Goal: Task Accomplishment & Management: Use online tool/utility

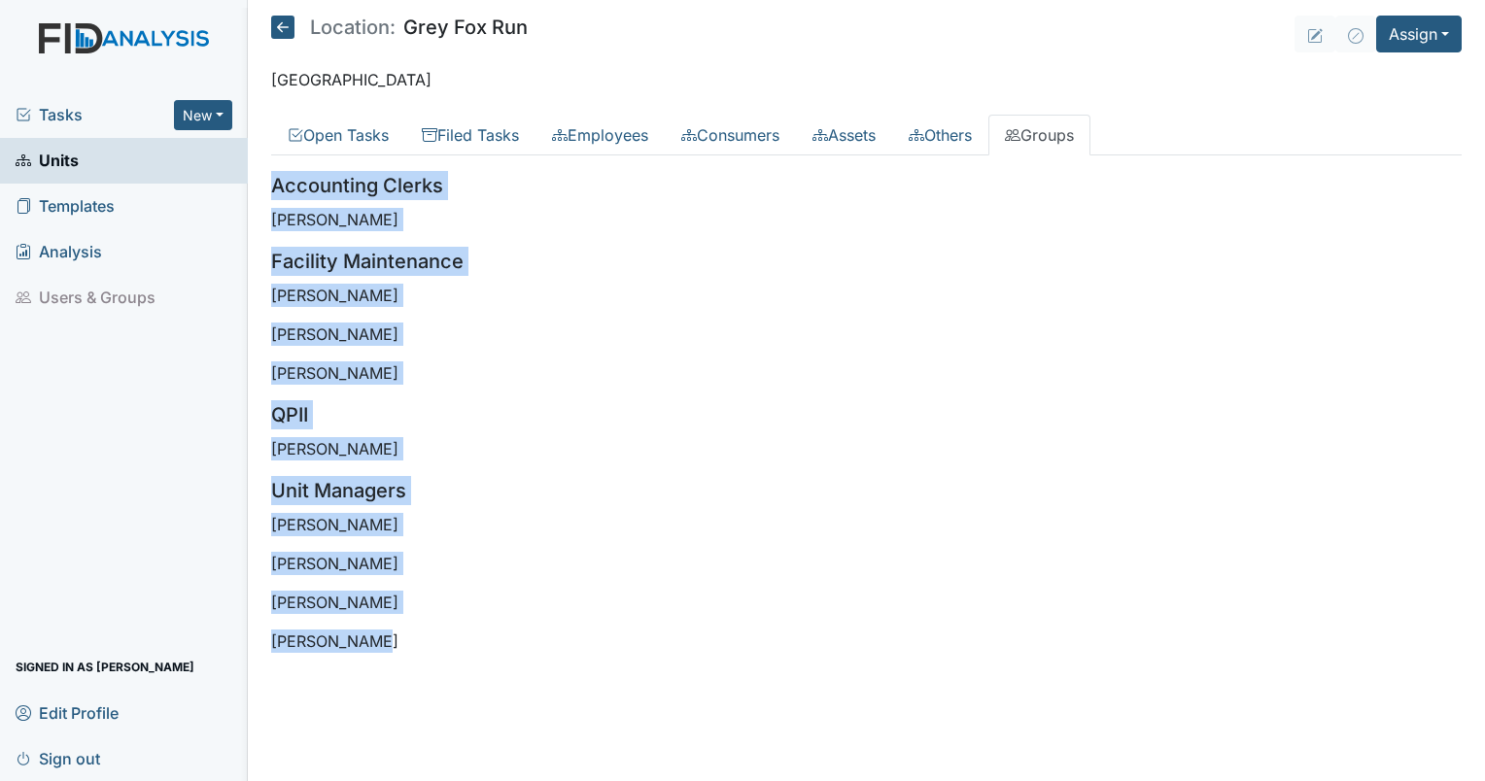
drag, startPoint x: 373, startPoint y: 644, endPoint x: 268, endPoint y: 173, distance: 482.9
click at [268, 173] on main "Location: Grey Fox Run Assign Assign Form Assign Inspection Assign Document Ass…" at bounding box center [866, 390] width 1237 height 781
click at [575, 78] on p "New Bern" at bounding box center [866, 79] width 1191 height 23
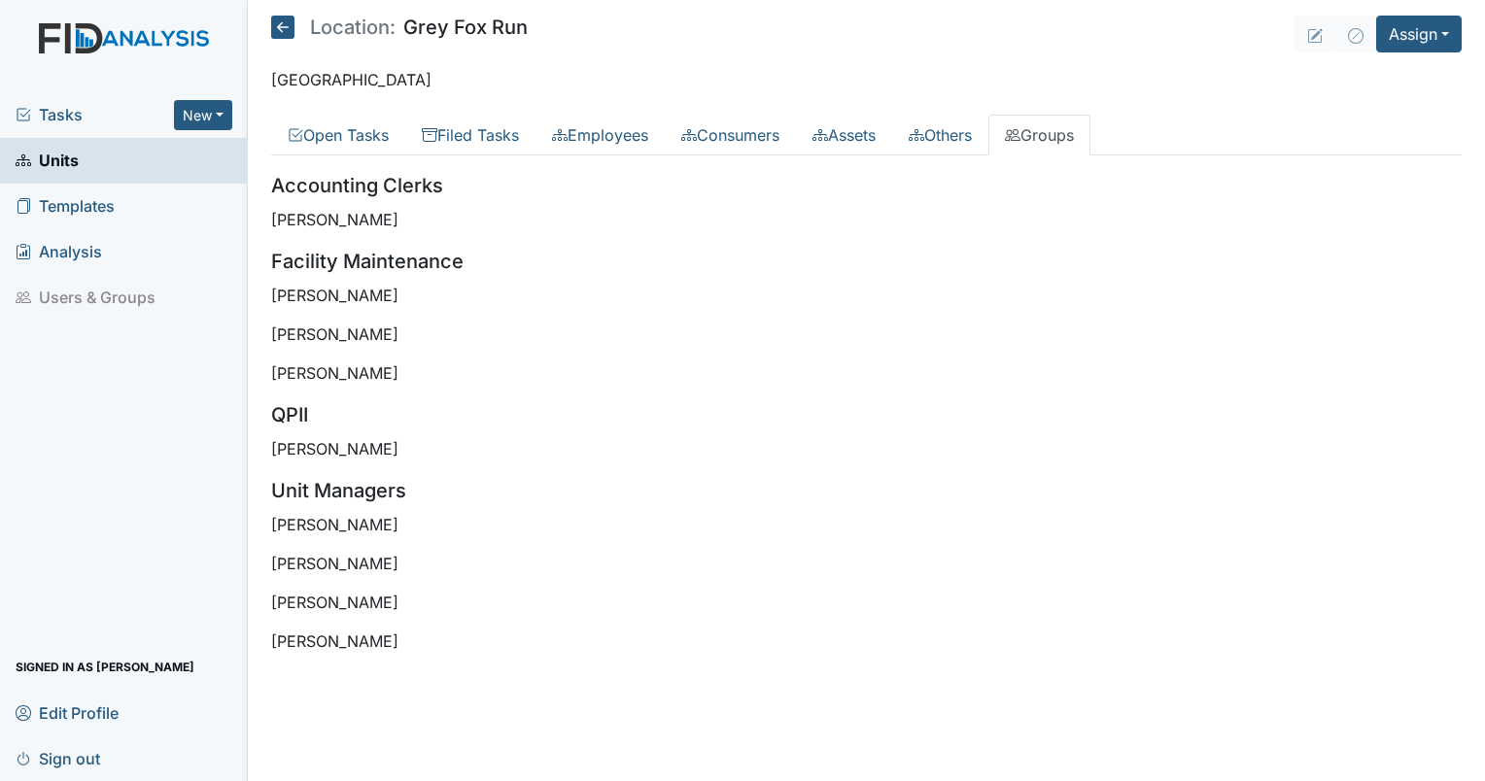
click at [38, 111] on span "Tasks" at bounding box center [95, 114] width 158 height 23
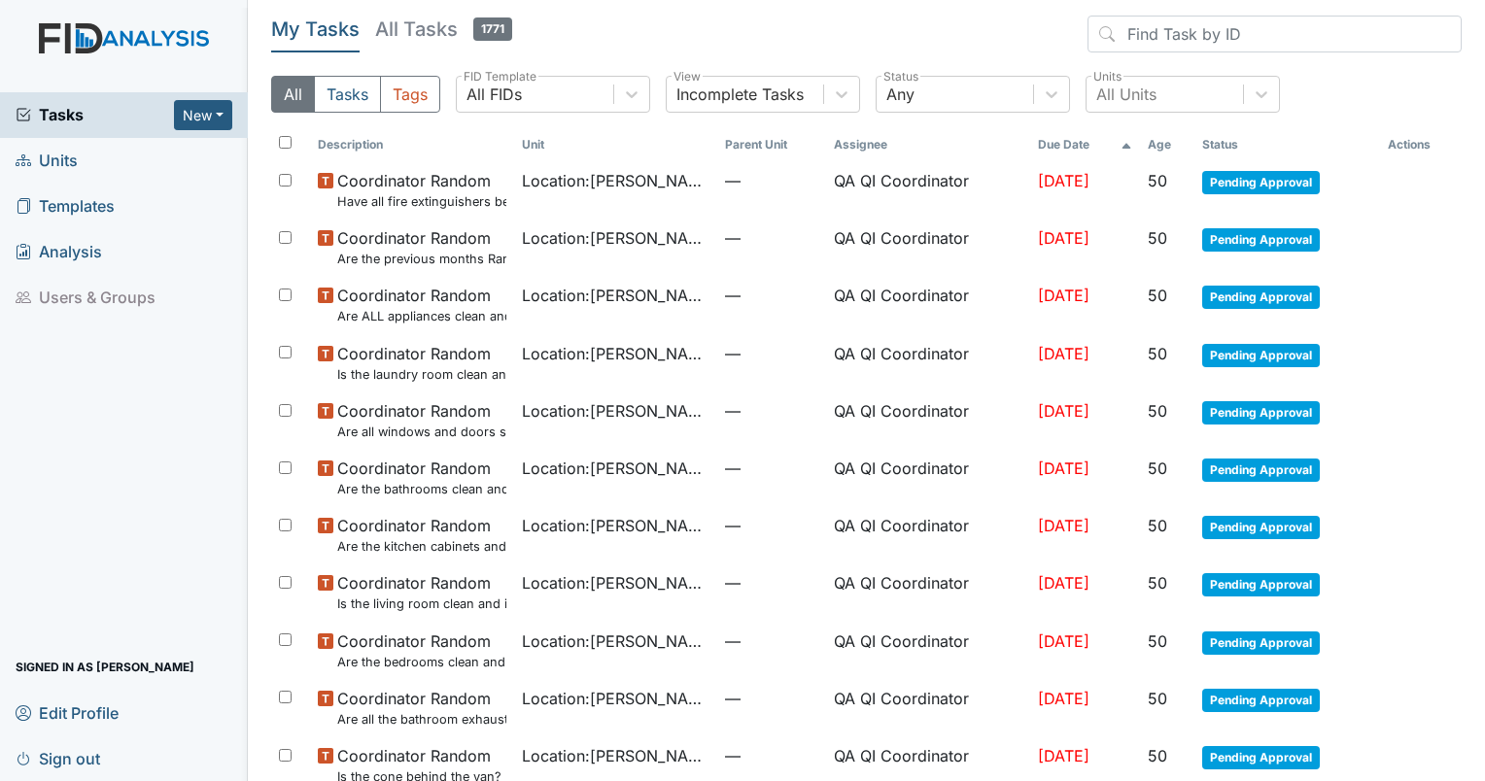
click at [86, 176] on link "Units" at bounding box center [124, 161] width 248 height 46
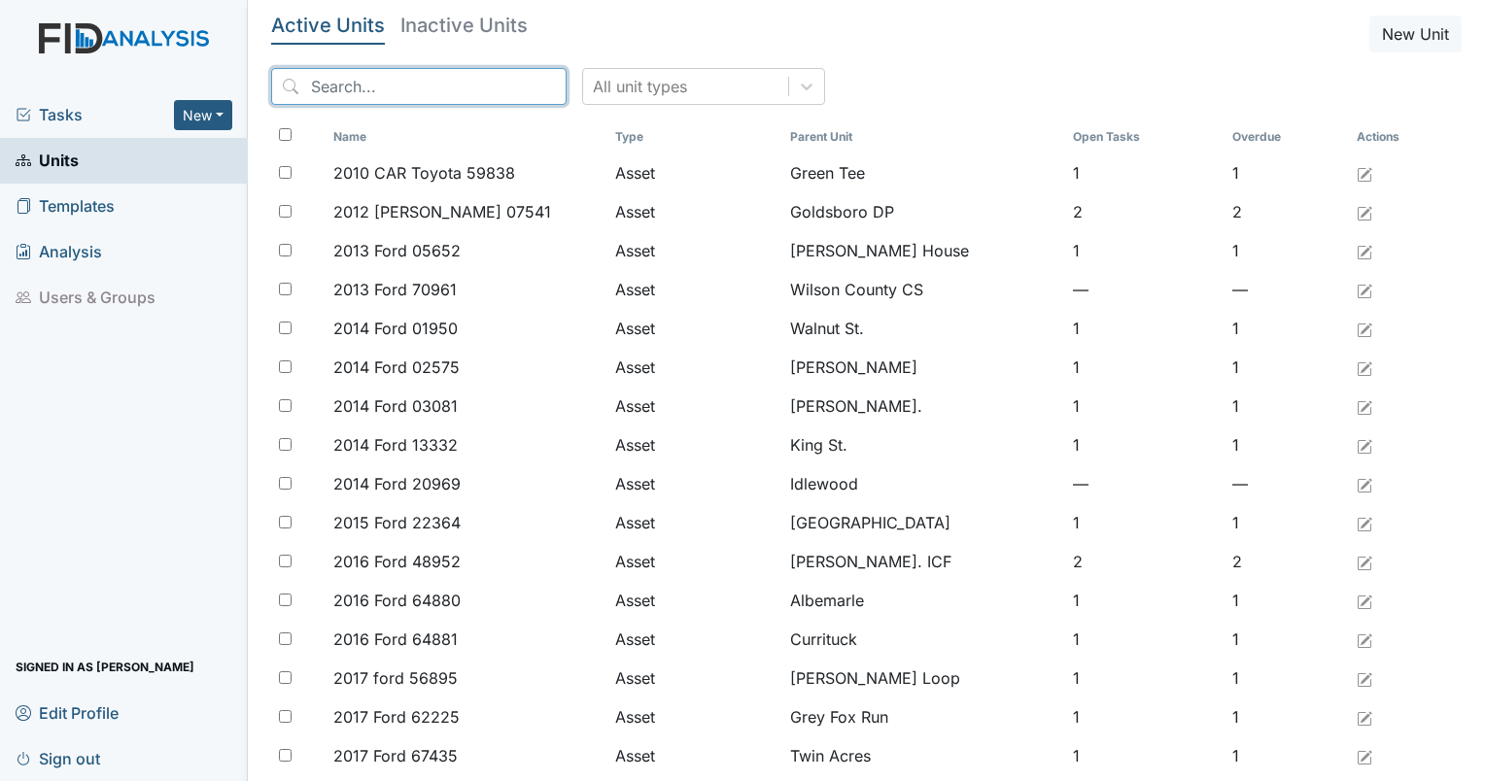
click at [372, 82] on input "search" at bounding box center [418, 86] width 295 height 37
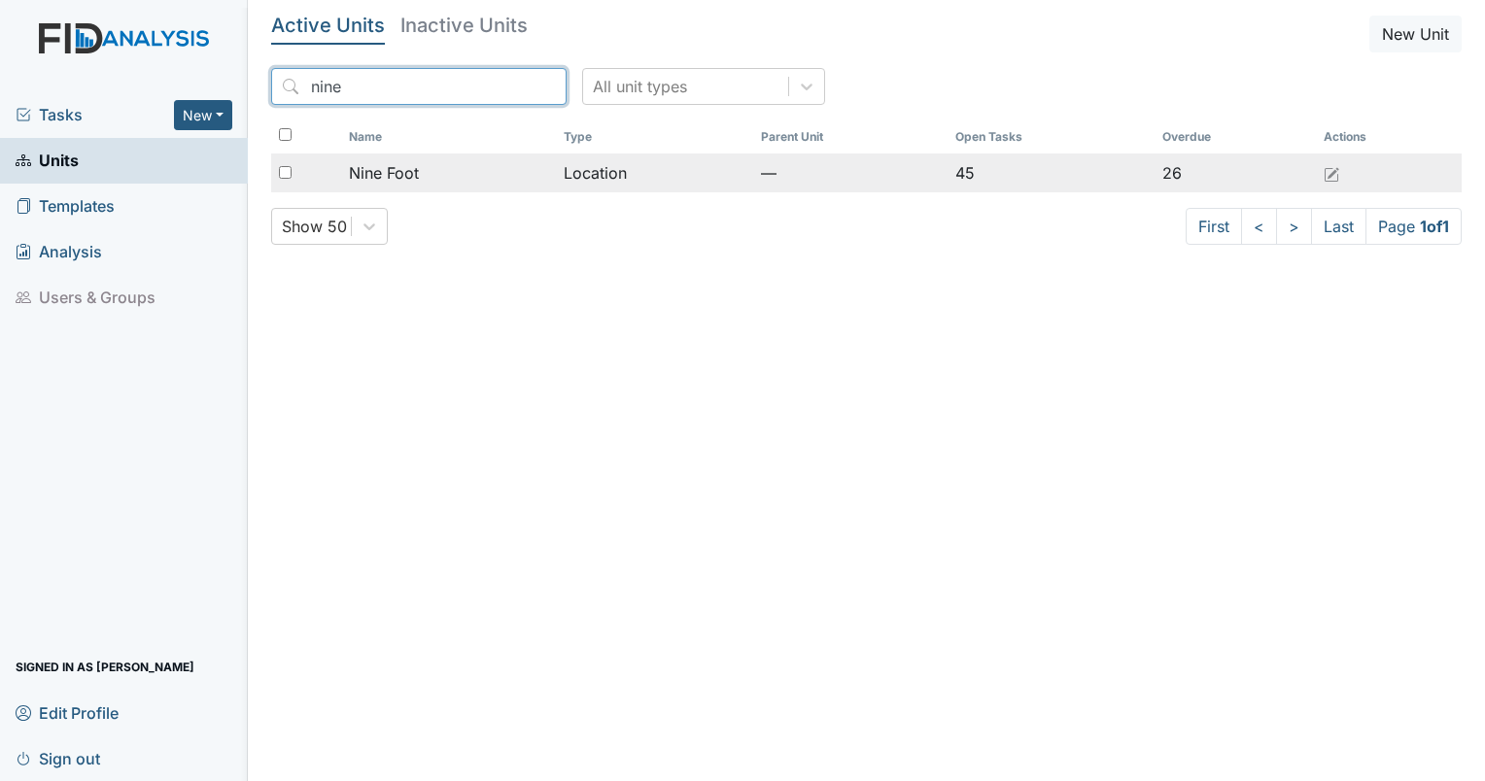
type input "nine"
click at [400, 171] on span "Nine Foot" at bounding box center [384, 172] width 70 height 23
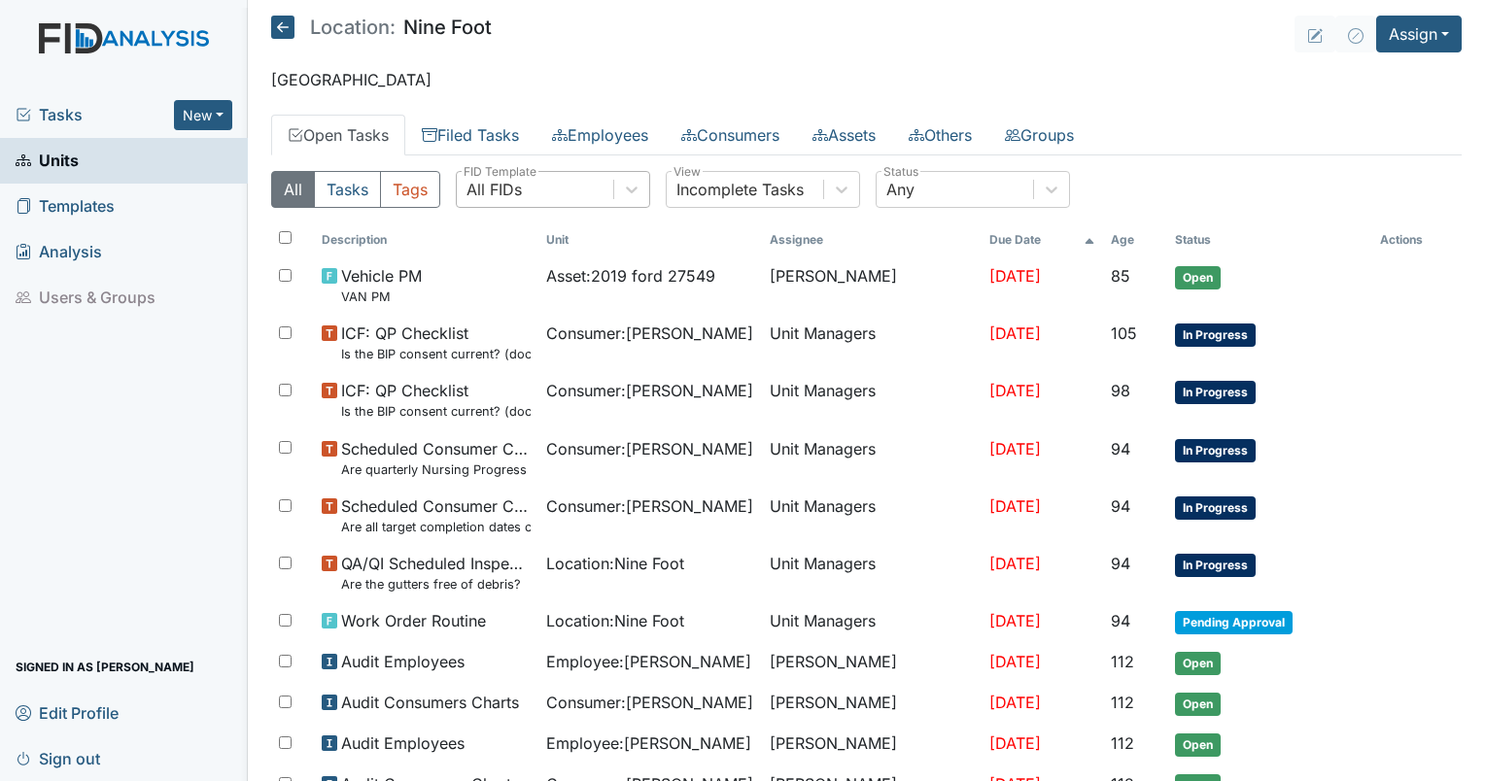
click at [545, 189] on div "All FIDs" at bounding box center [535, 189] width 156 height 35
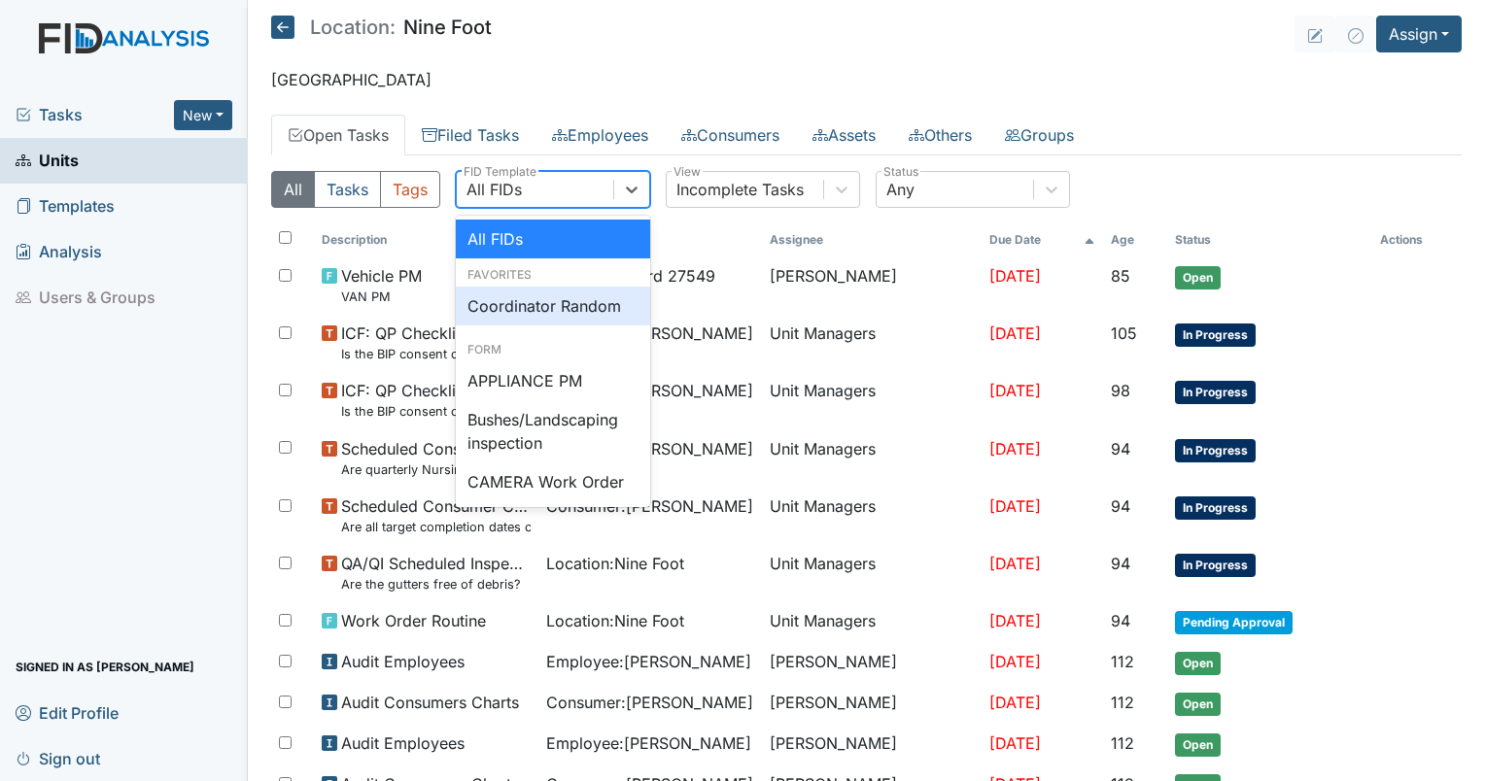
click at [540, 303] on div "Coordinator Random" at bounding box center [553, 306] width 194 height 39
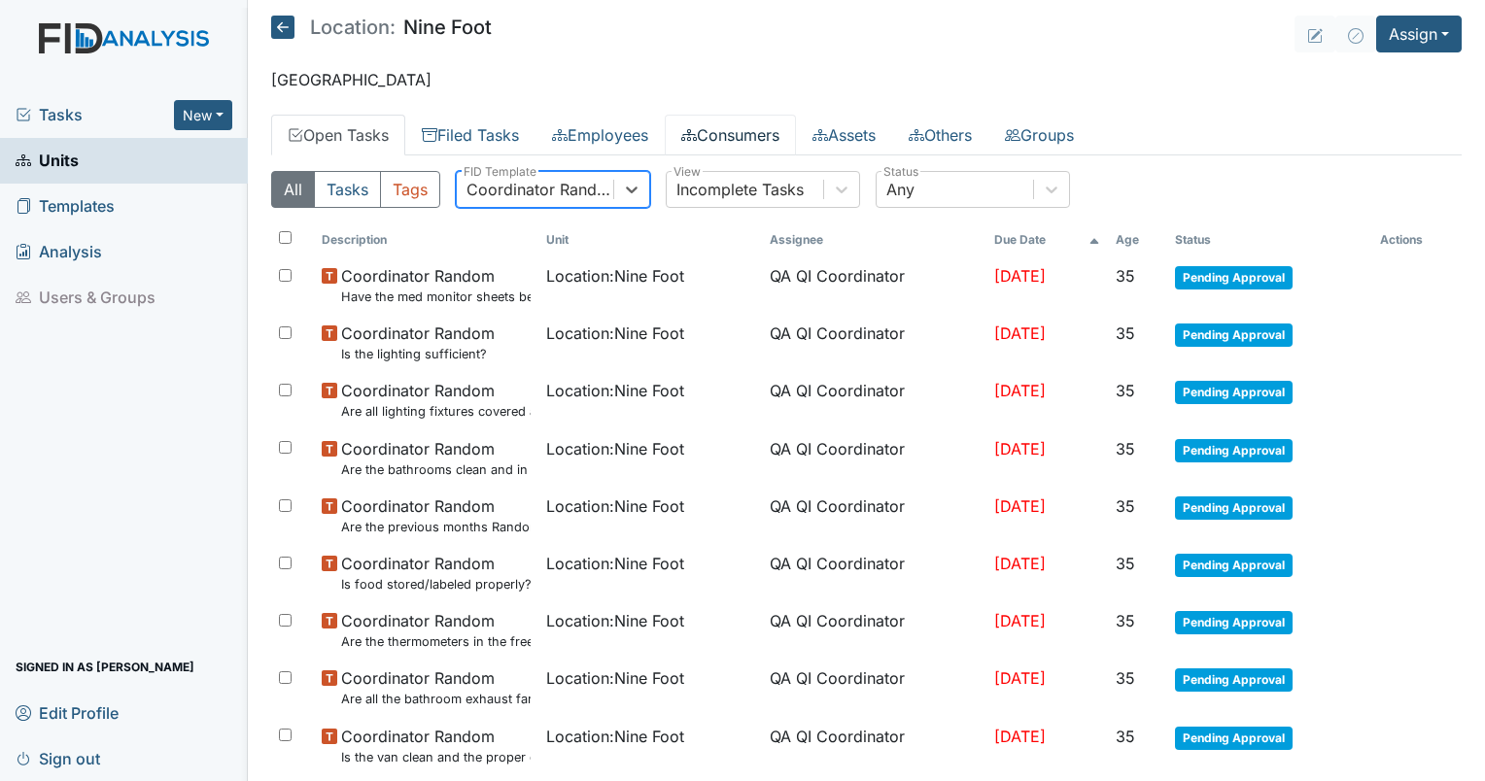
click at [765, 147] on link "Consumers" at bounding box center [730, 135] width 131 height 41
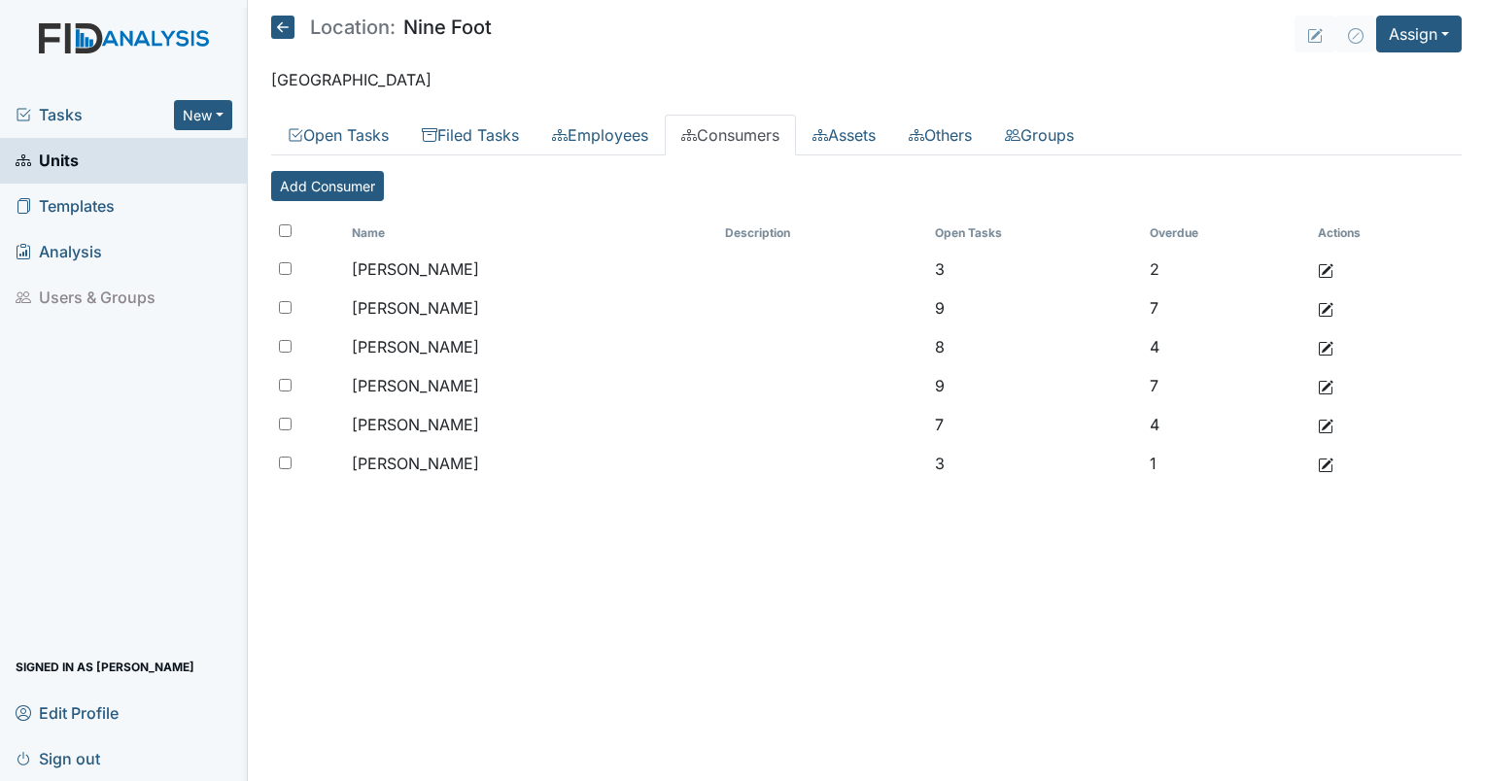
click at [765, 147] on link "Consumers" at bounding box center [730, 135] width 131 height 41
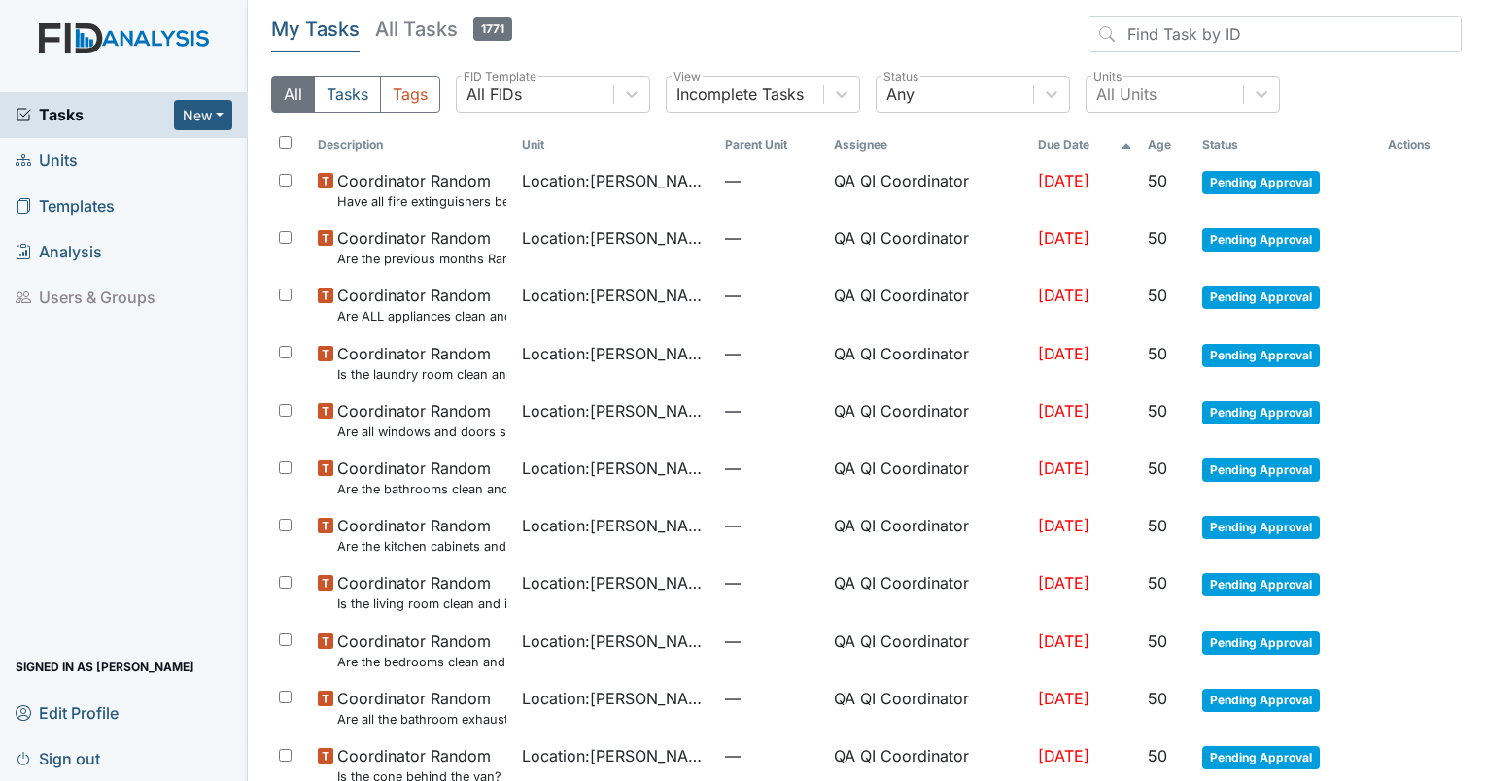
click at [39, 148] on span "Units" at bounding box center [47, 161] width 62 height 30
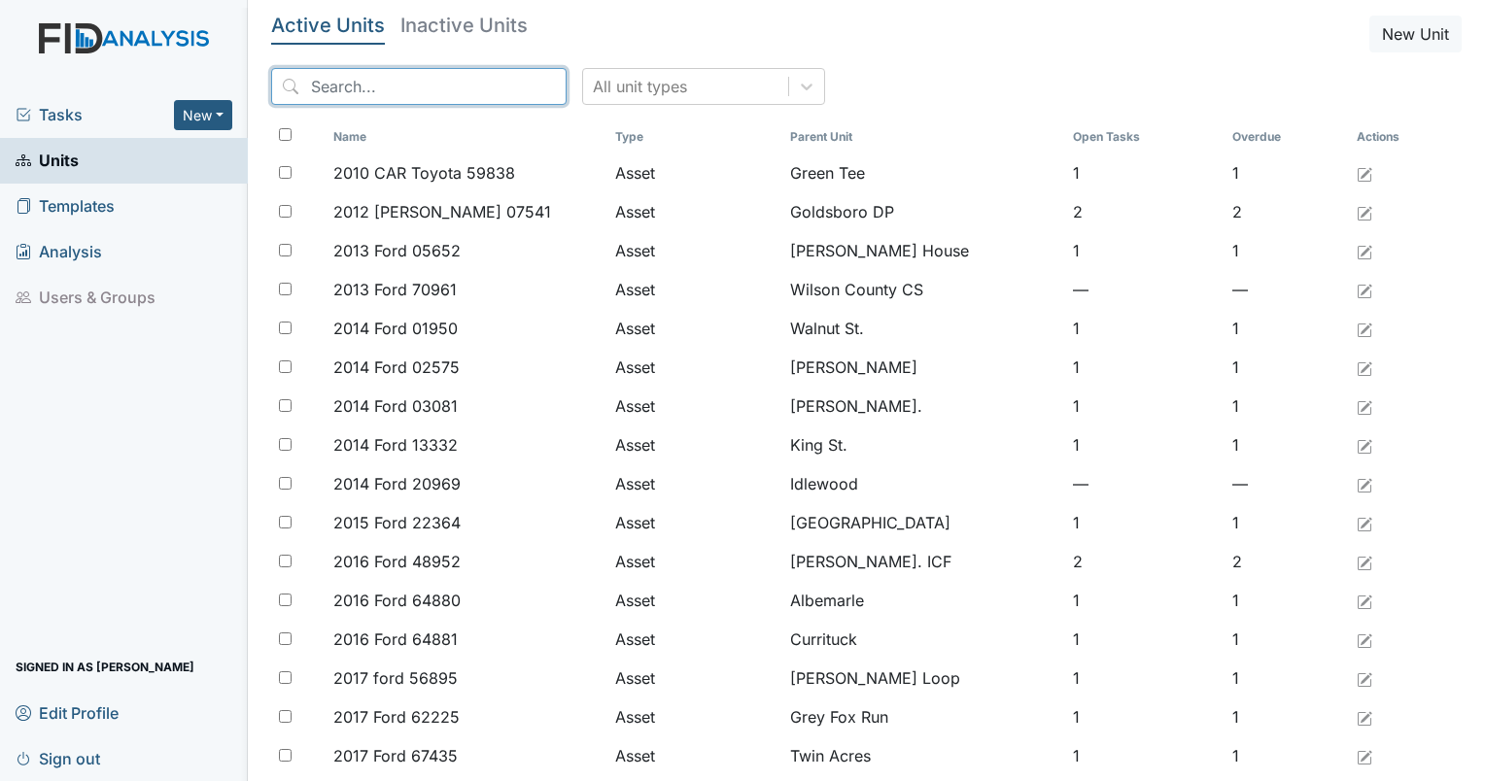
click at [400, 93] on input "search" at bounding box center [418, 86] width 295 height 37
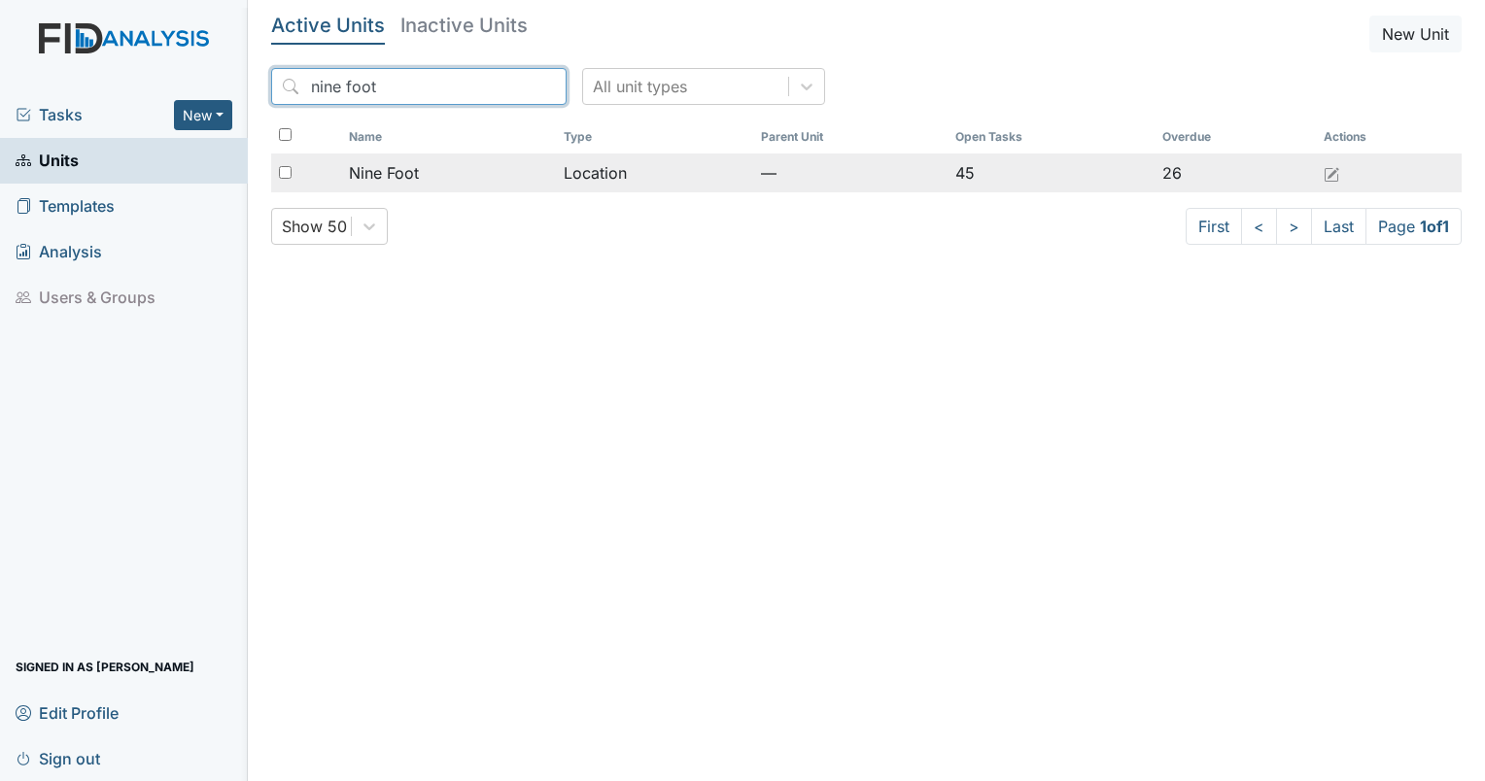
type input "nine foot"
click at [393, 156] on td "Nine Foot" at bounding box center [448, 173] width 215 height 39
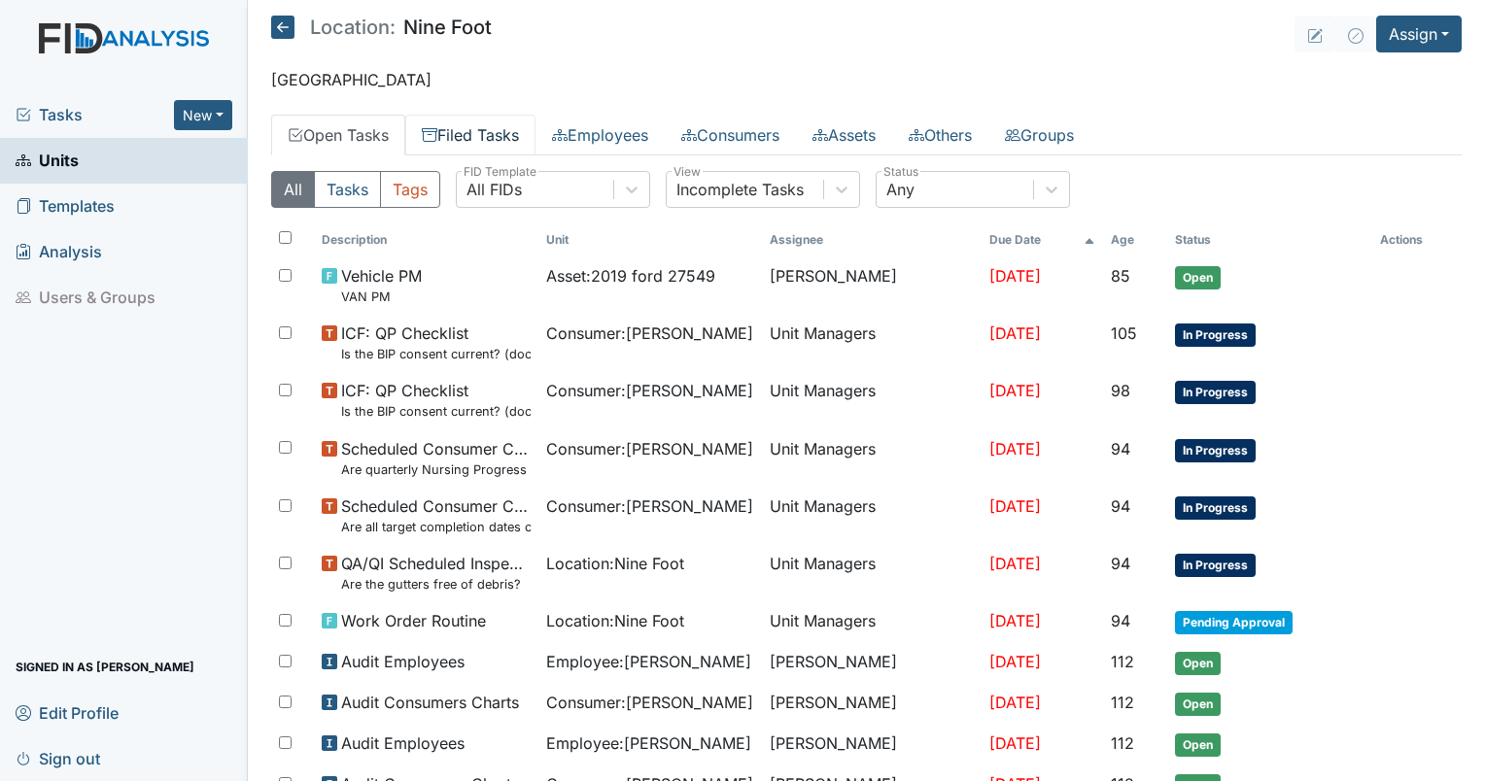
click at [469, 127] on link "Filed Tasks" at bounding box center [470, 135] width 130 height 41
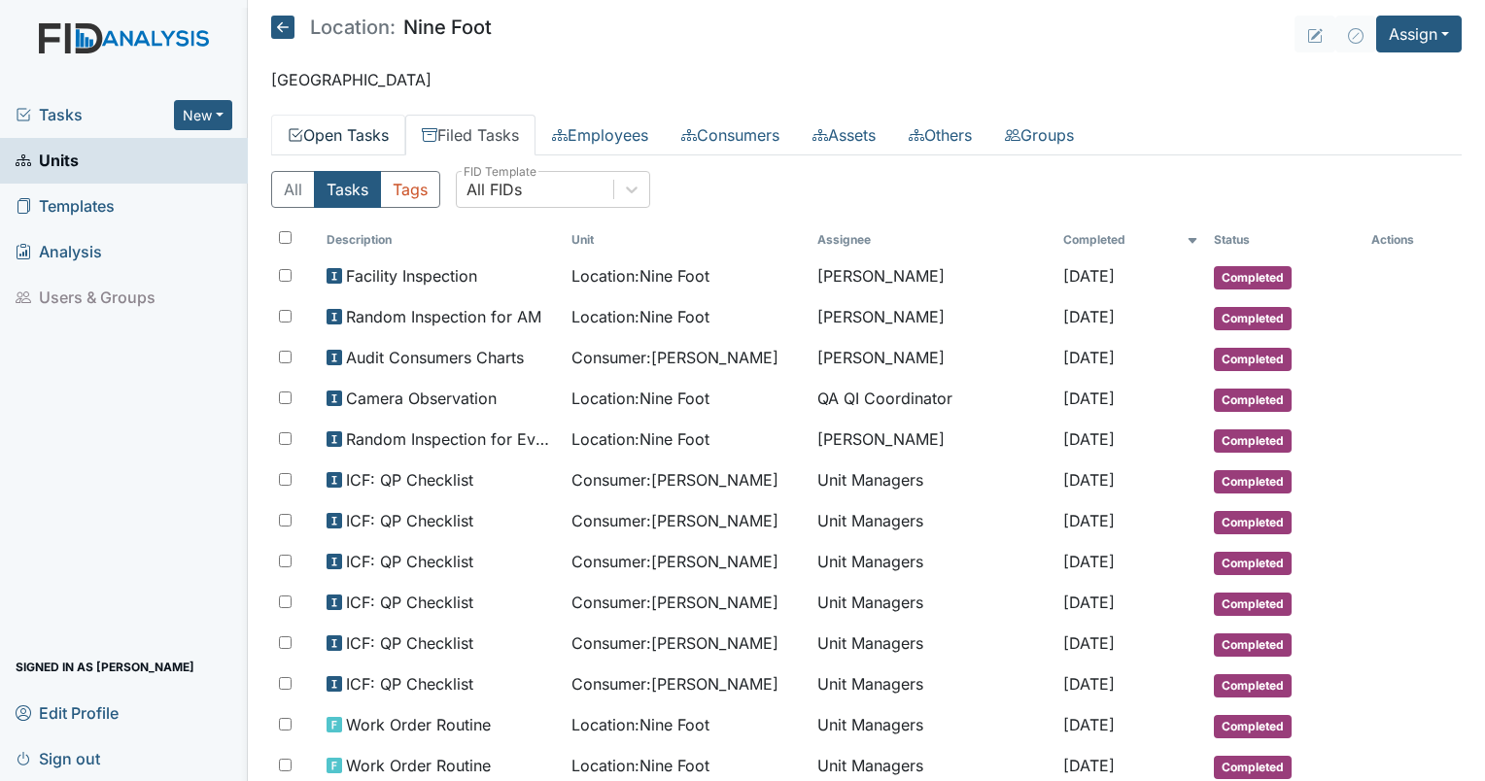
click at [334, 128] on link "Open Tasks" at bounding box center [338, 135] width 134 height 41
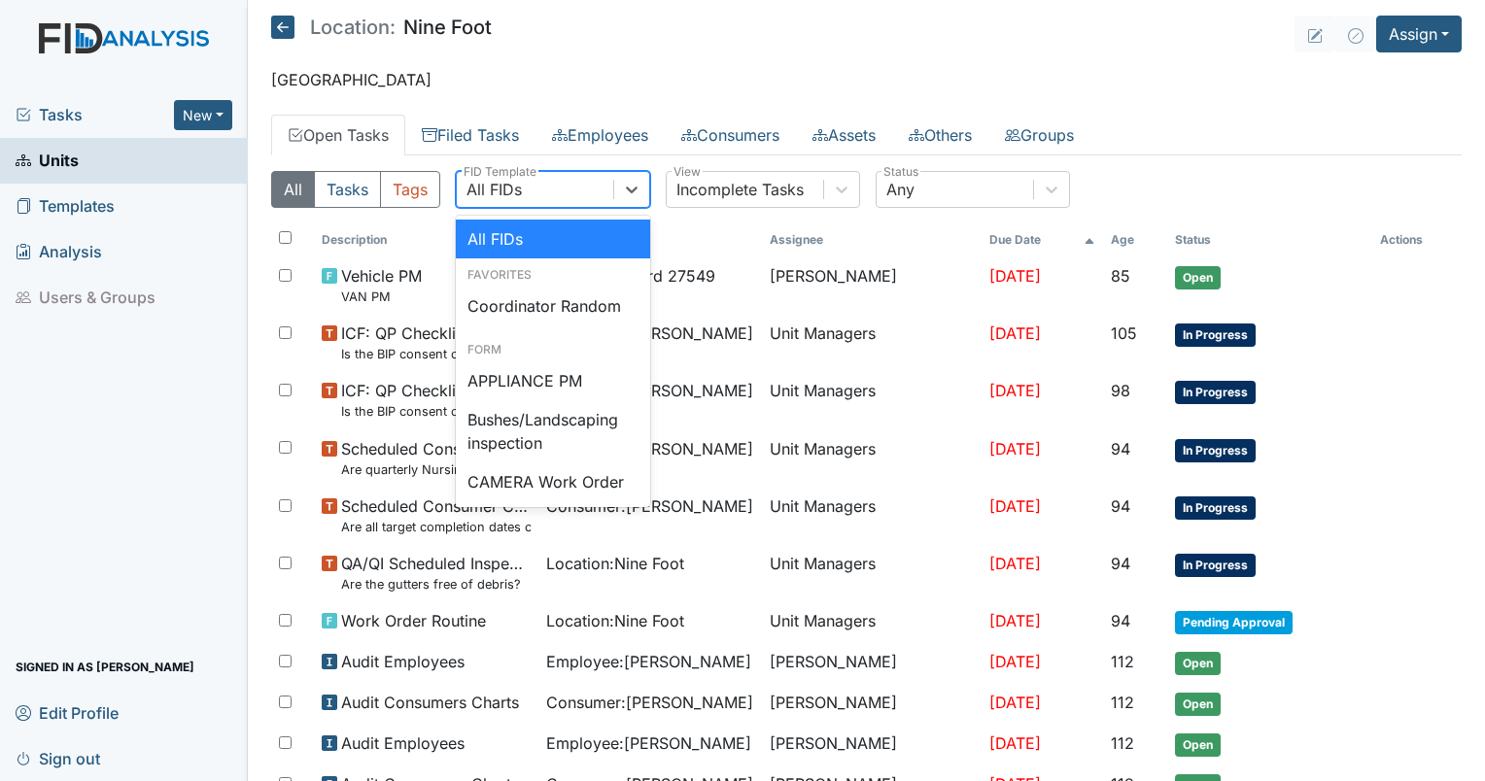
click at [543, 189] on div "All FIDs" at bounding box center [535, 189] width 156 height 35
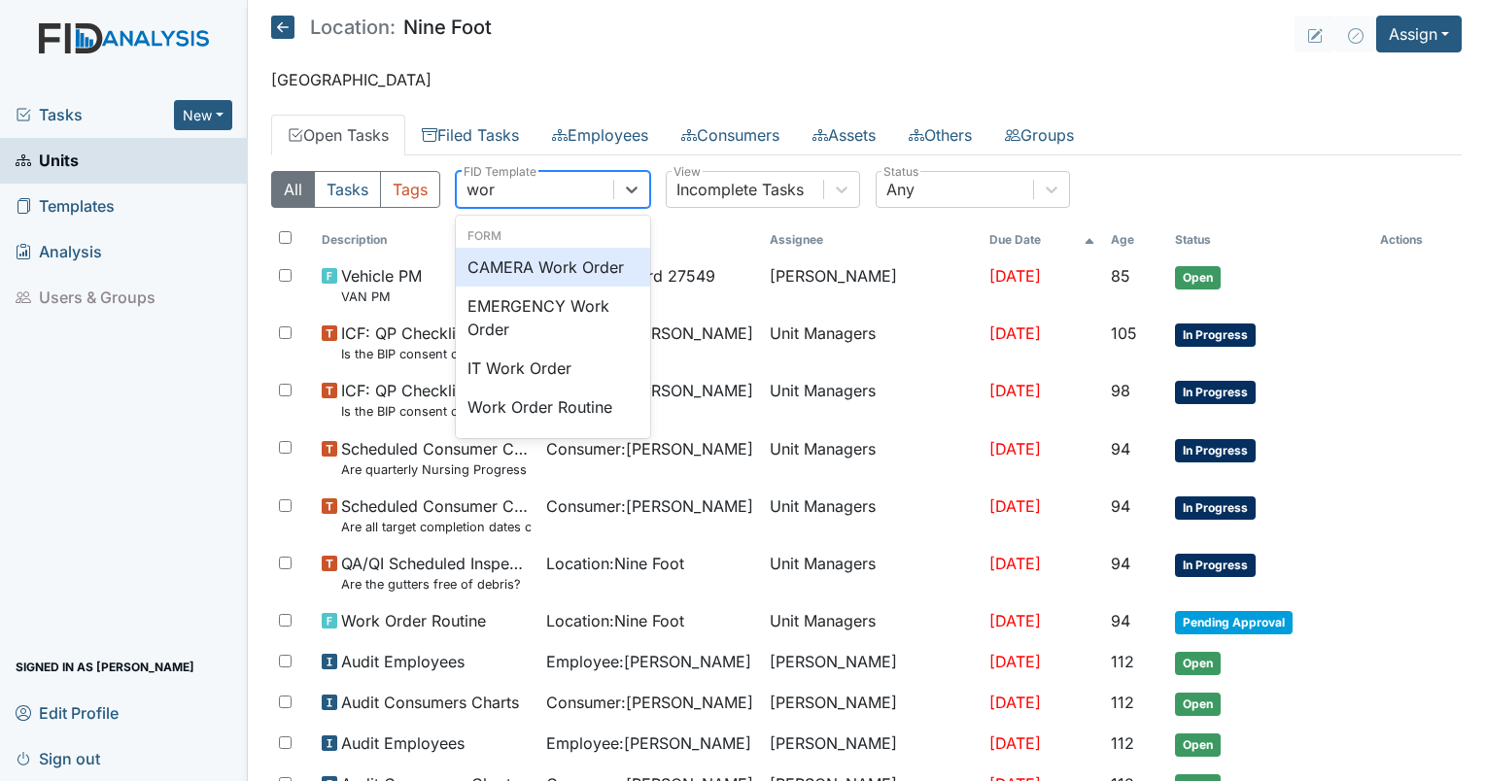
type input "work"
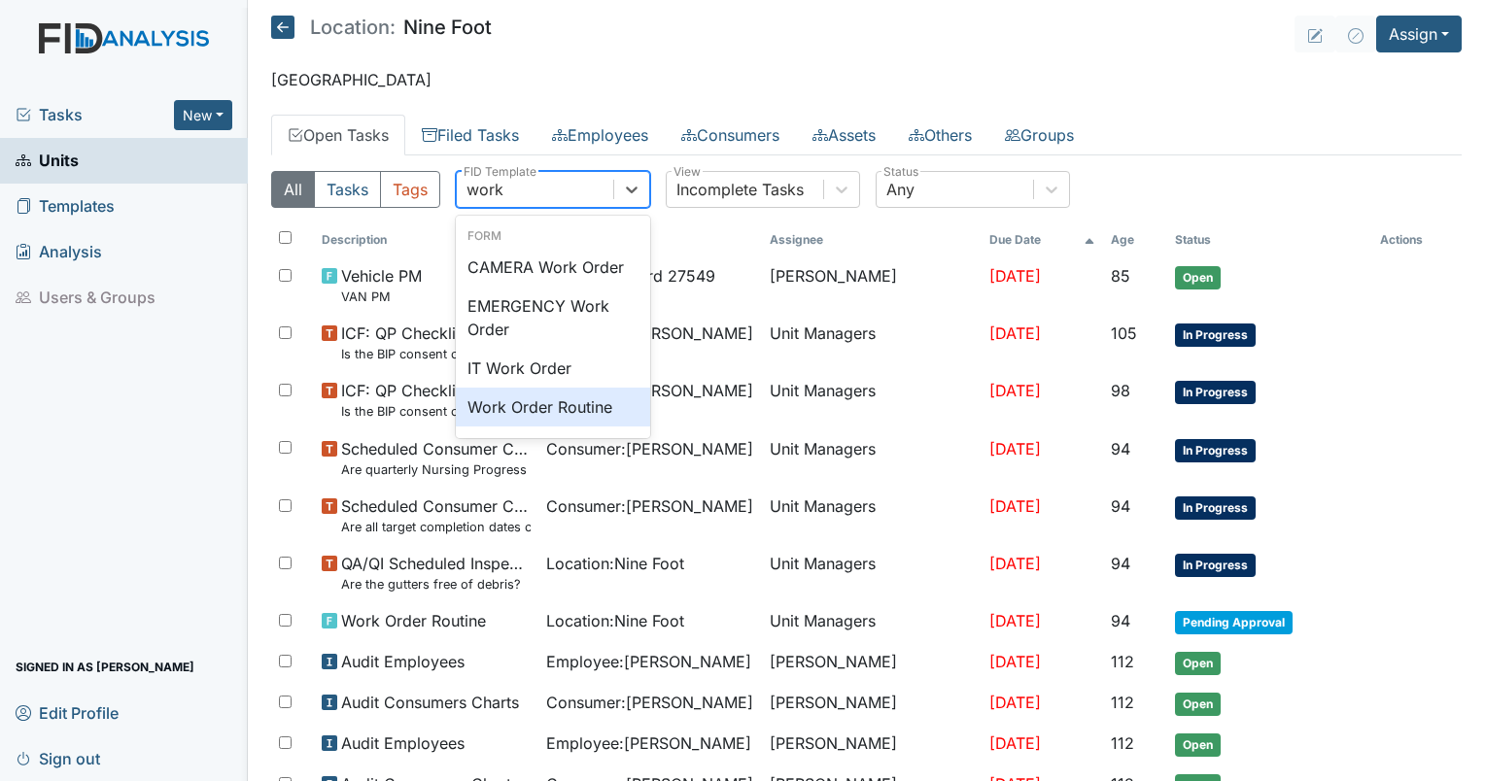
click at [575, 388] on div "Work Order Routine" at bounding box center [553, 407] width 194 height 39
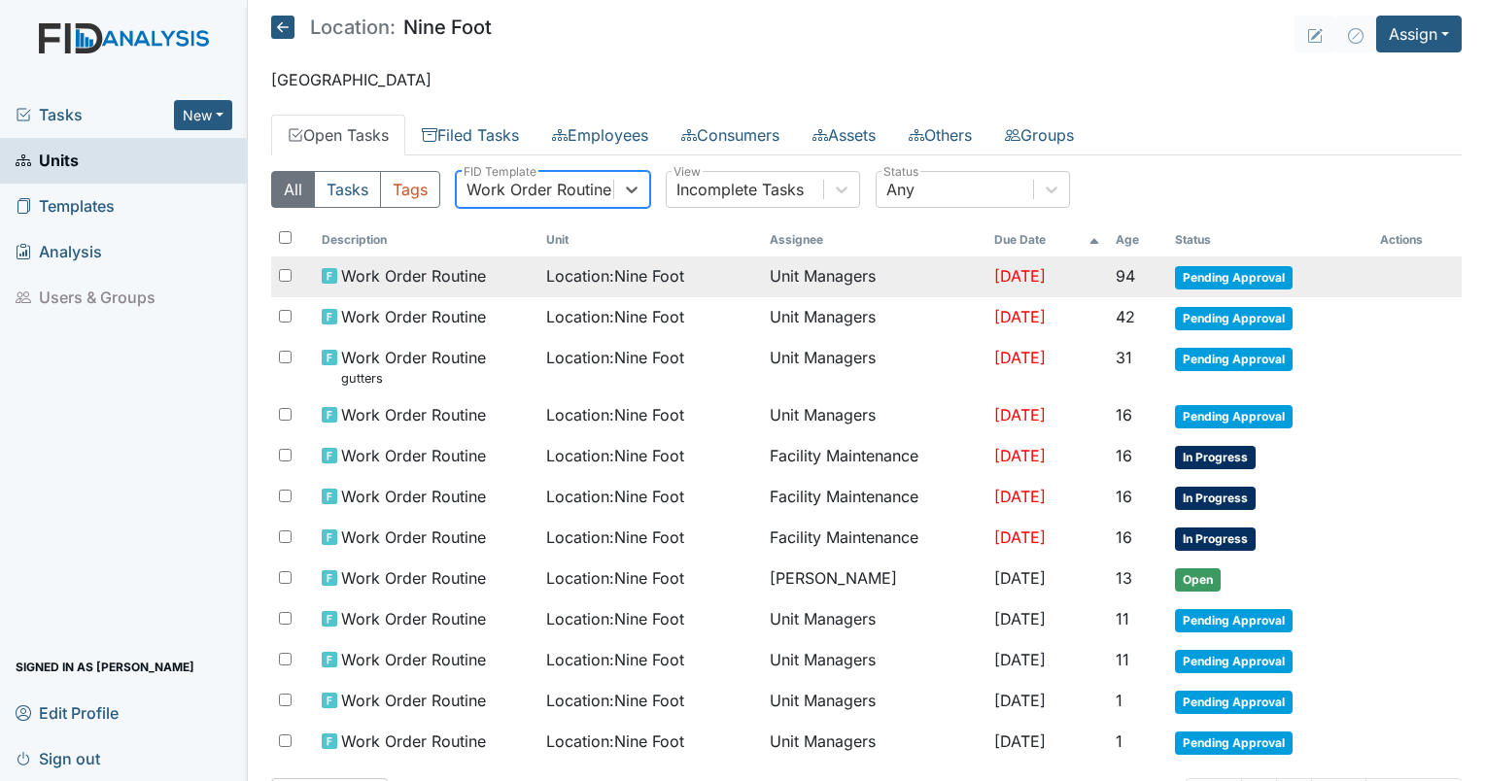
click at [601, 281] on span "Location : Nine Foot" at bounding box center [615, 275] width 138 height 23
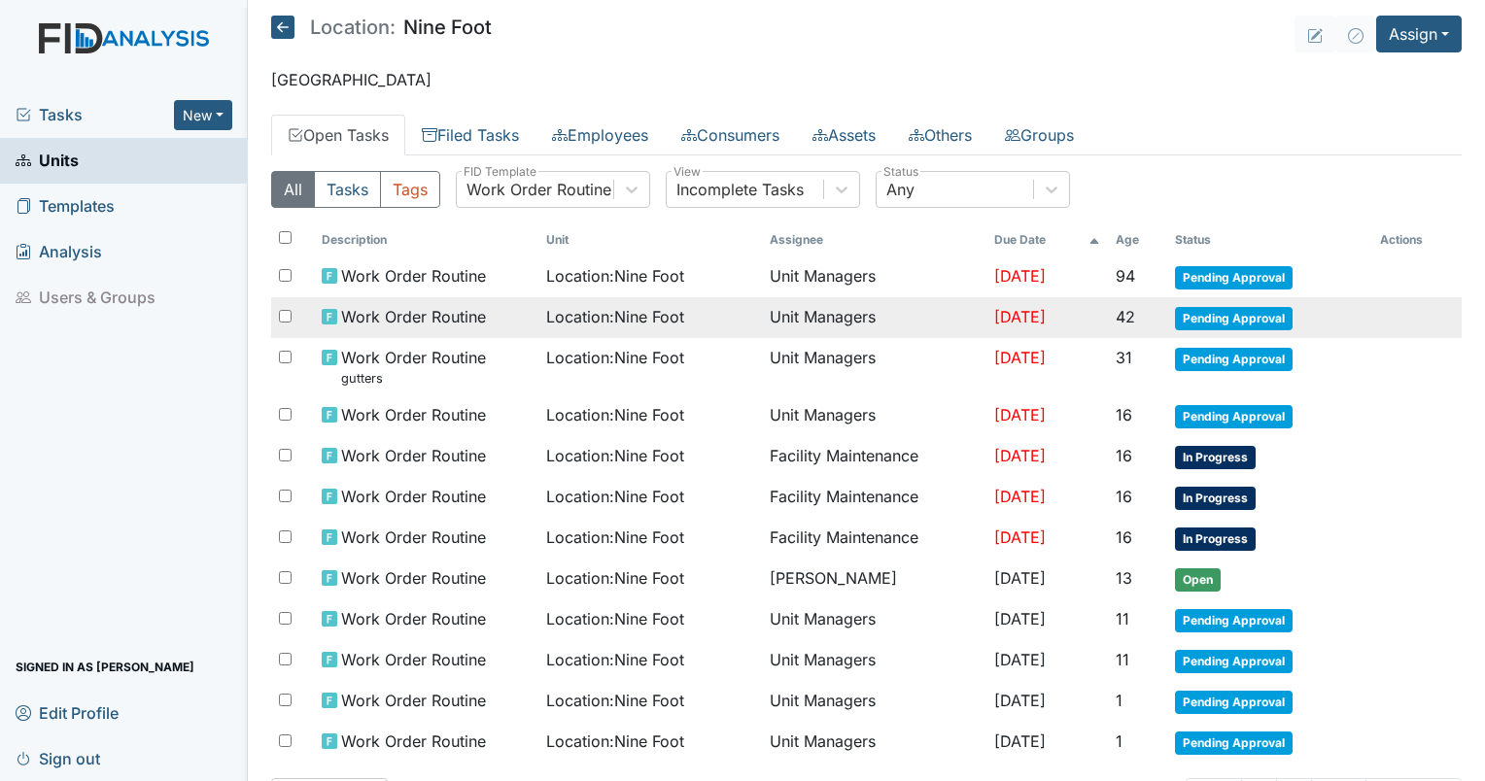
click at [585, 307] on span "Location : Nine Foot" at bounding box center [615, 316] width 138 height 23
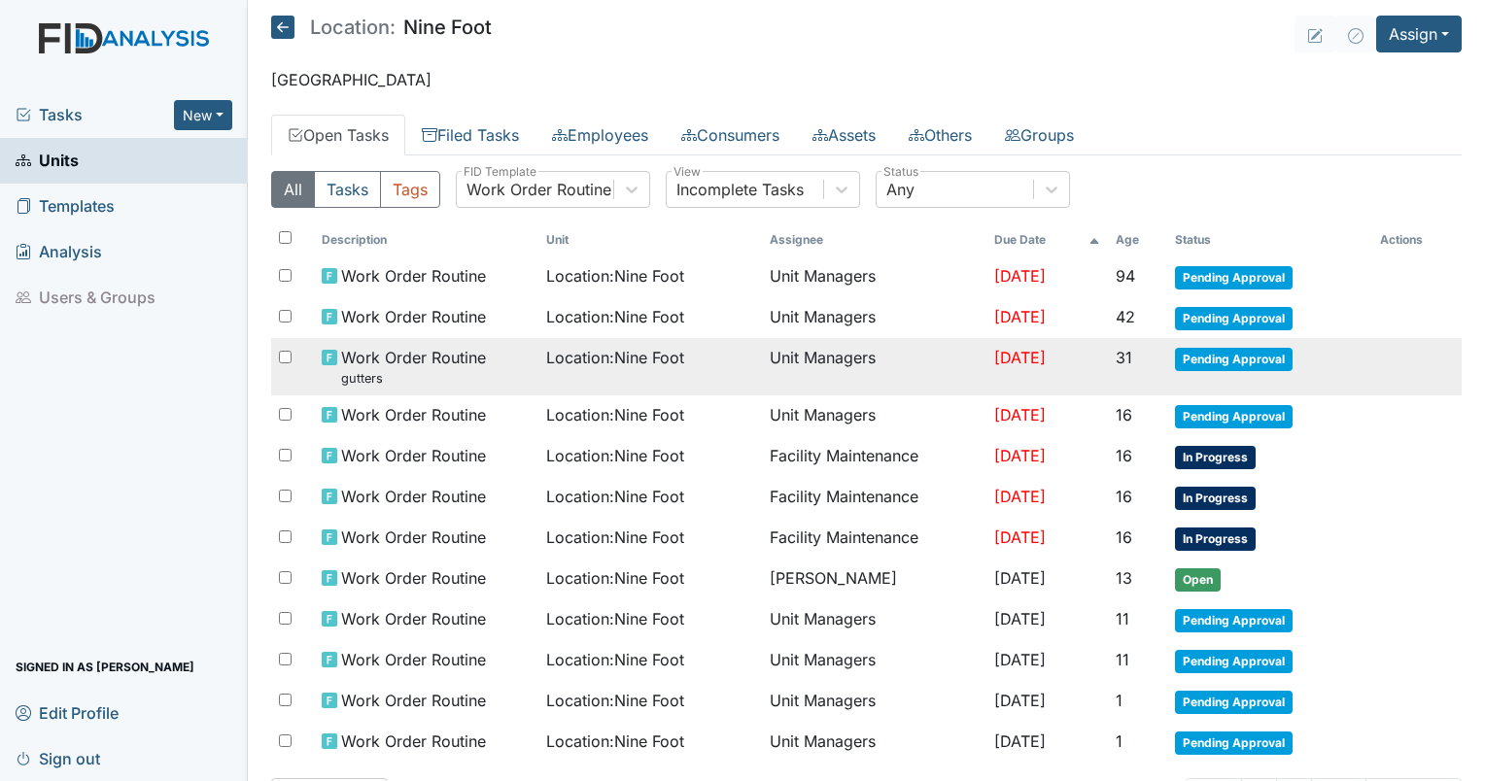
click at [410, 362] on span "Work Order Routine gutters" at bounding box center [413, 367] width 145 height 42
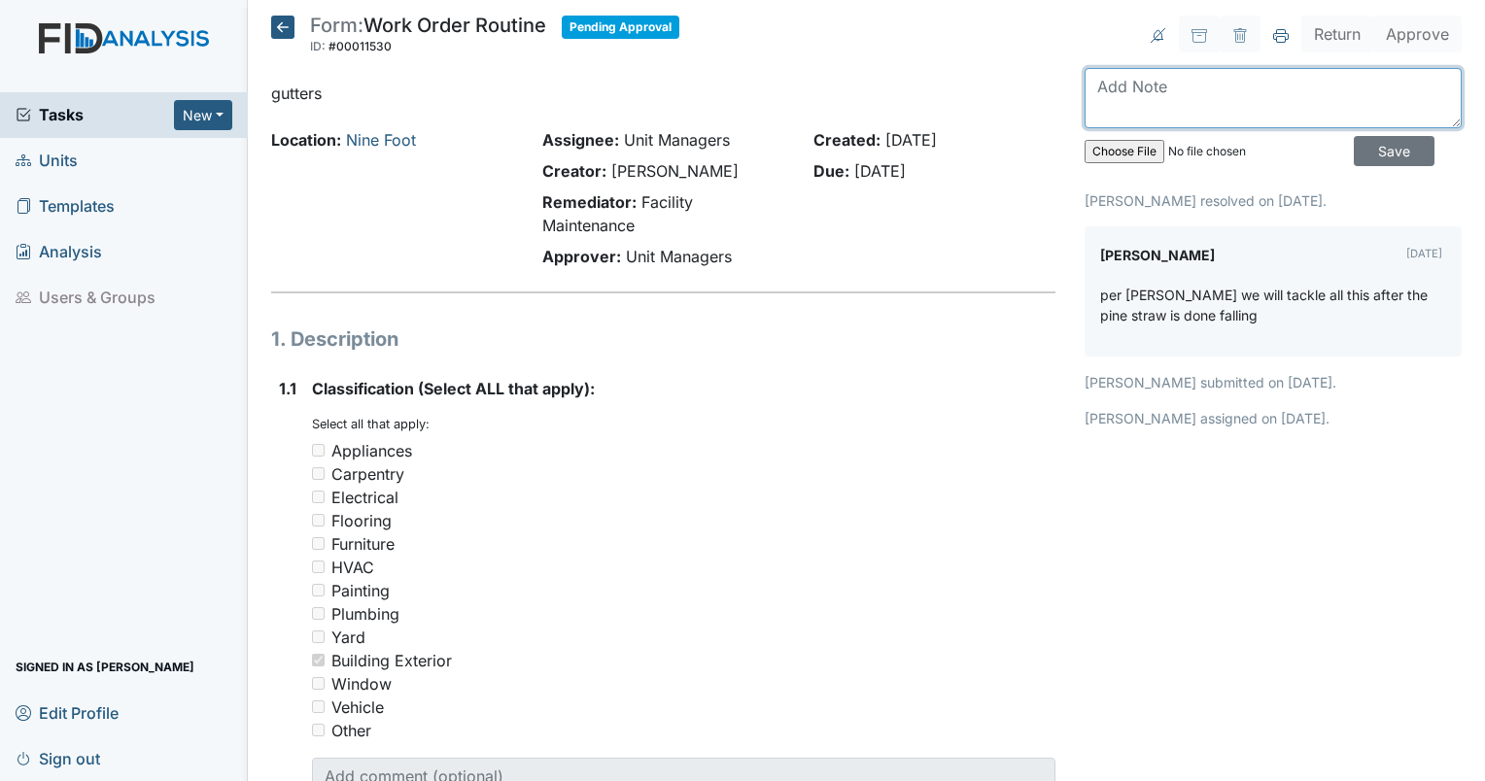
click at [1133, 107] on textarea at bounding box center [1273, 98] width 377 height 60
type textarea "there are trees growing in the gutters."
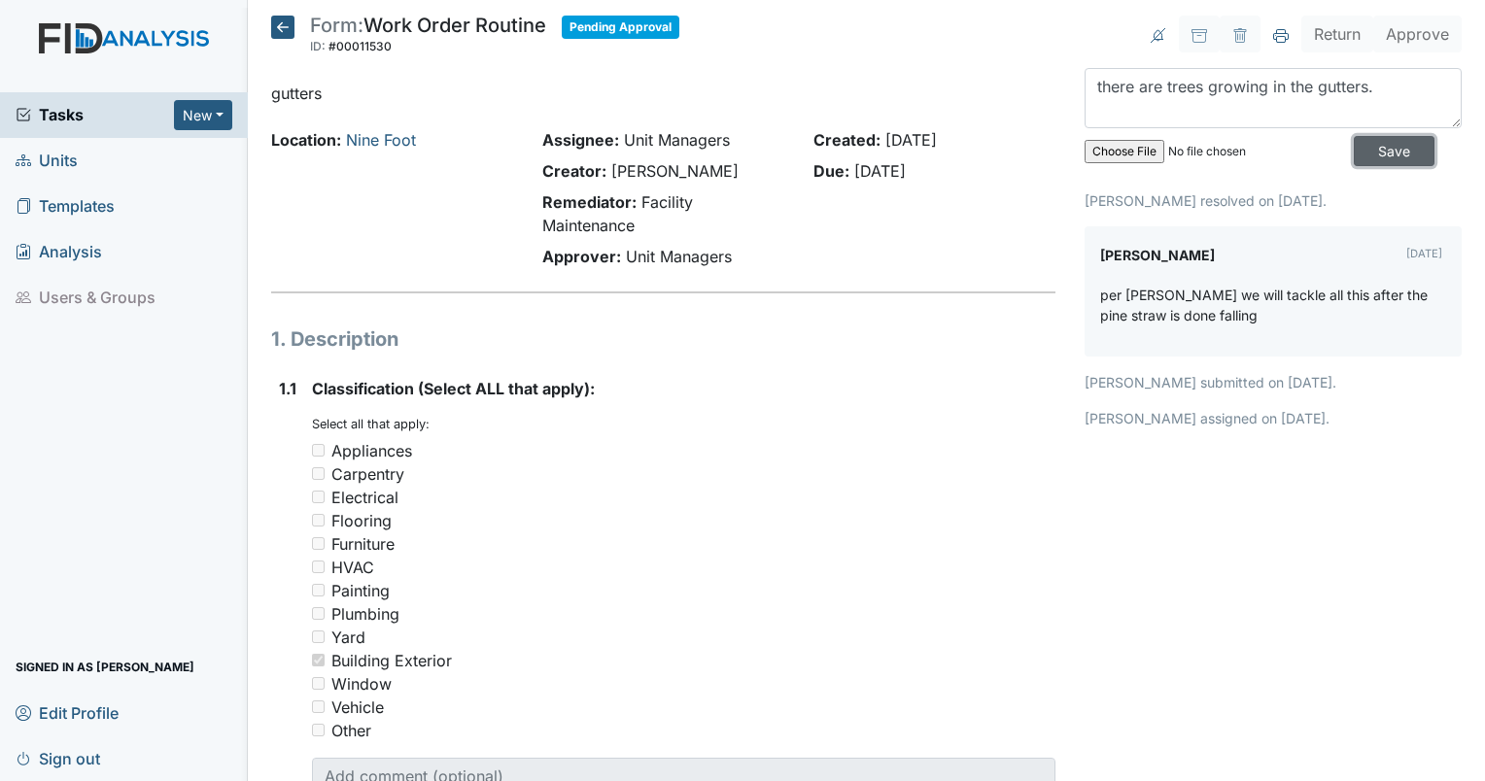
click at [1354, 147] on input "Save" at bounding box center [1394, 151] width 81 height 30
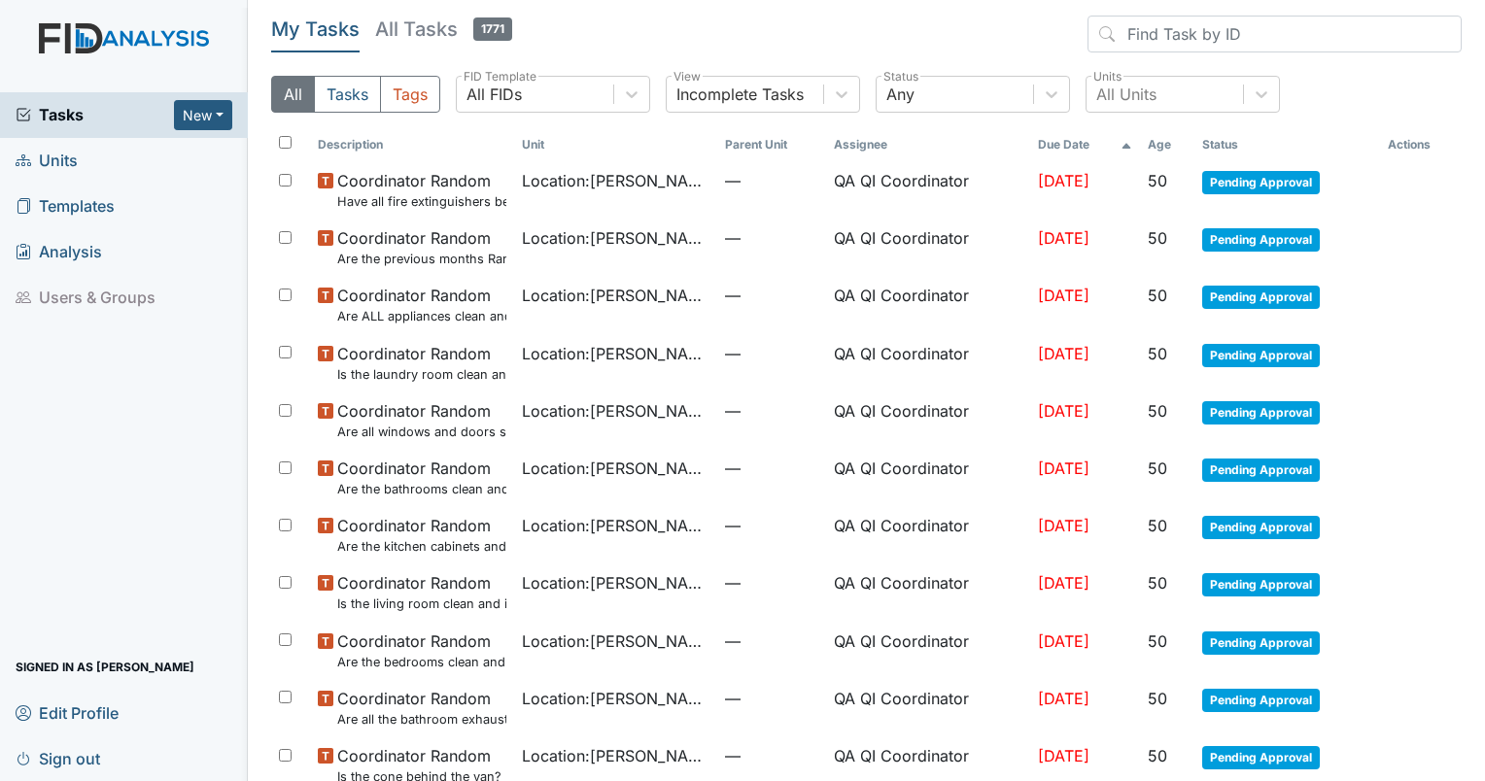
click at [111, 276] on li "Users & Groups" at bounding box center [124, 298] width 248 height 46
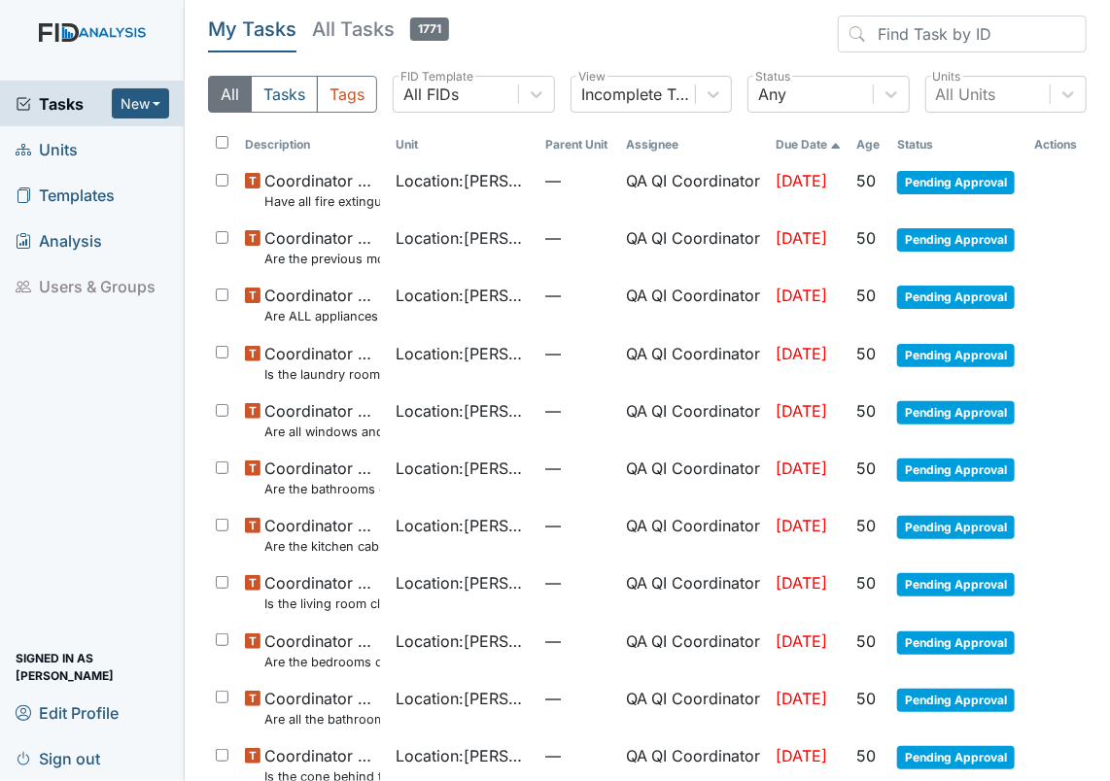
click at [62, 140] on span "Units" at bounding box center [47, 149] width 62 height 30
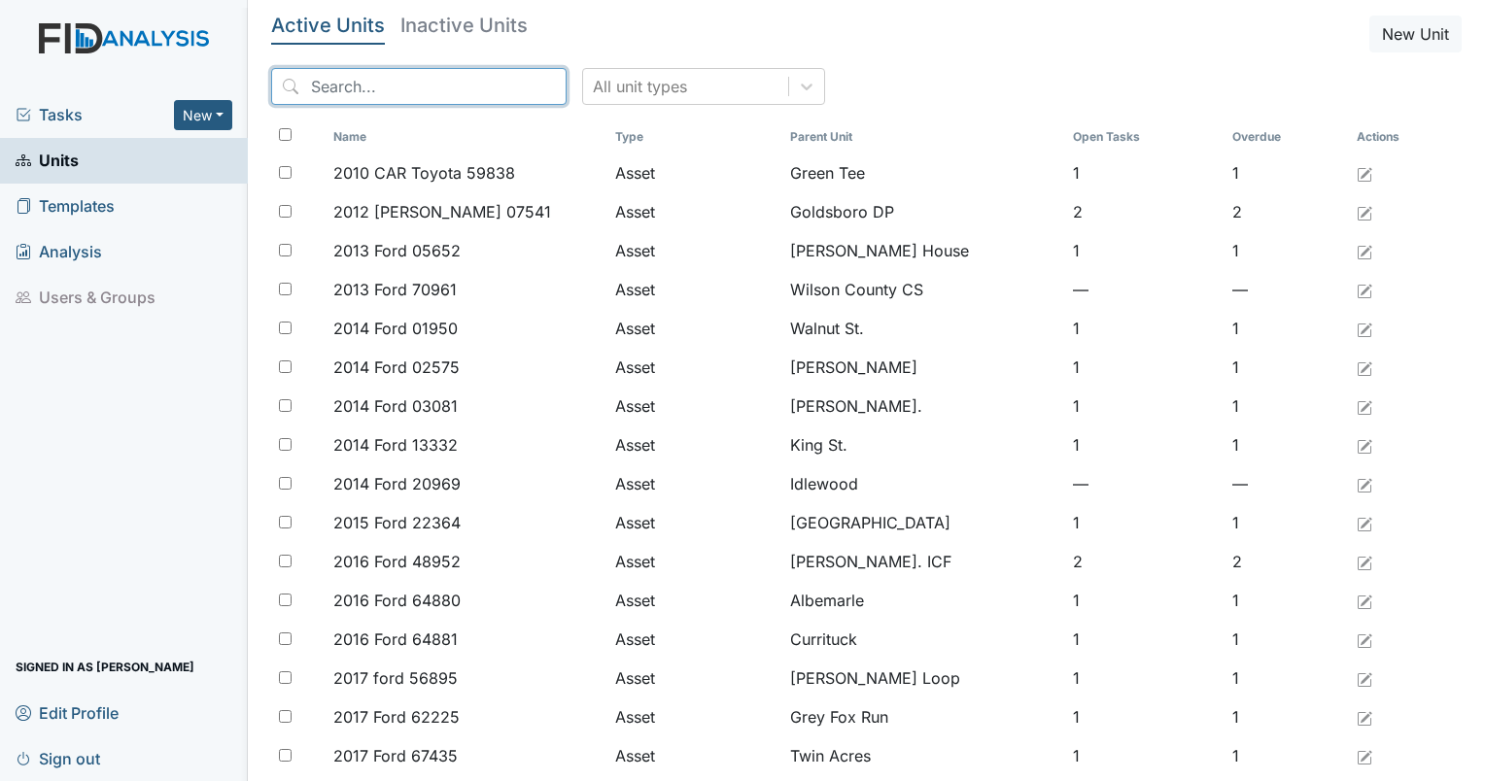
click at [345, 80] on input "search" at bounding box center [418, 86] width 295 height 37
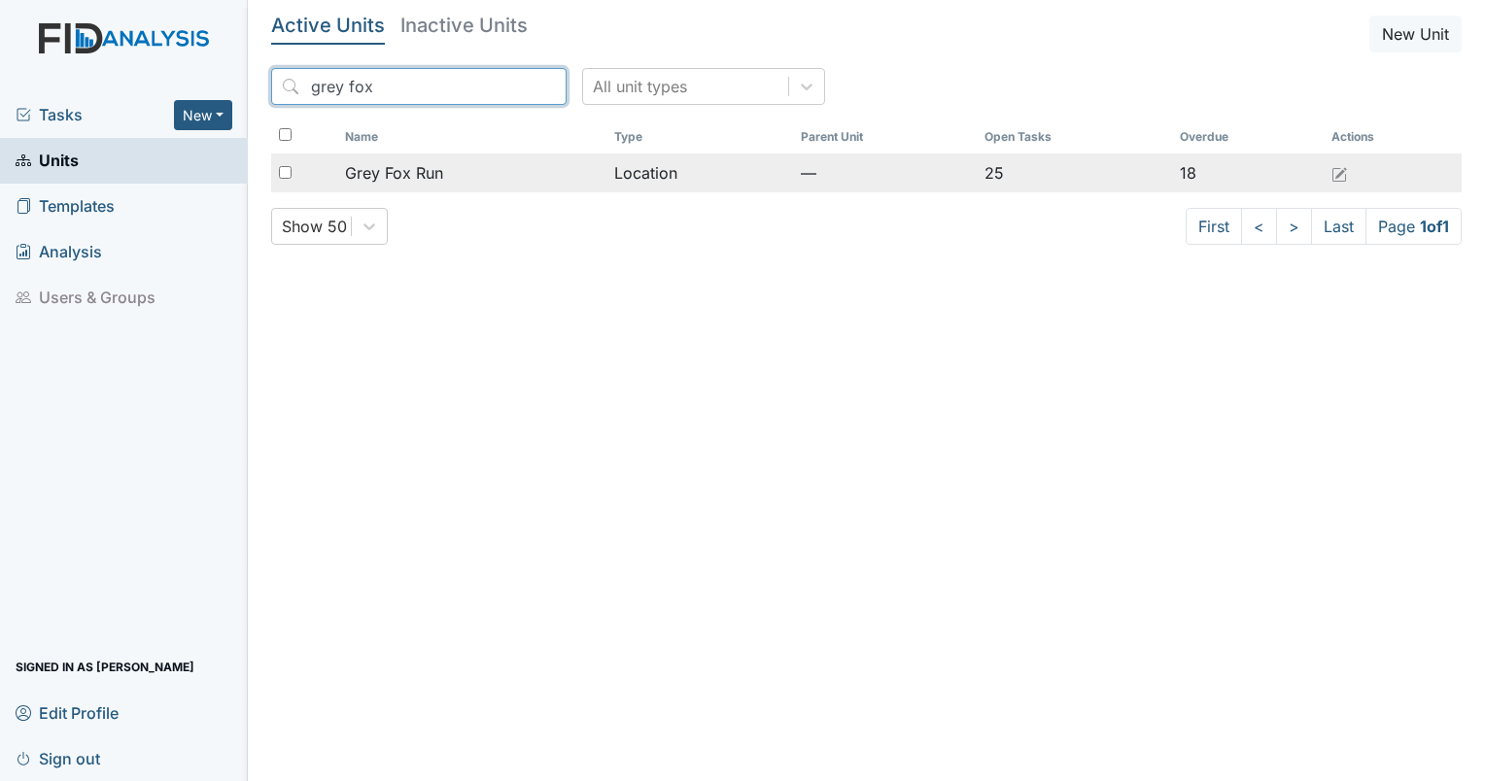
type input "grey fox"
click at [406, 175] on span "Grey Fox Run" at bounding box center [394, 172] width 98 height 23
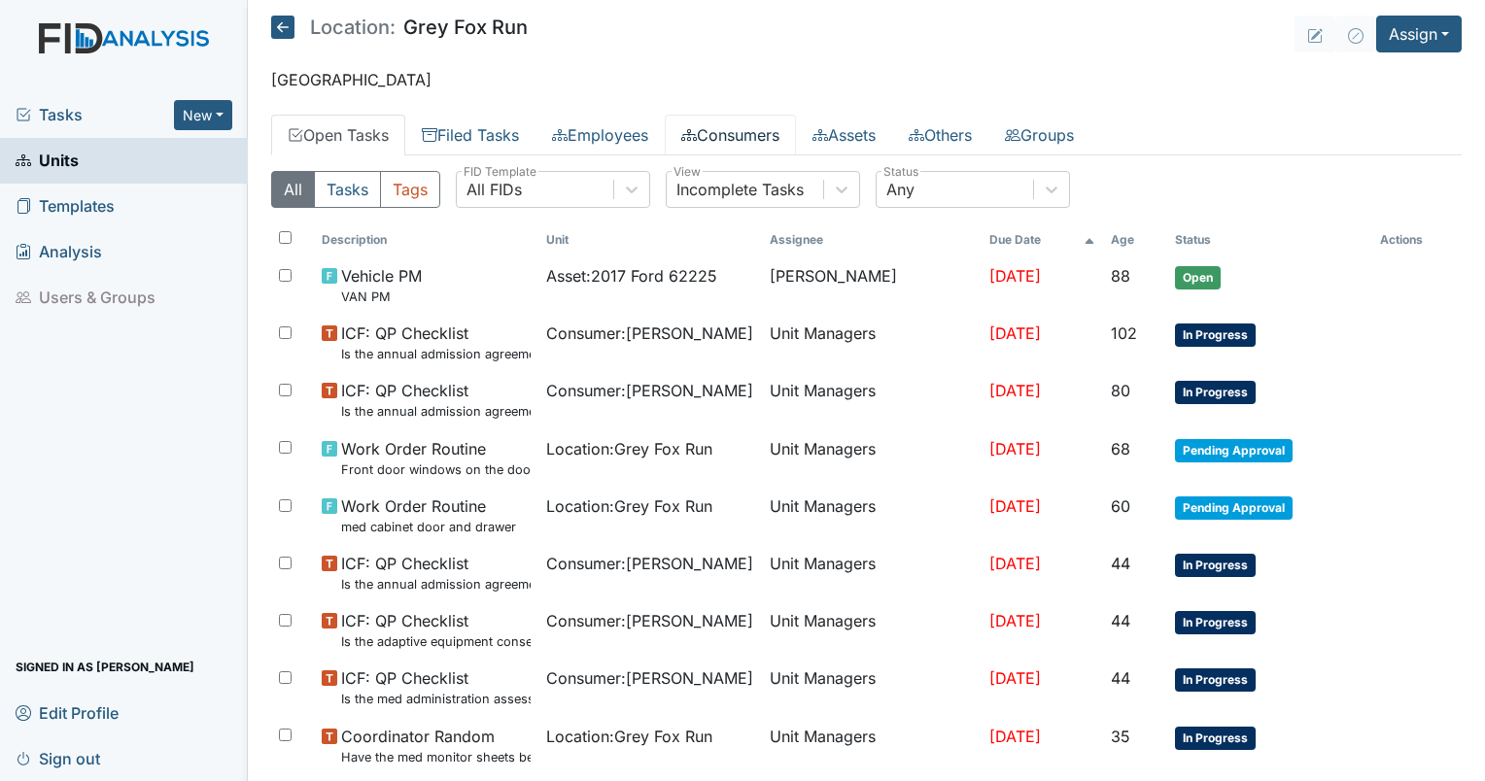
click at [718, 140] on link "Consumers" at bounding box center [730, 135] width 131 height 41
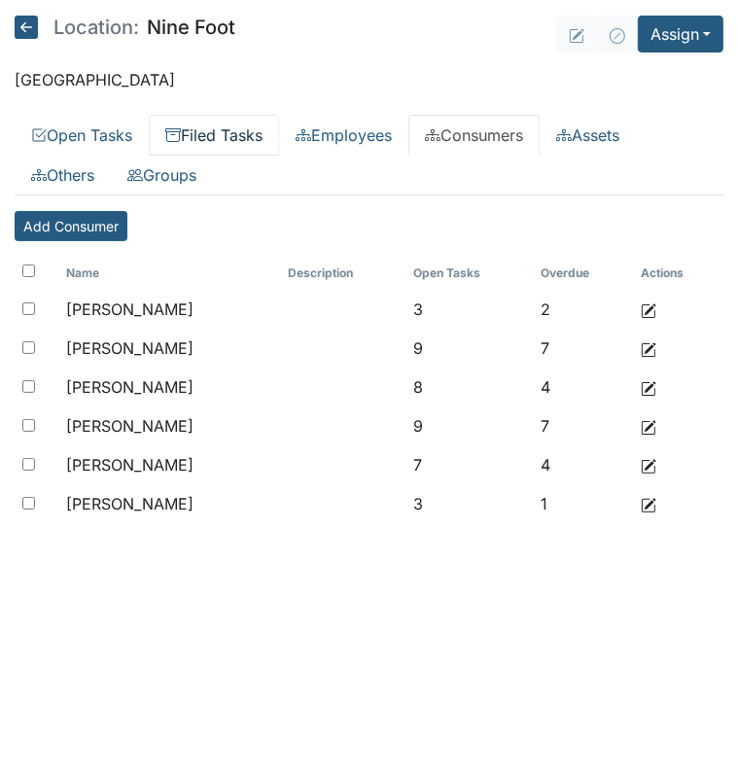
click at [228, 132] on link "Filed Tasks" at bounding box center [214, 135] width 130 height 41
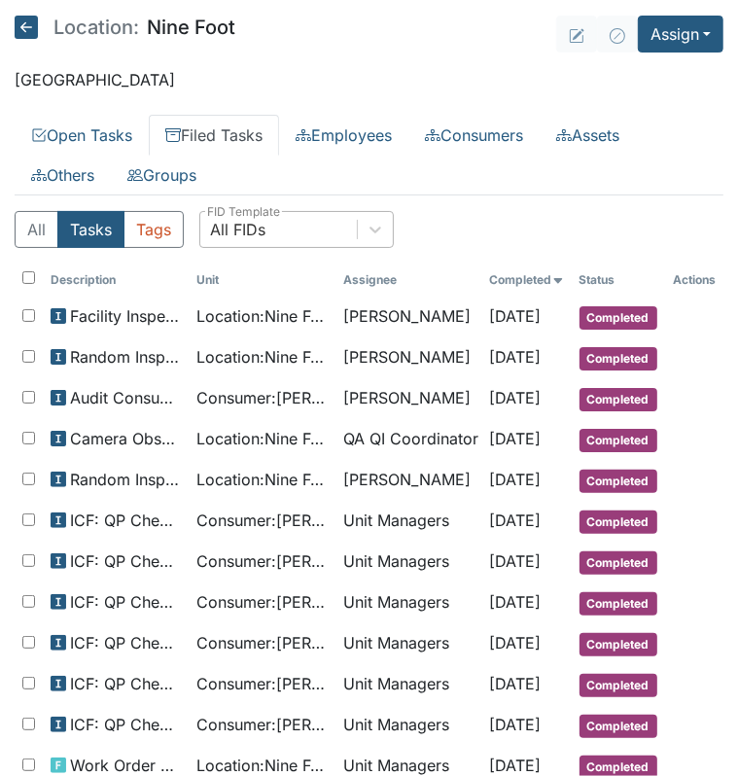
click at [269, 222] on div "All FIDs" at bounding box center [278, 229] width 156 height 35
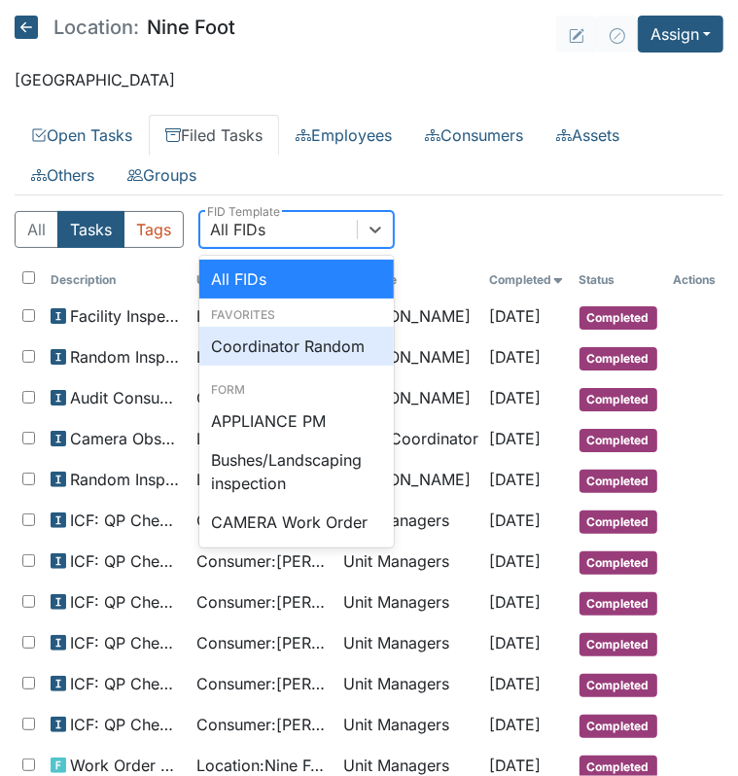
click at [278, 335] on div "Coordinator Random" at bounding box center [296, 346] width 194 height 39
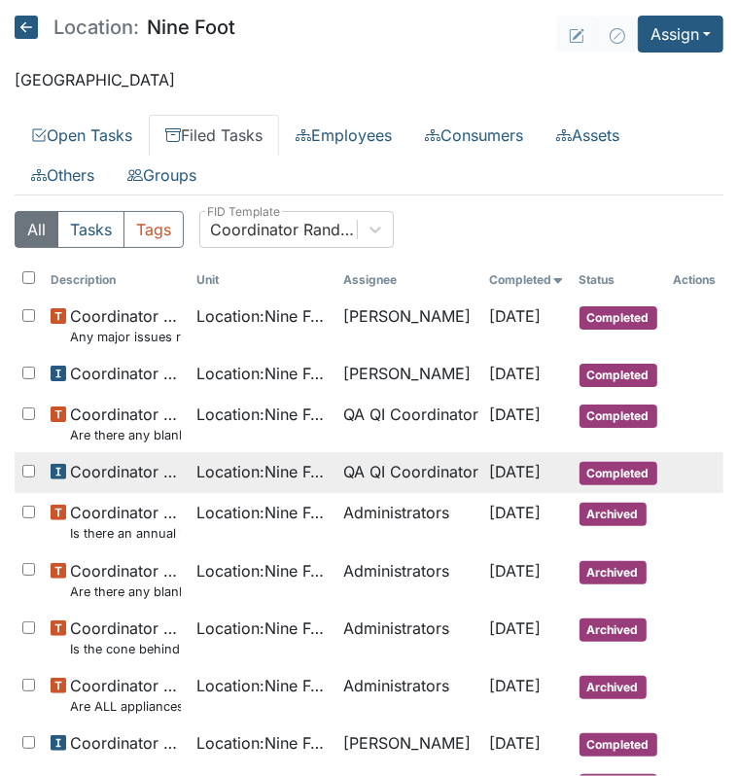
click at [329, 474] on td "Location : Nine Foot" at bounding box center [262, 472] width 146 height 41
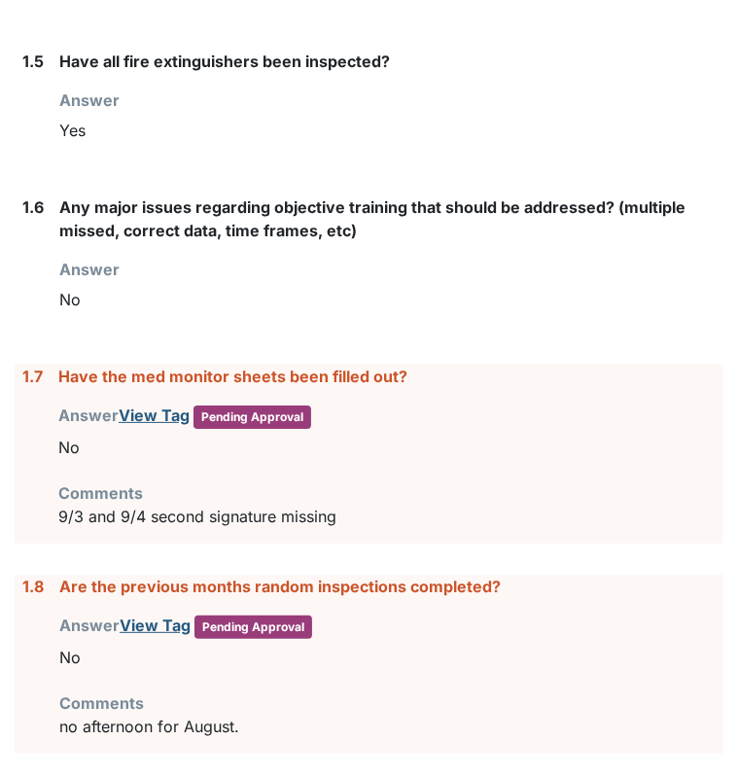
scroll to position [1023, 0]
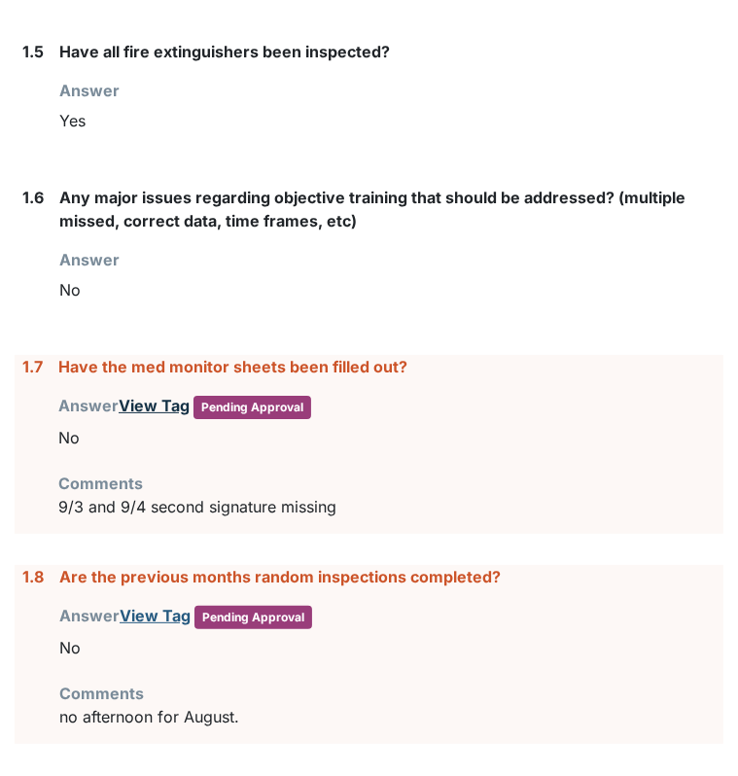
click at [177, 398] on link "View Tag" at bounding box center [154, 405] width 71 height 19
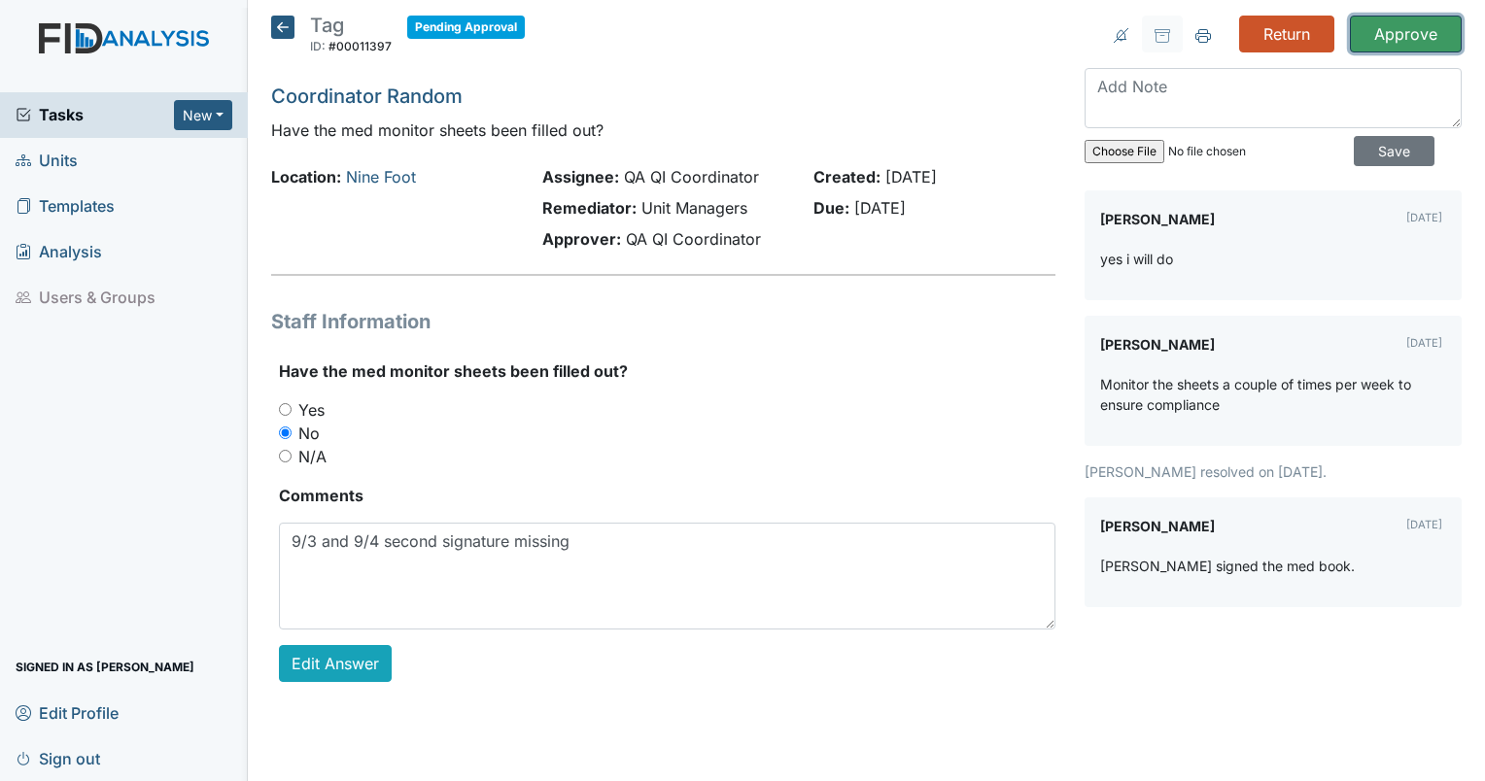
click at [737, 47] on input "Approve" at bounding box center [1406, 34] width 112 height 37
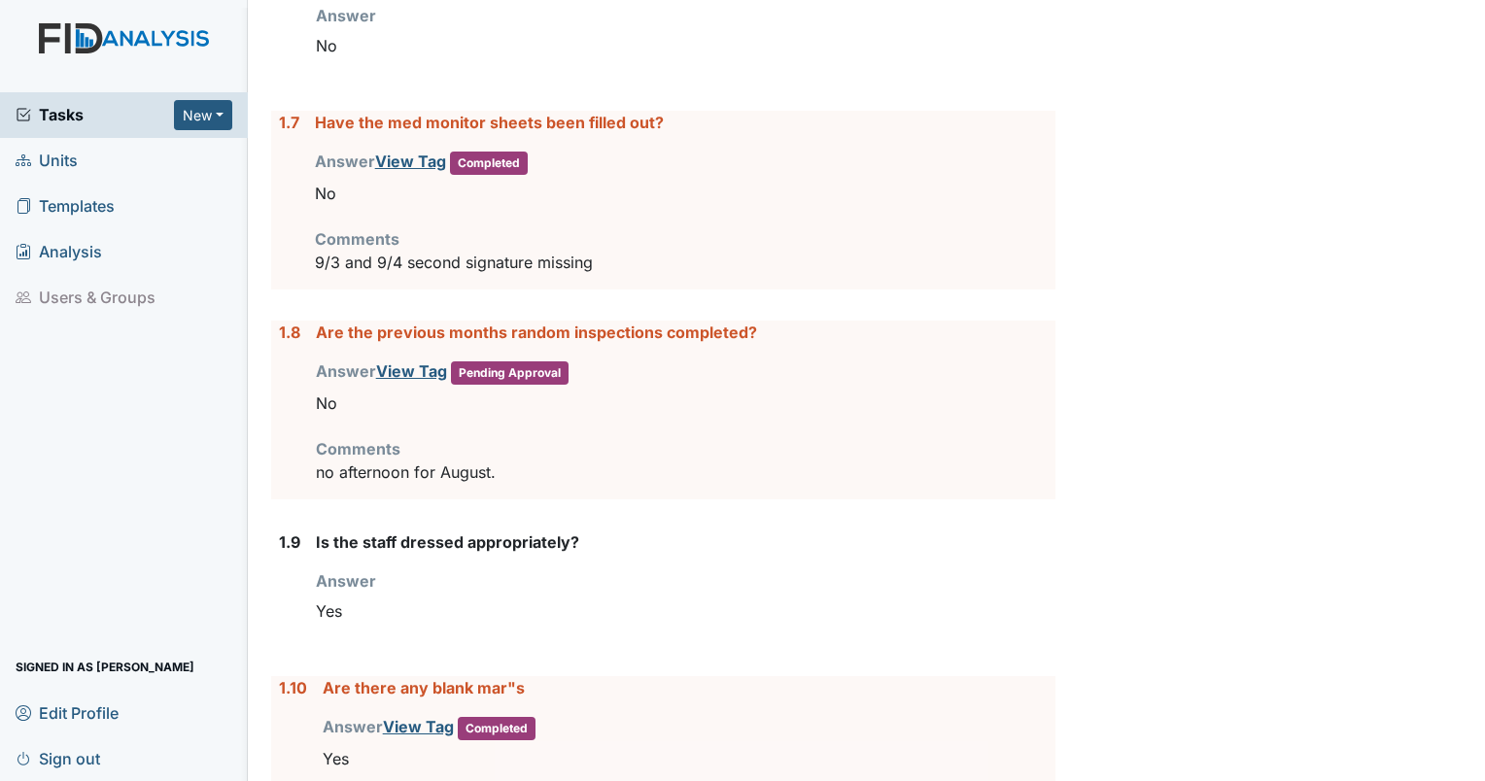
scroll to position [1266, 0]
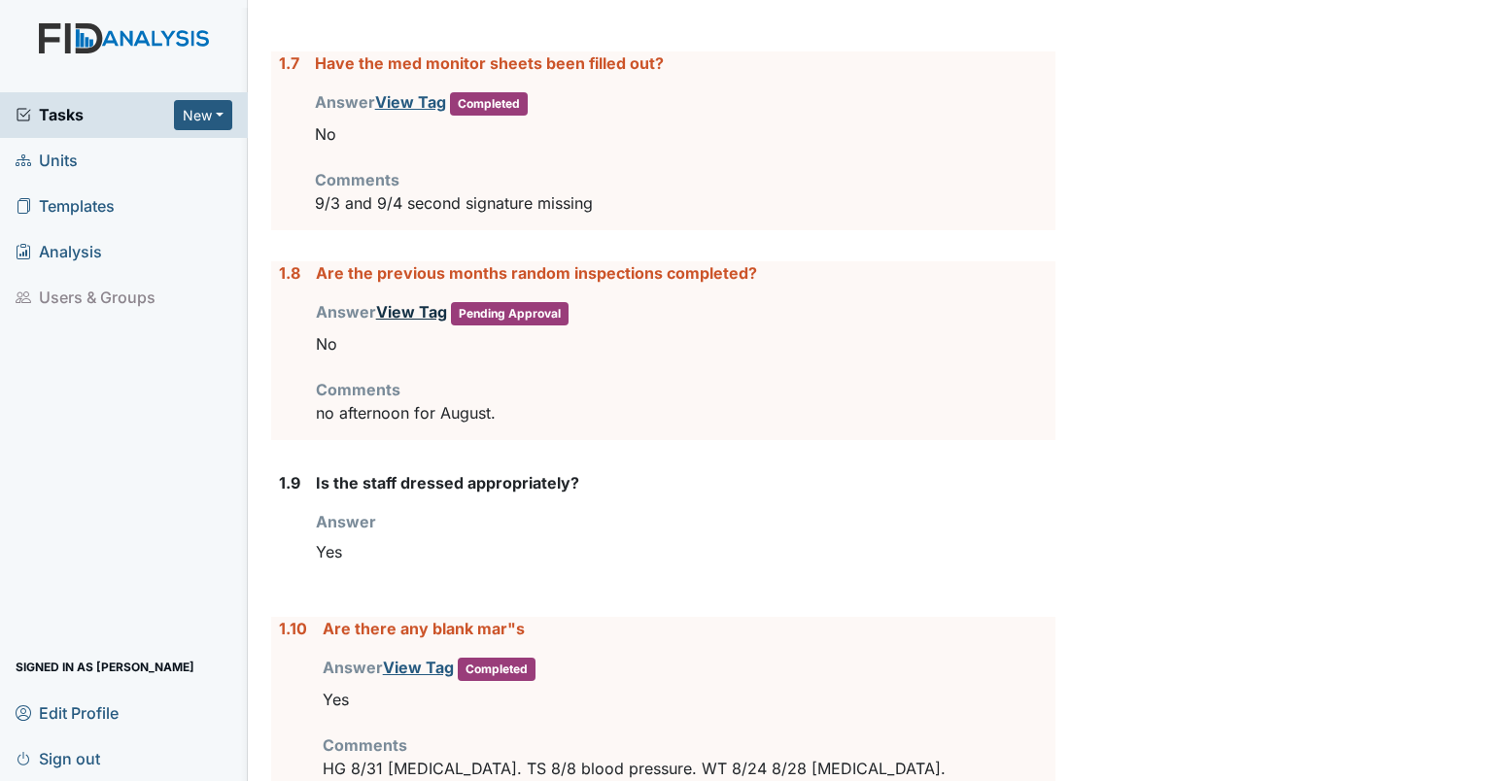
click at [395, 307] on link "View Tag" at bounding box center [411, 311] width 71 height 19
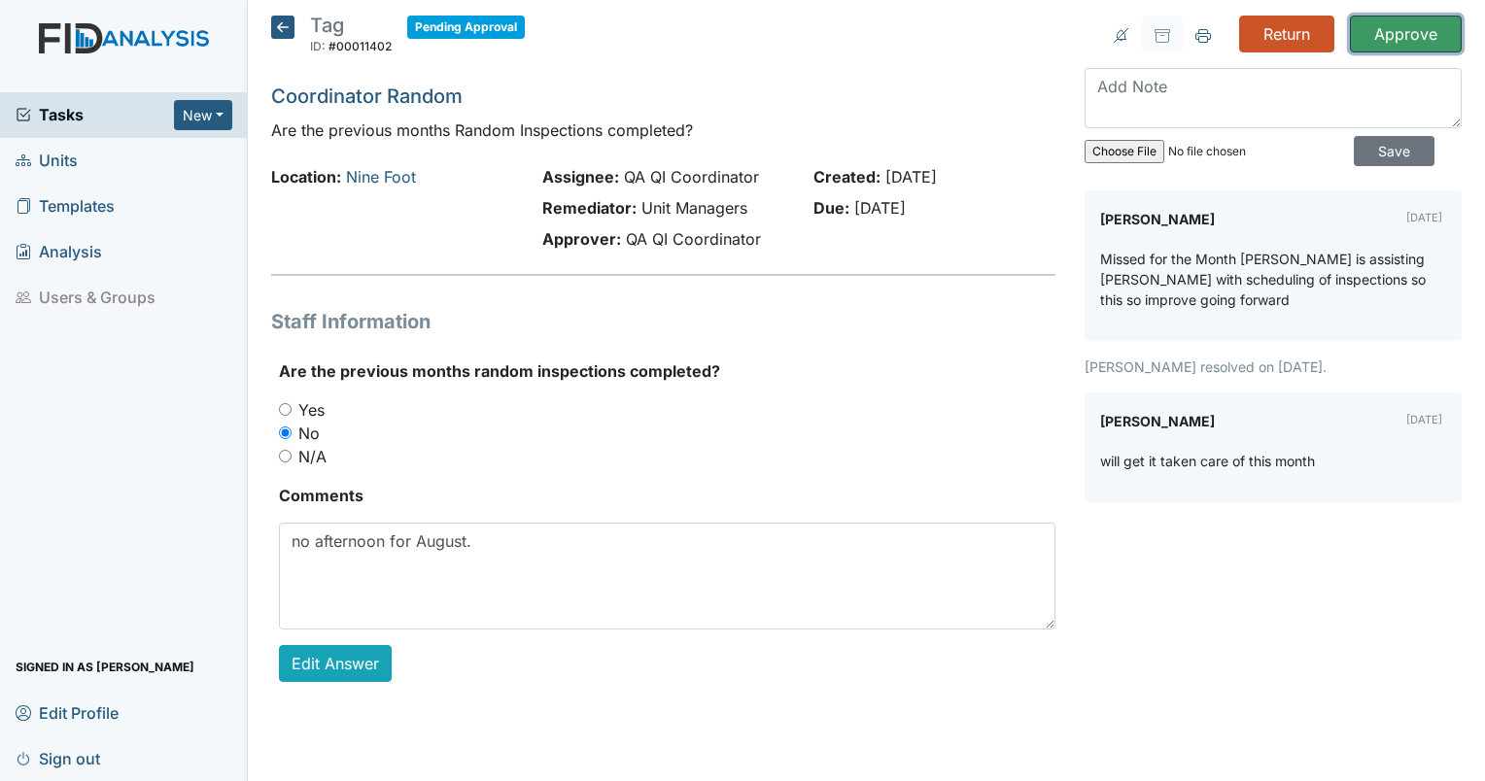
click at [1412, 36] on input "Approve" at bounding box center [1406, 34] width 112 height 37
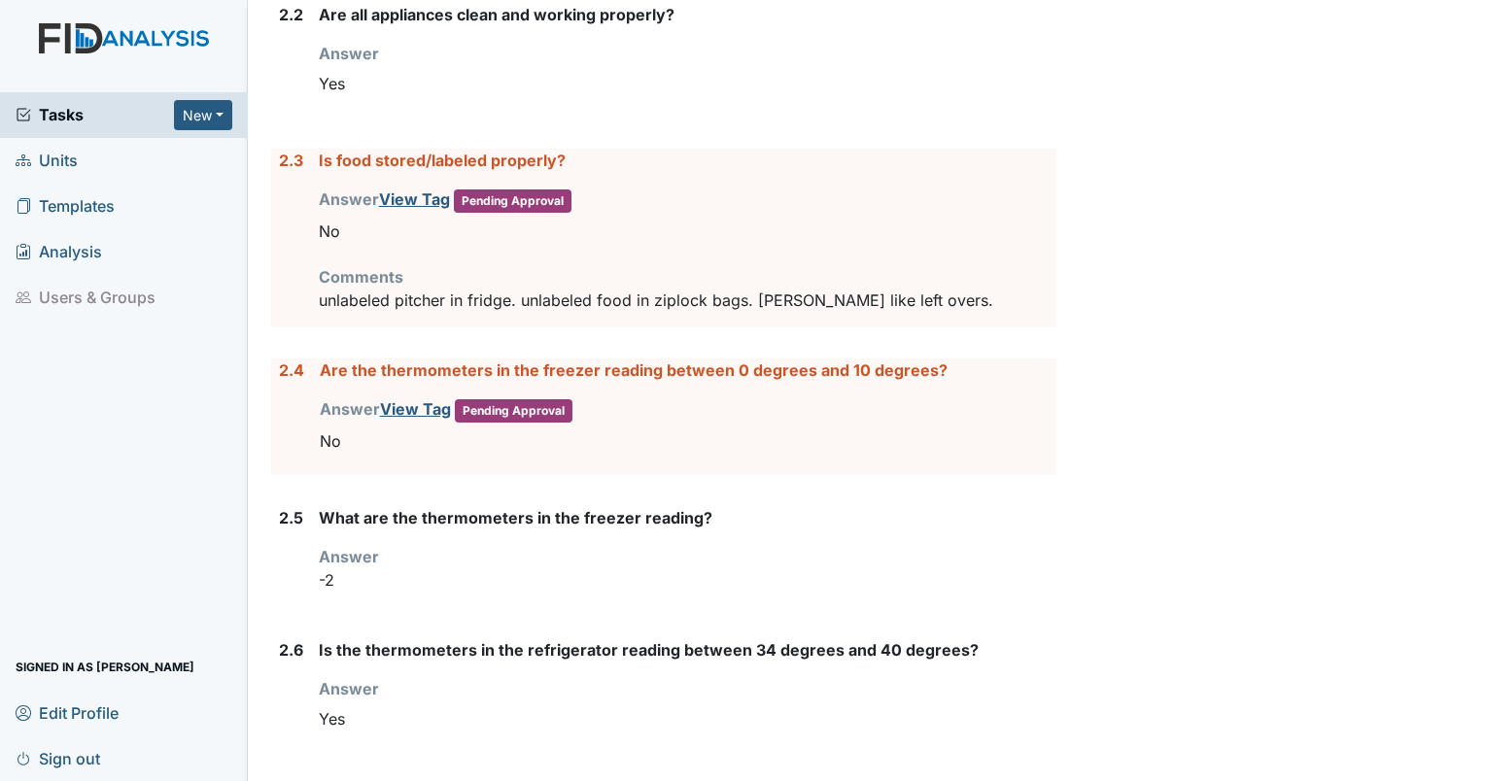
scroll to position [2473, 0]
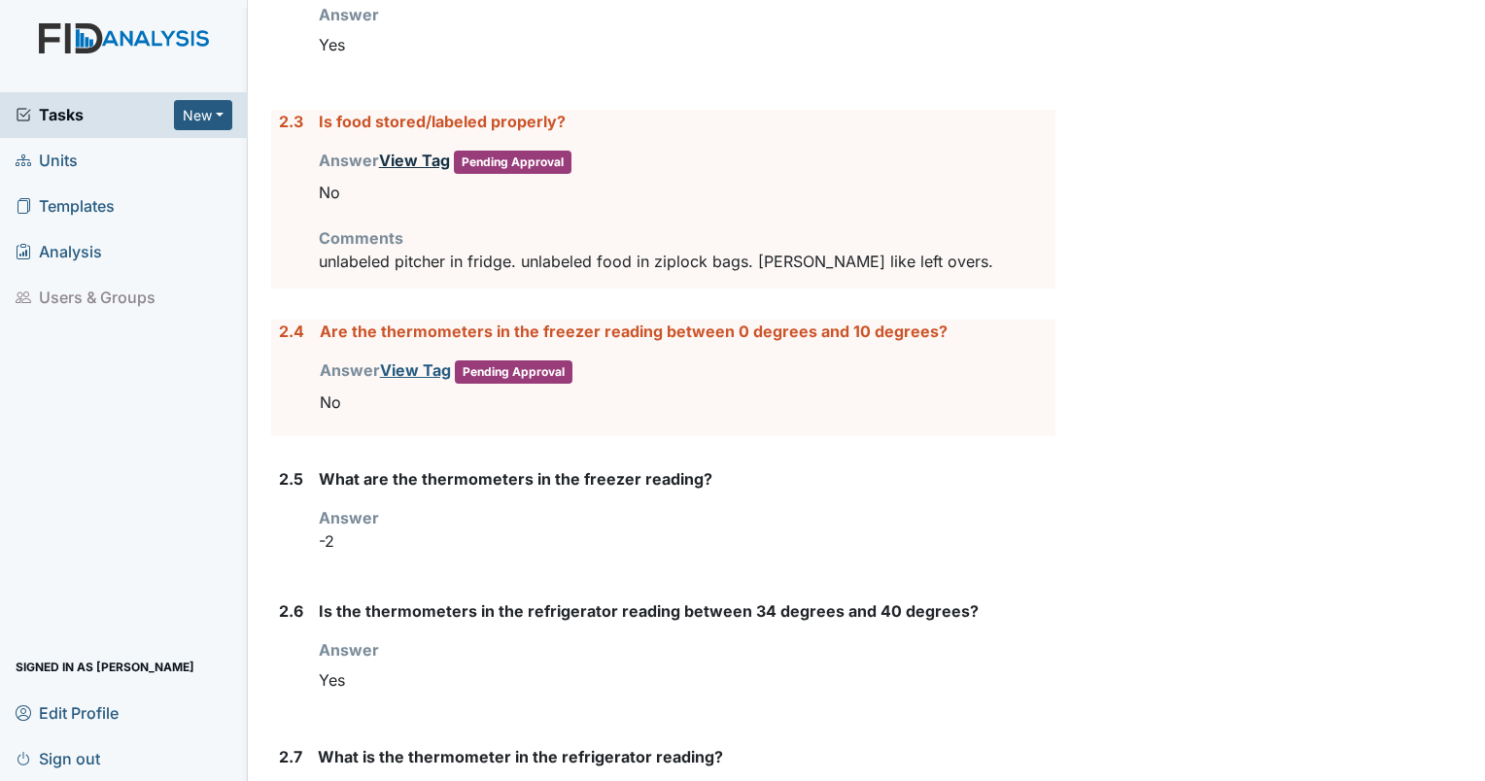
click at [399, 152] on link "View Tag" at bounding box center [414, 160] width 71 height 19
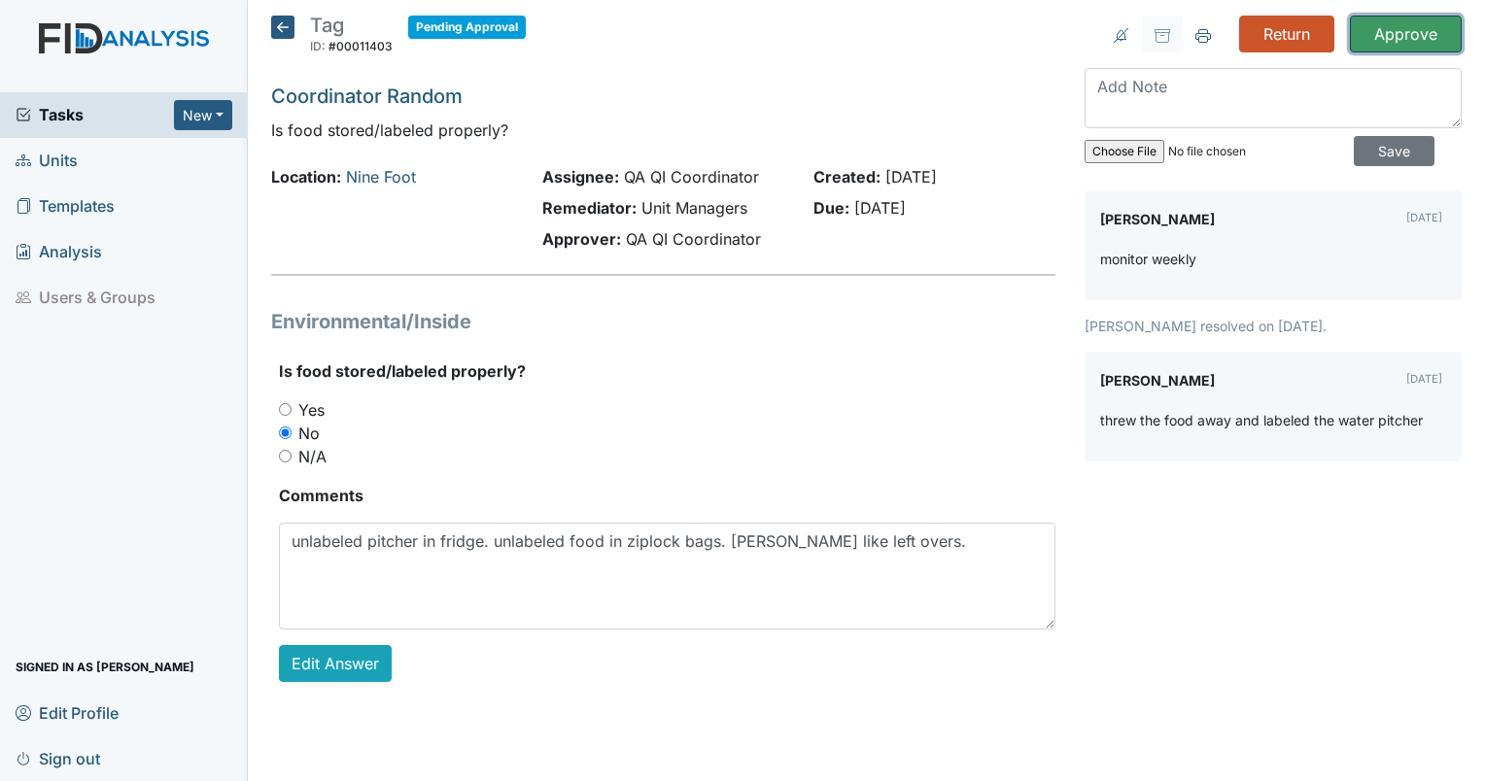
click at [1397, 36] on input "Approve" at bounding box center [1406, 34] width 112 height 37
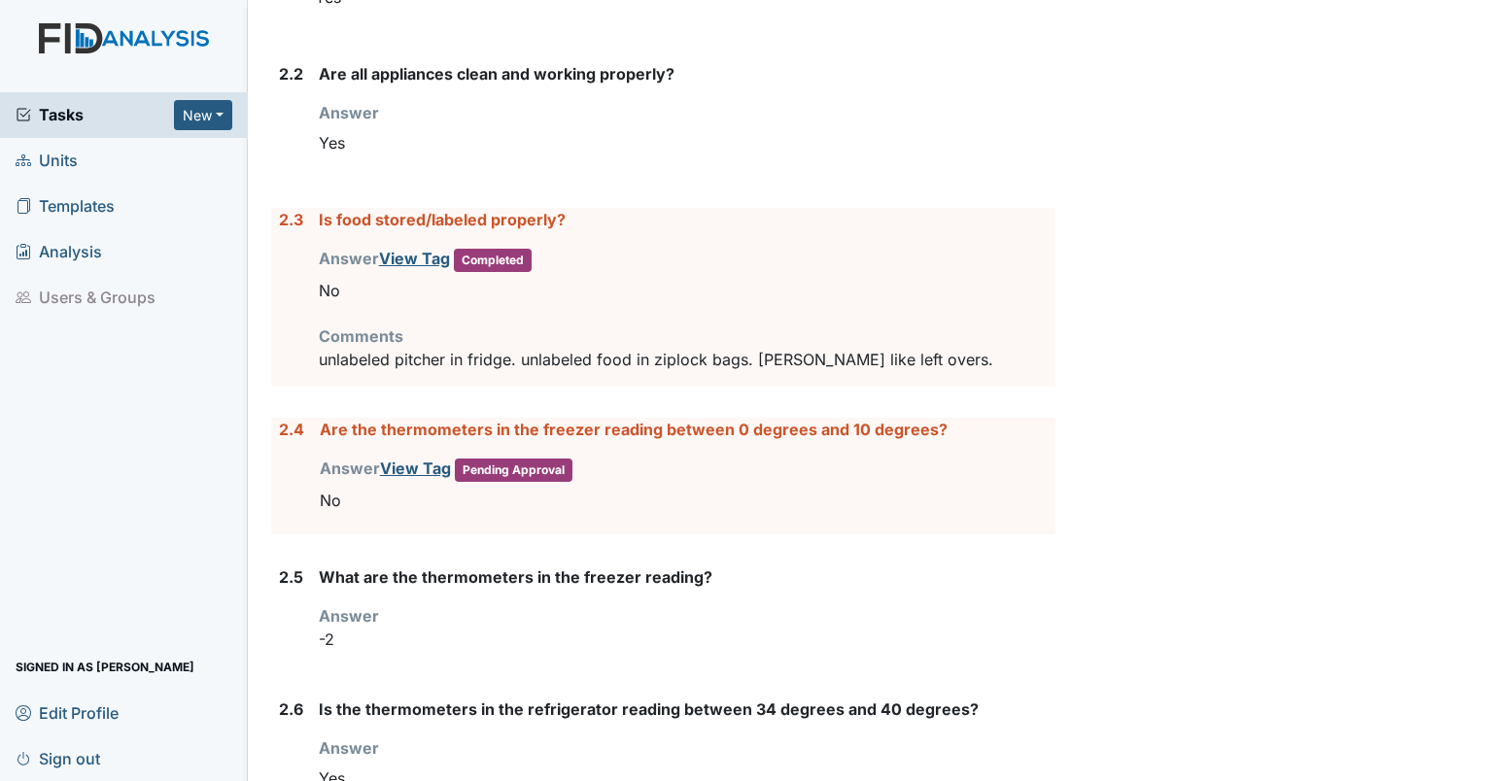
scroll to position [2414, 0]
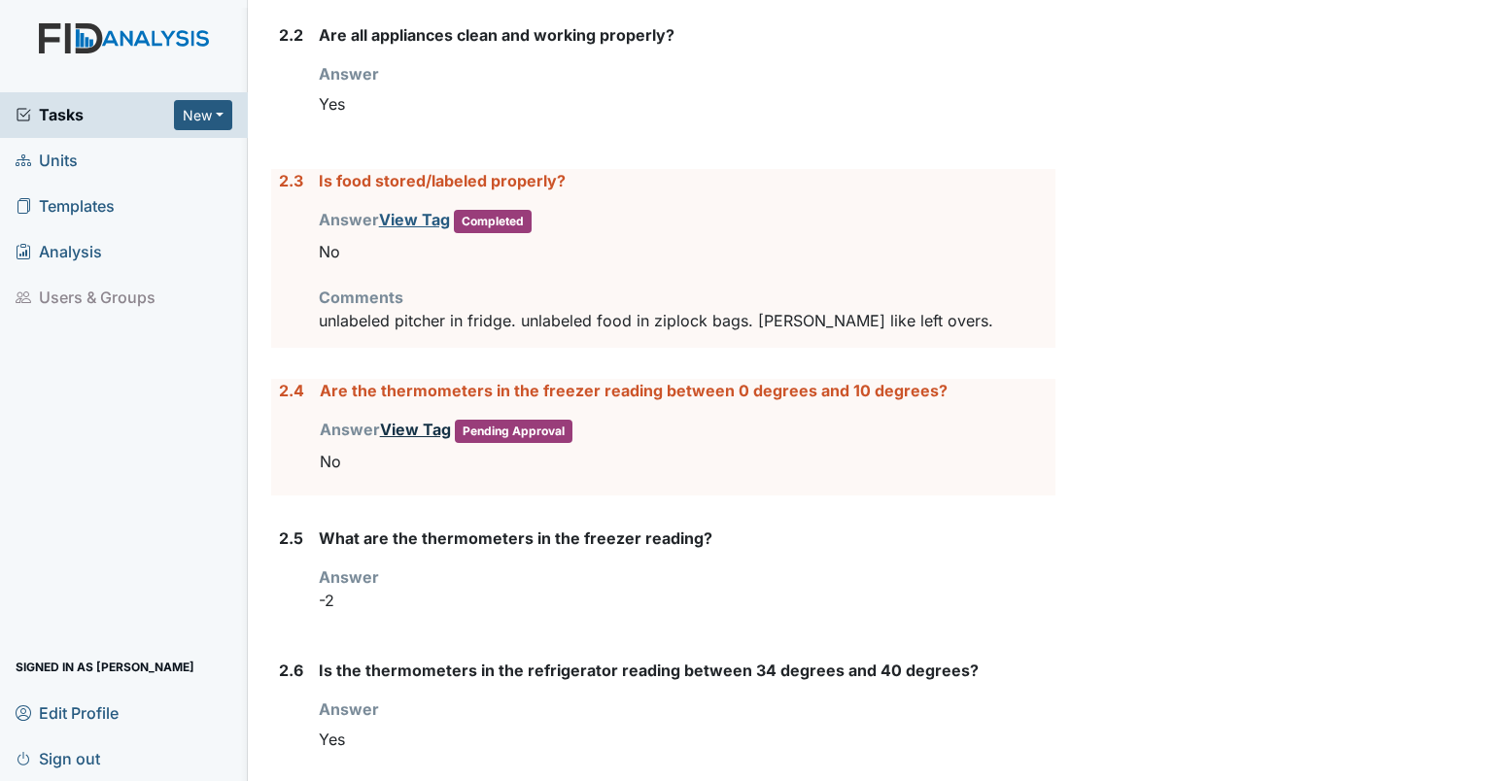
click at [395, 428] on link "View Tag" at bounding box center [415, 429] width 71 height 19
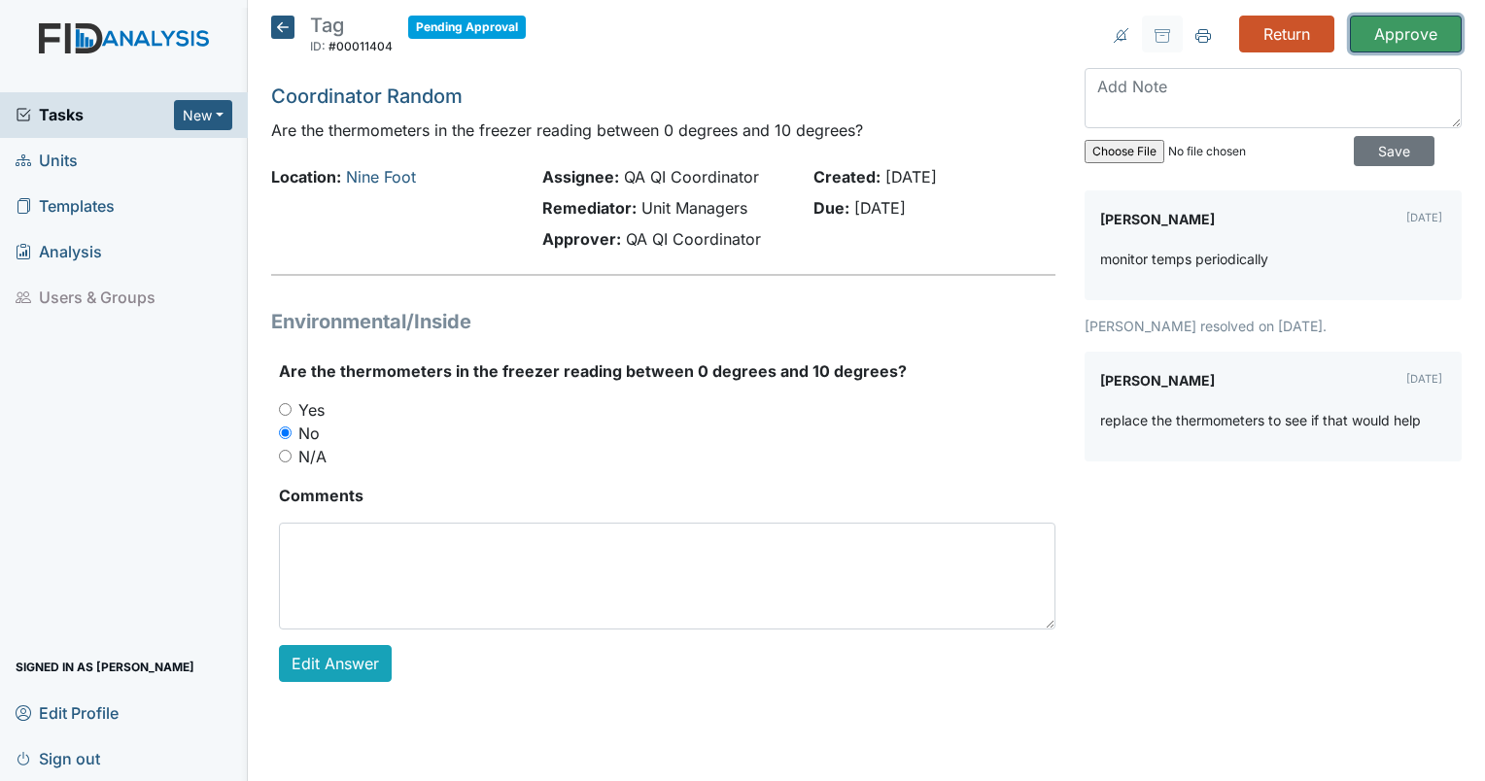
click at [1423, 31] on input "Approve" at bounding box center [1406, 34] width 112 height 37
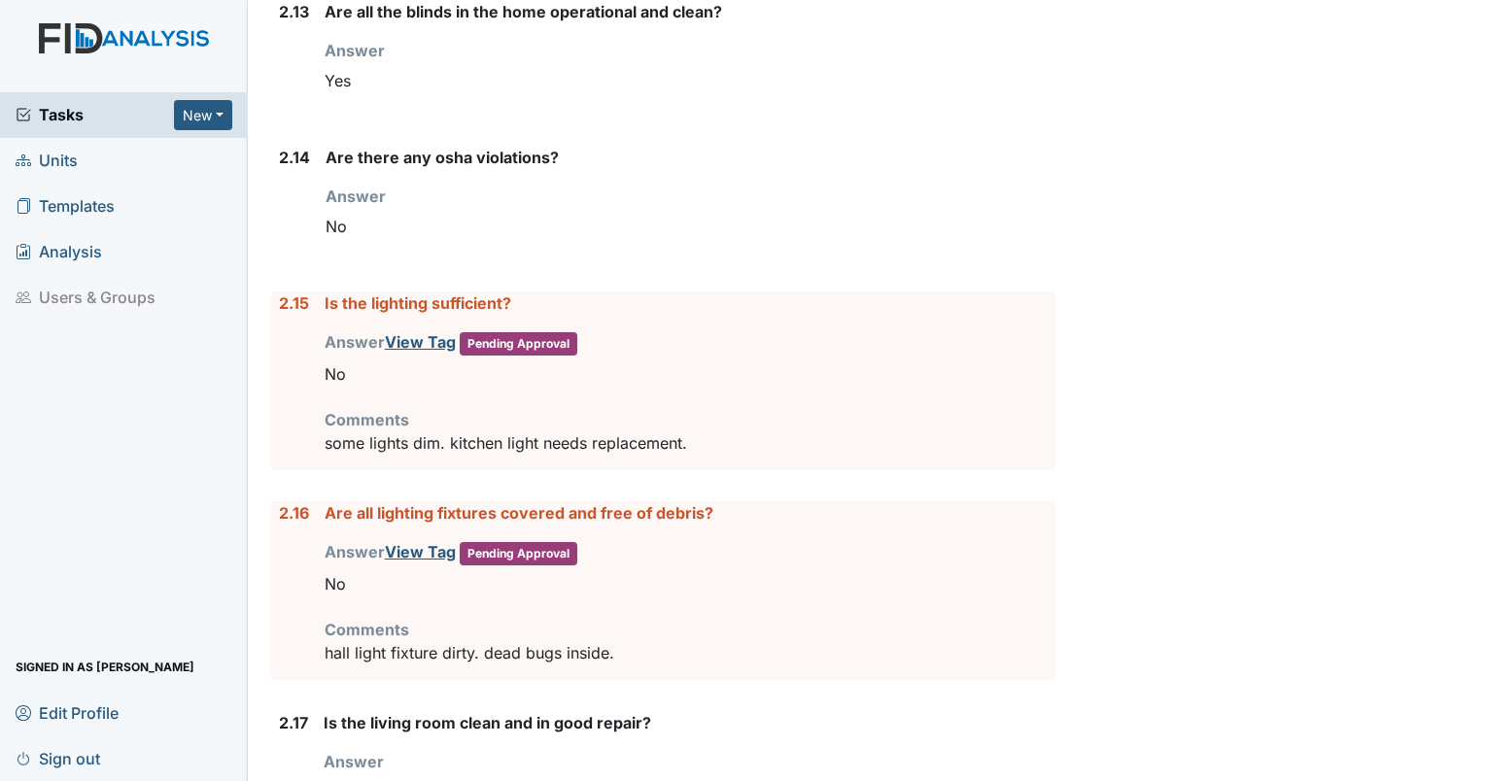
scroll to position [4251, 0]
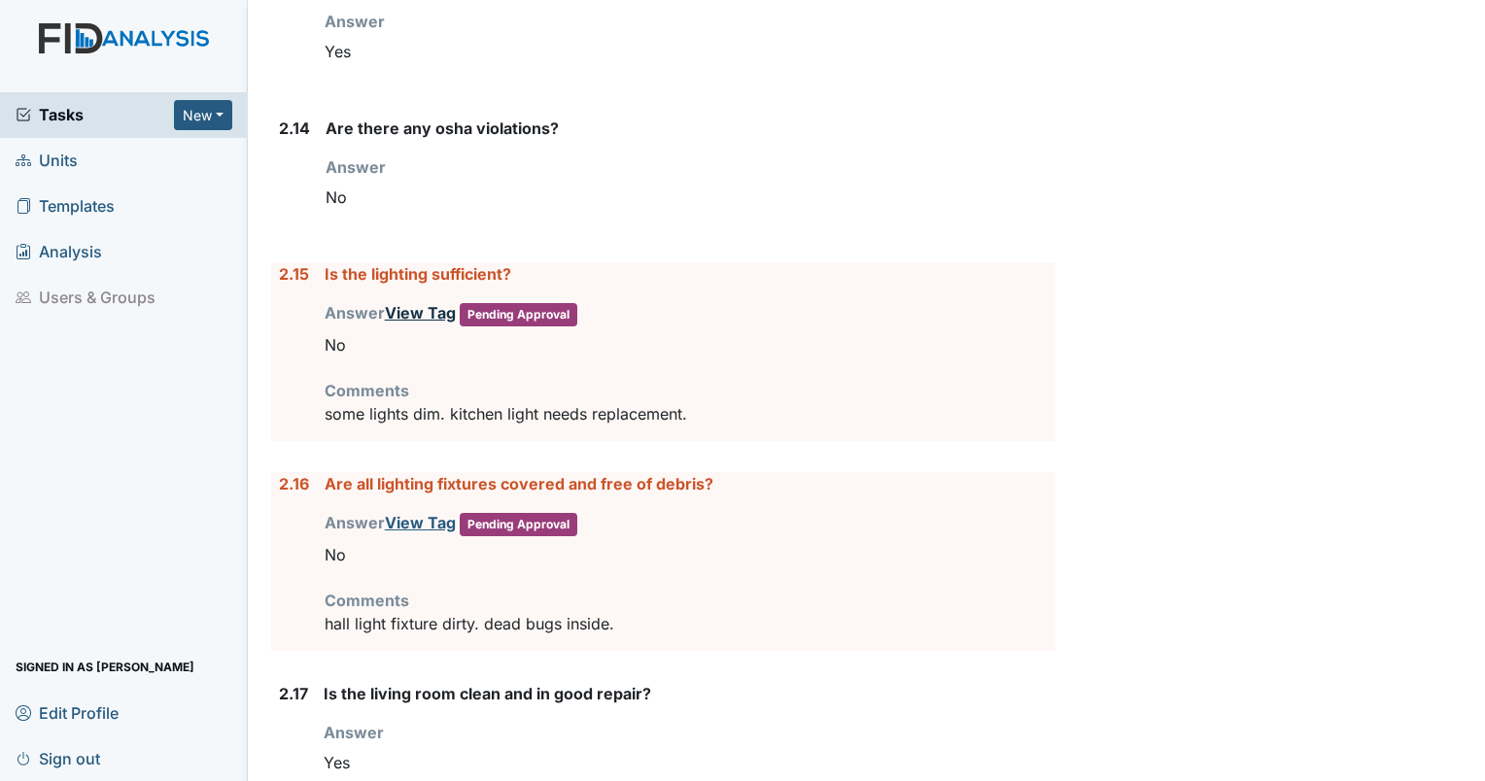
click at [403, 320] on link "View Tag" at bounding box center [420, 312] width 71 height 19
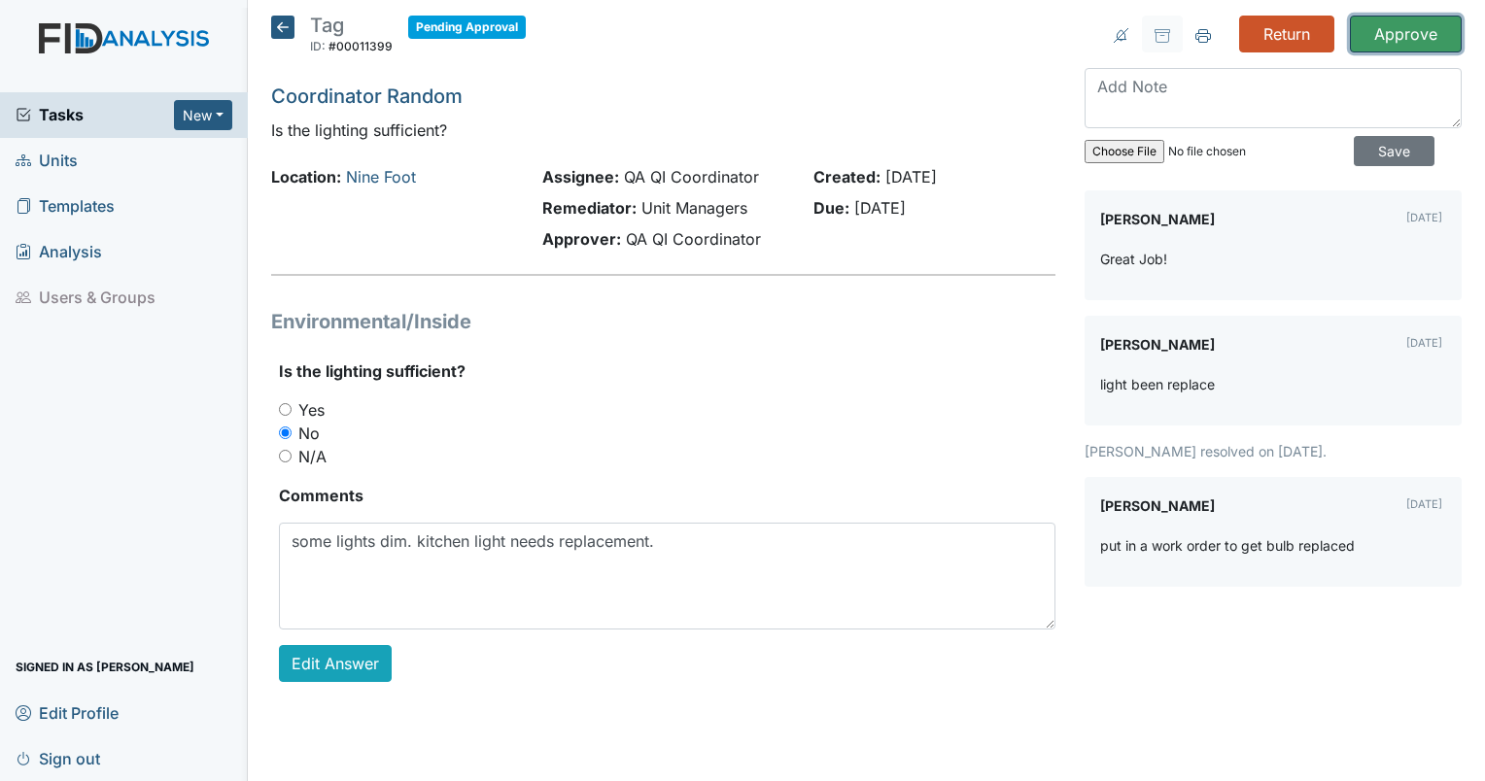
click at [1396, 44] on input "Approve" at bounding box center [1406, 34] width 112 height 37
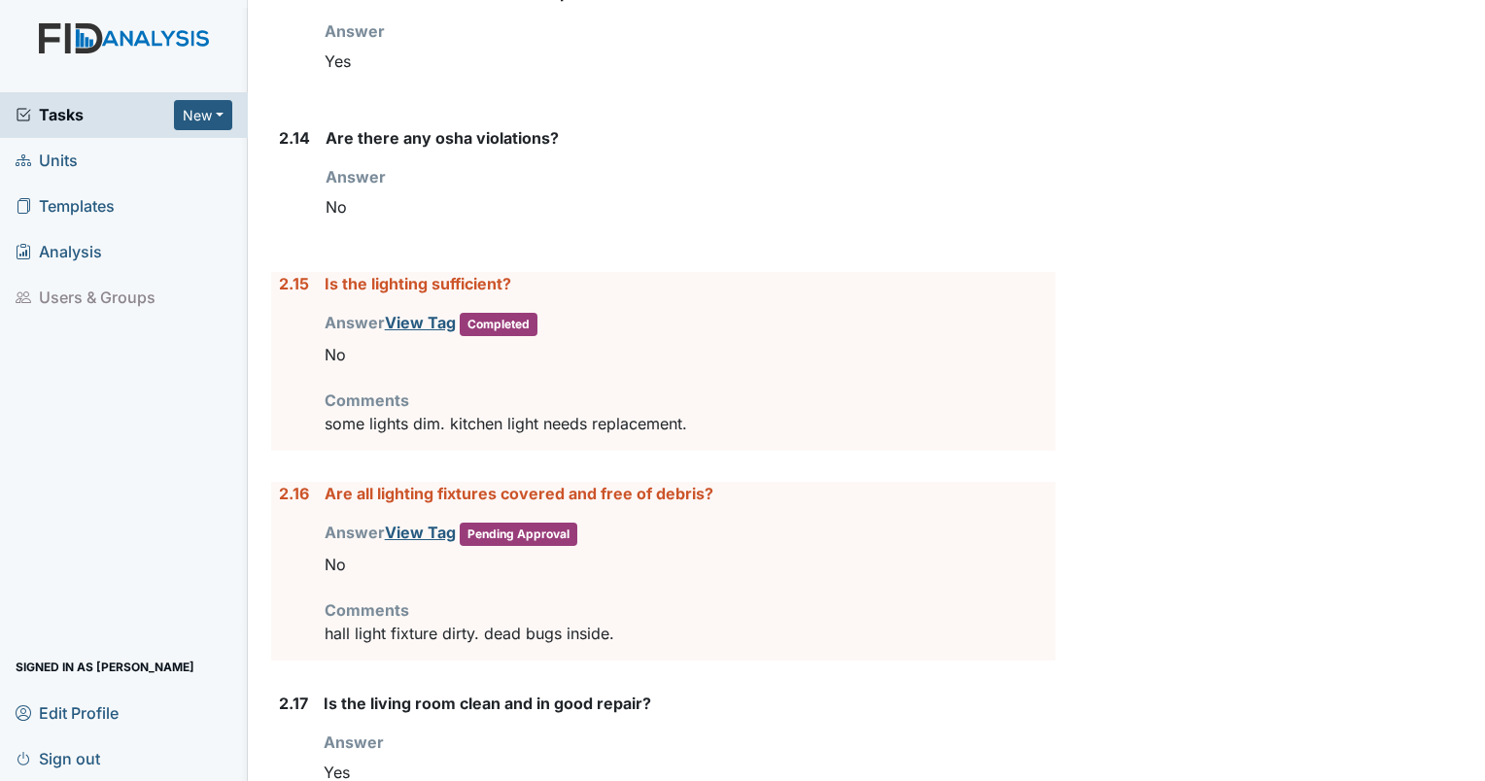
scroll to position [4496, 0]
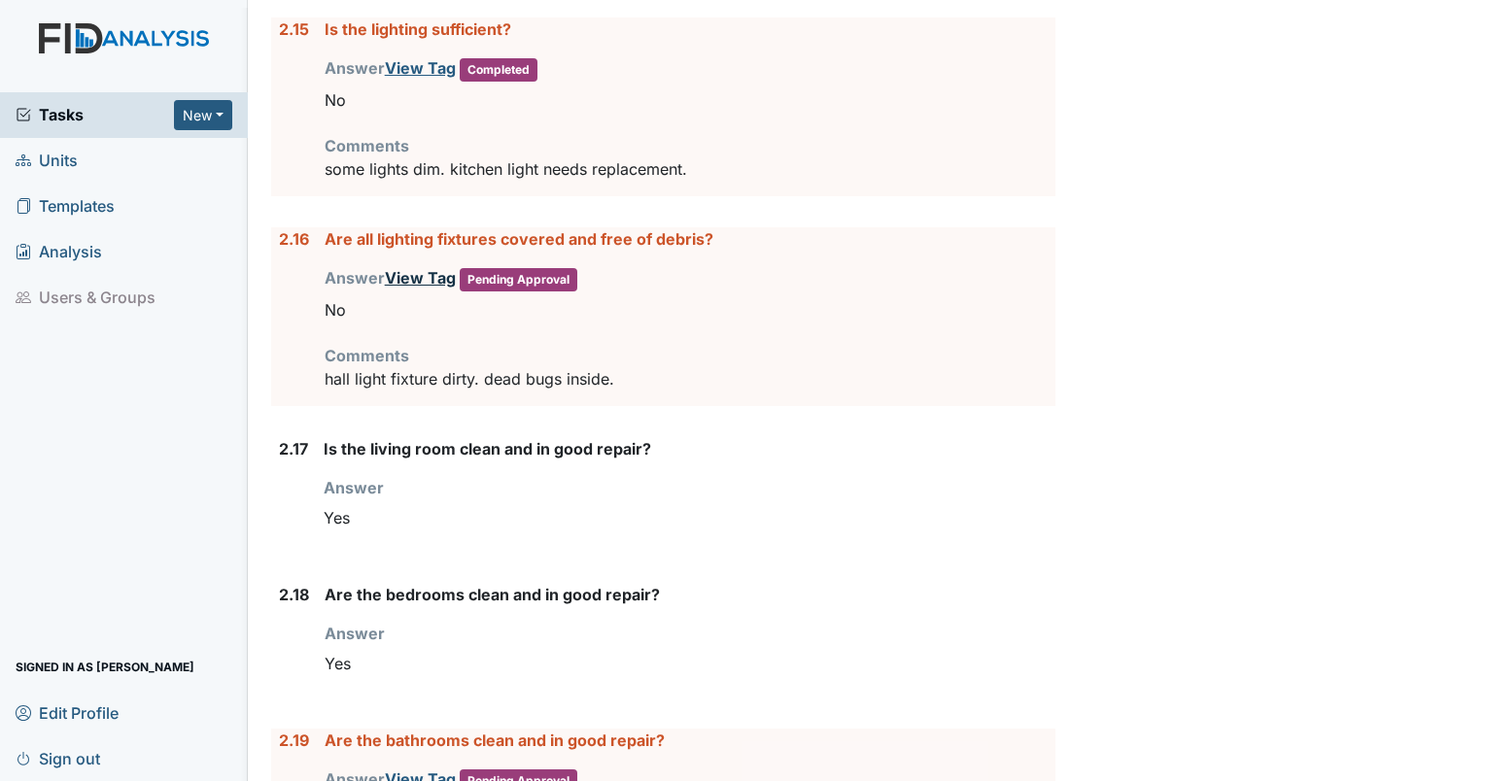
click at [416, 288] on link "View Tag" at bounding box center [420, 277] width 71 height 19
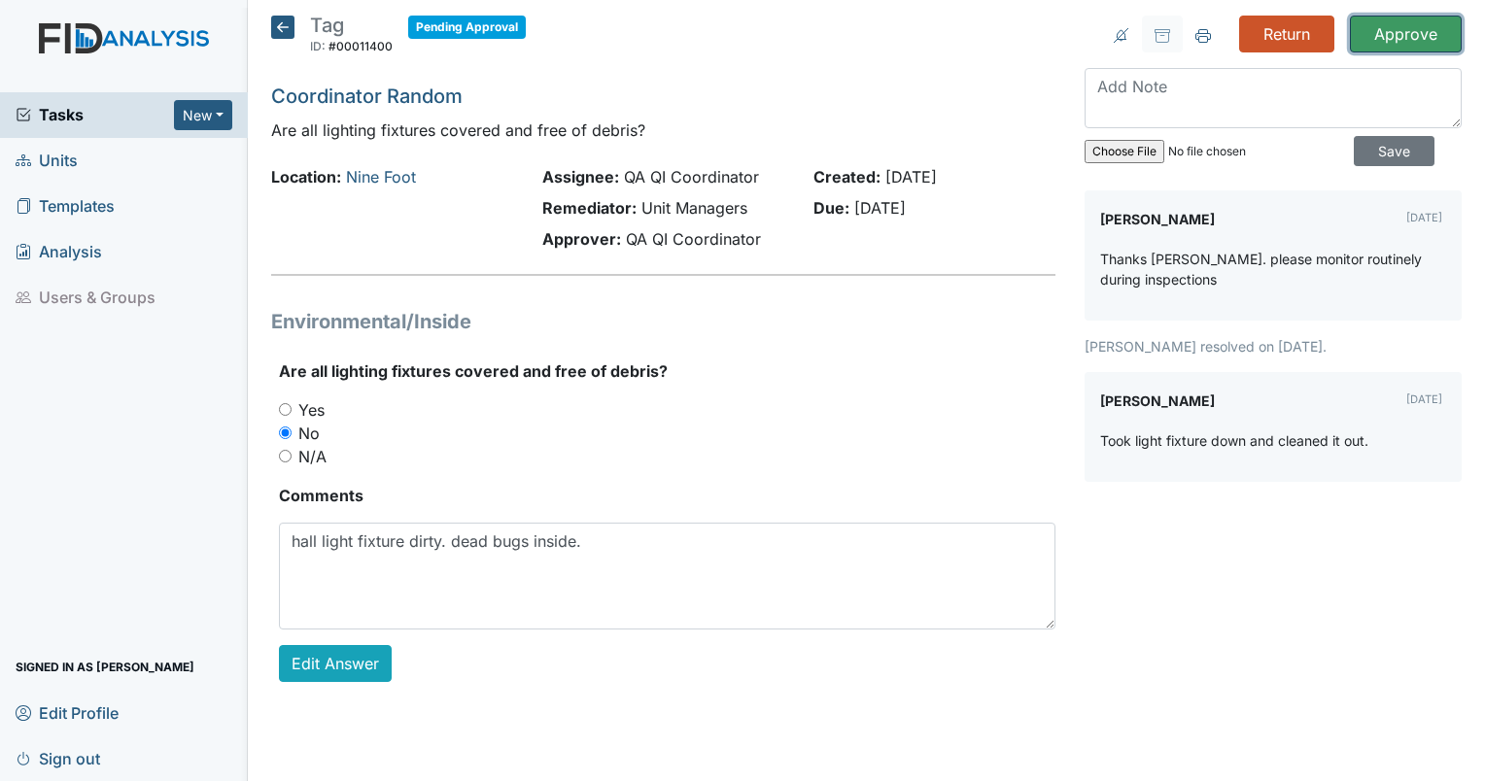
click at [1430, 35] on input "Approve" at bounding box center [1406, 34] width 112 height 37
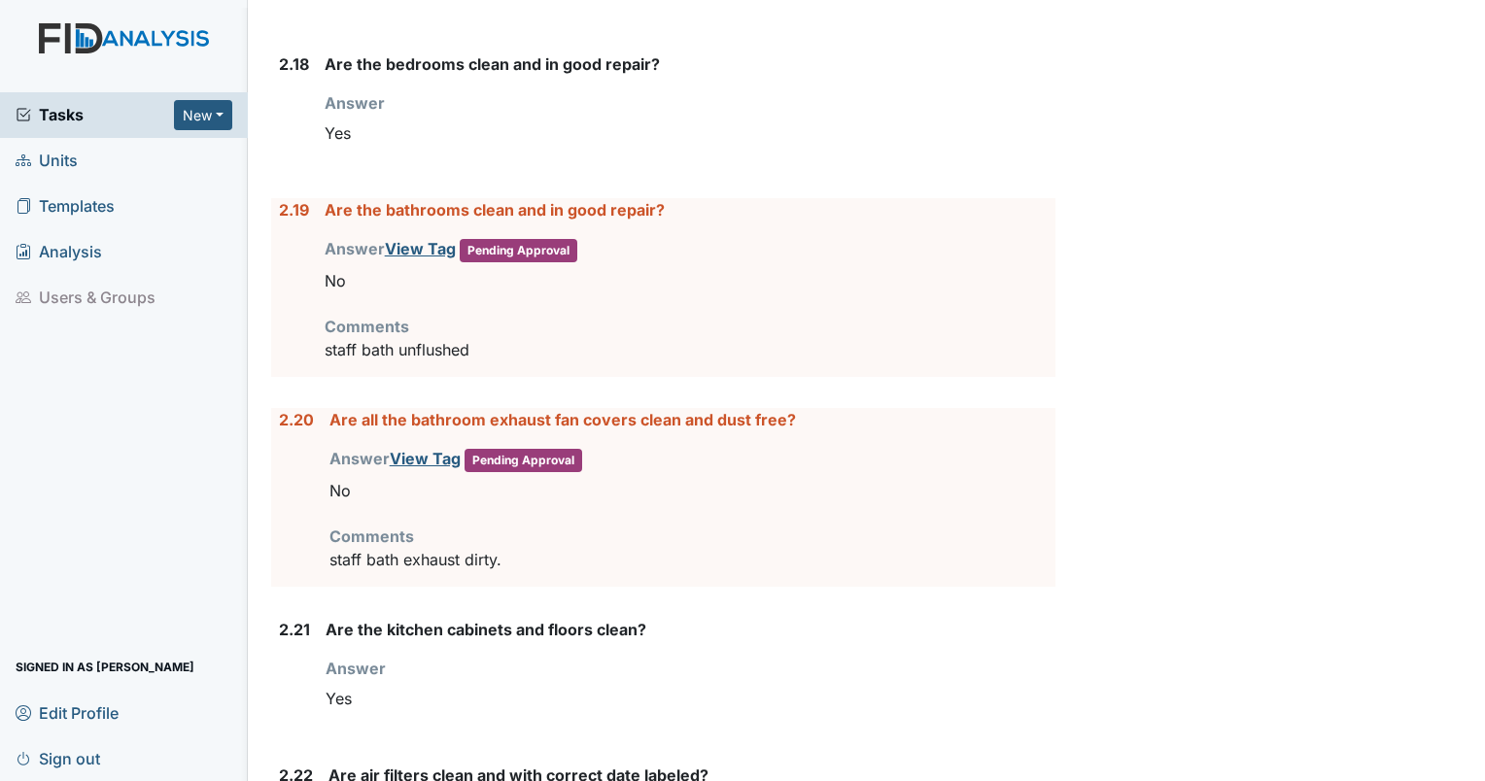
scroll to position [5115, 0]
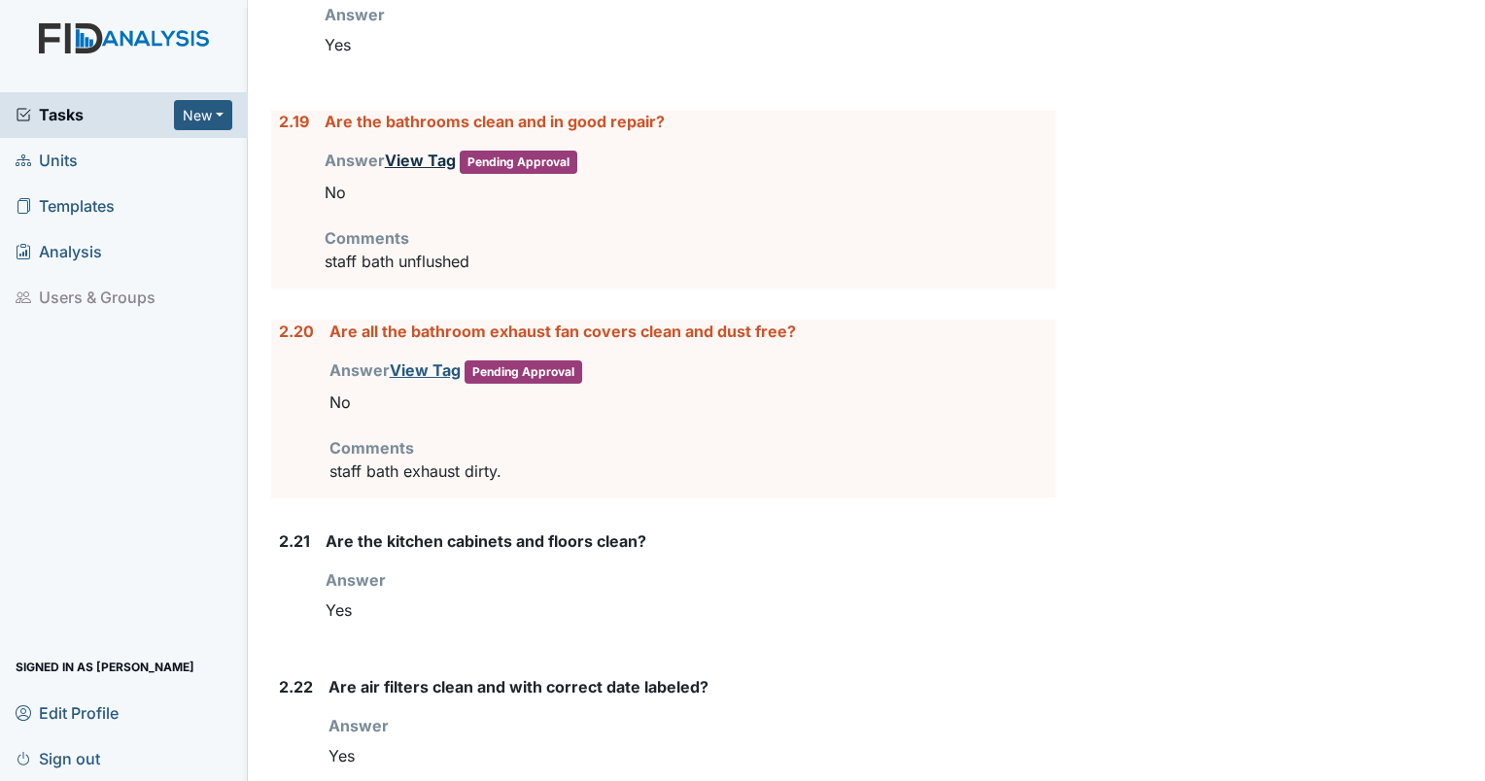
click at [406, 170] on link "View Tag" at bounding box center [420, 160] width 71 height 19
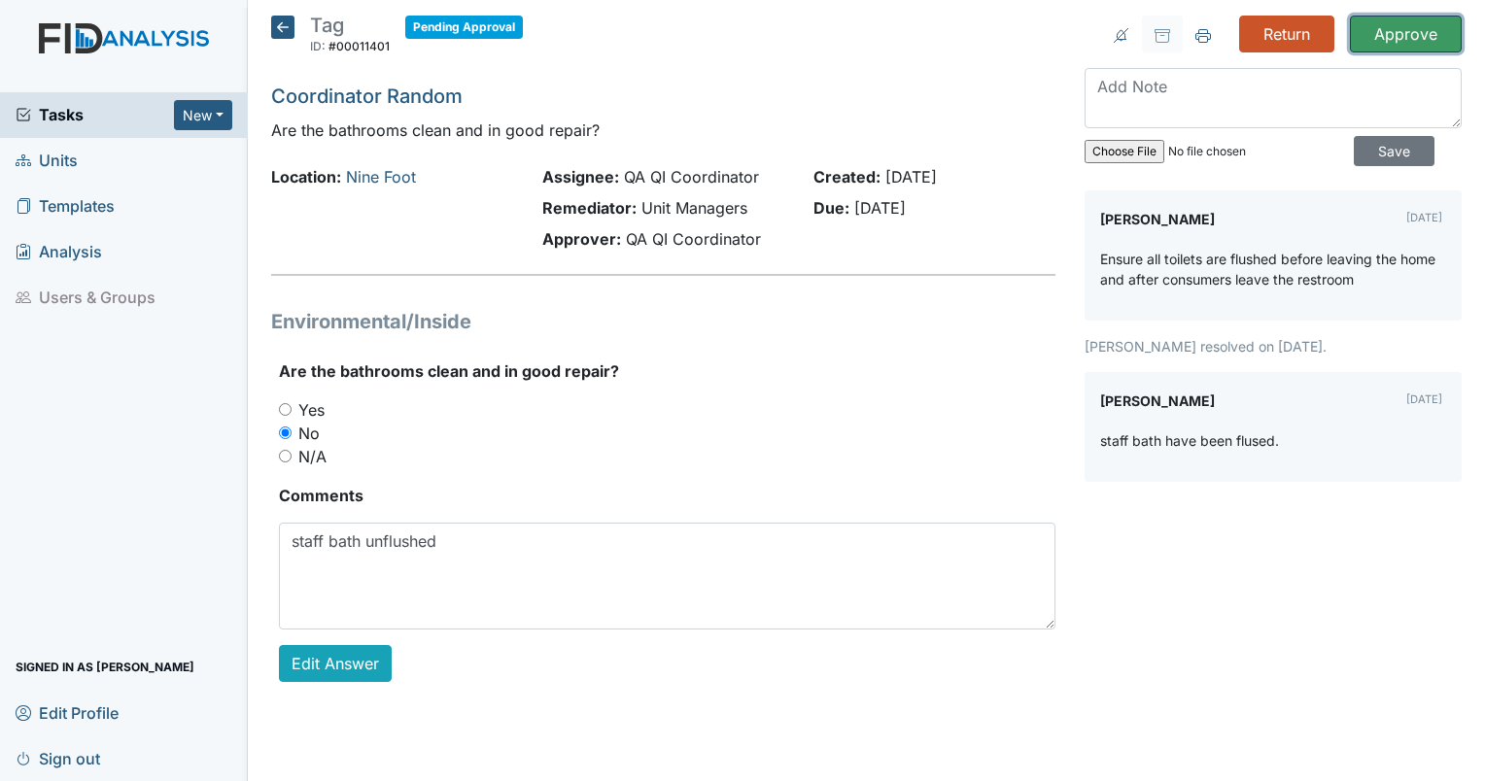
click at [1393, 35] on input "Approve" at bounding box center [1406, 34] width 112 height 37
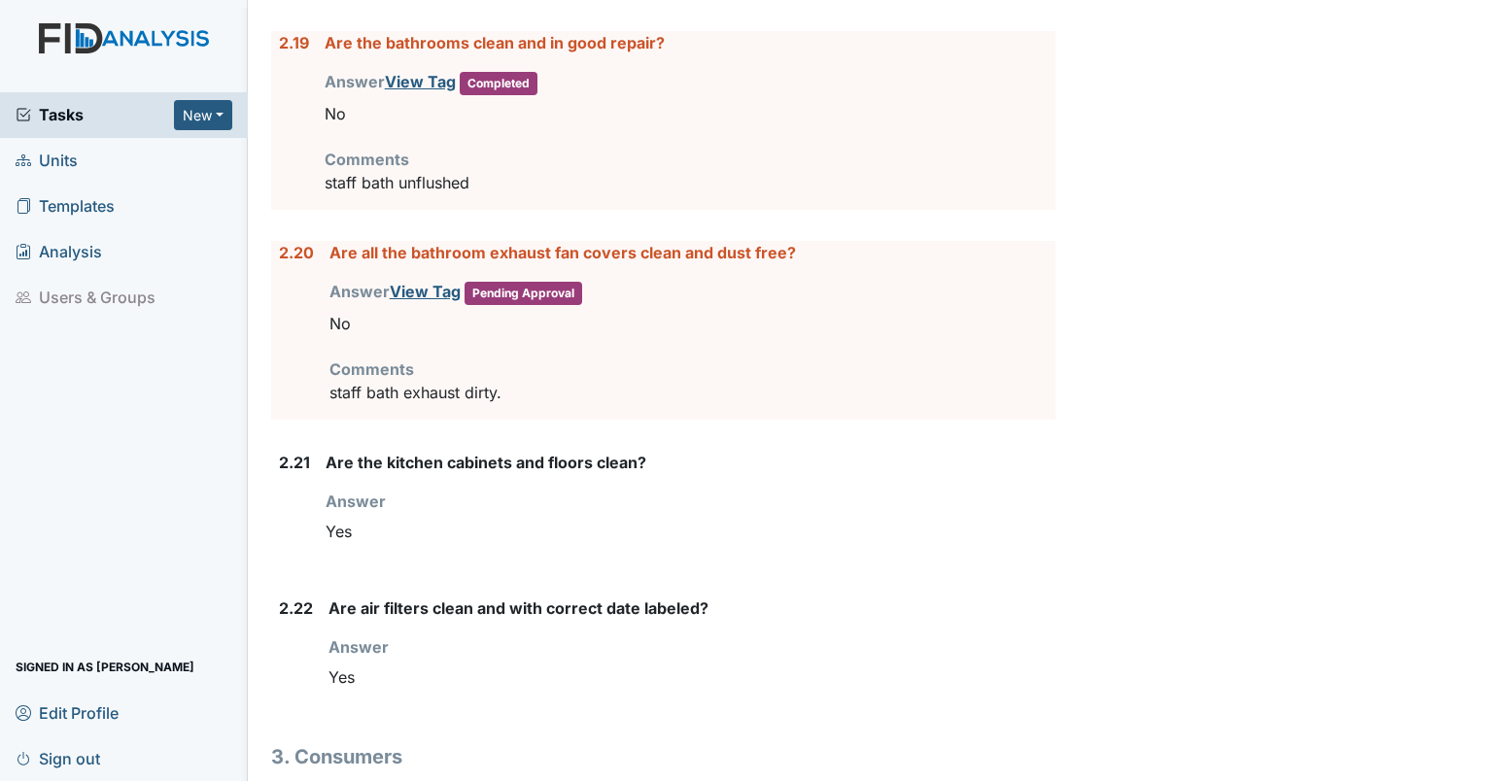
scroll to position [5204, 0]
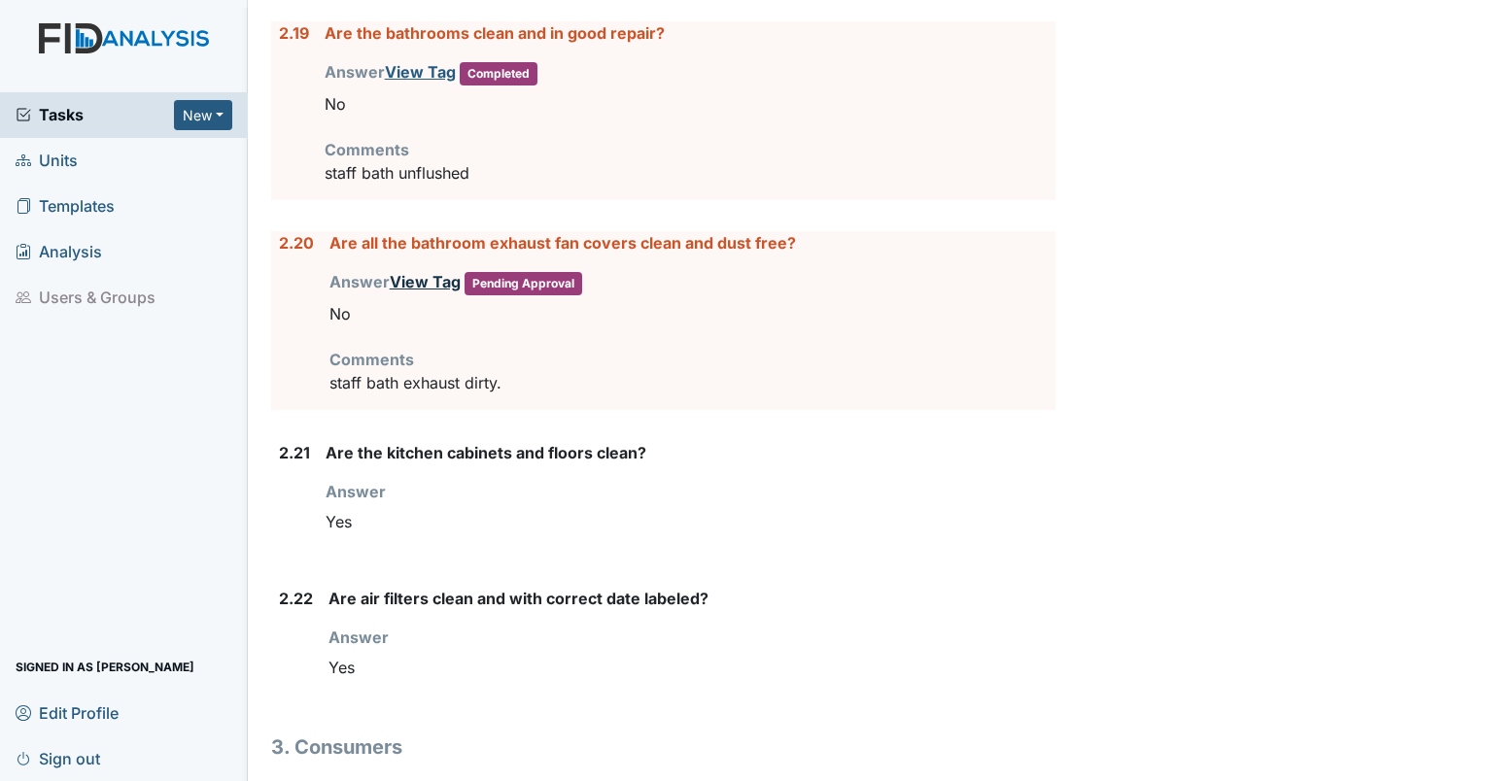
click at [417, 285] on link "View Tag" at bounding box center [425, 281] width 71 height 19
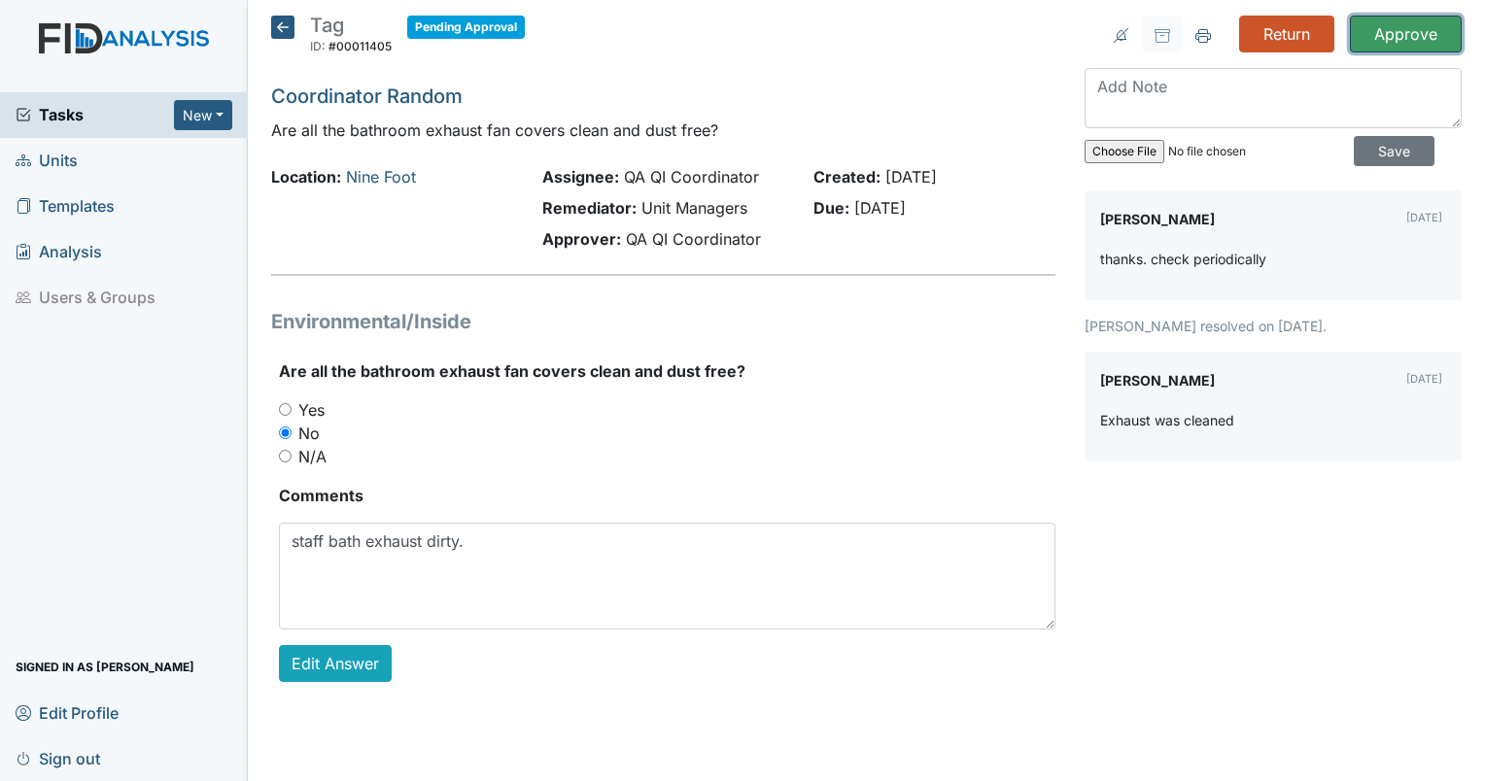
click at [1435, 39] on input "Approve" at bounding box center [1406, 34] width 112 height 37
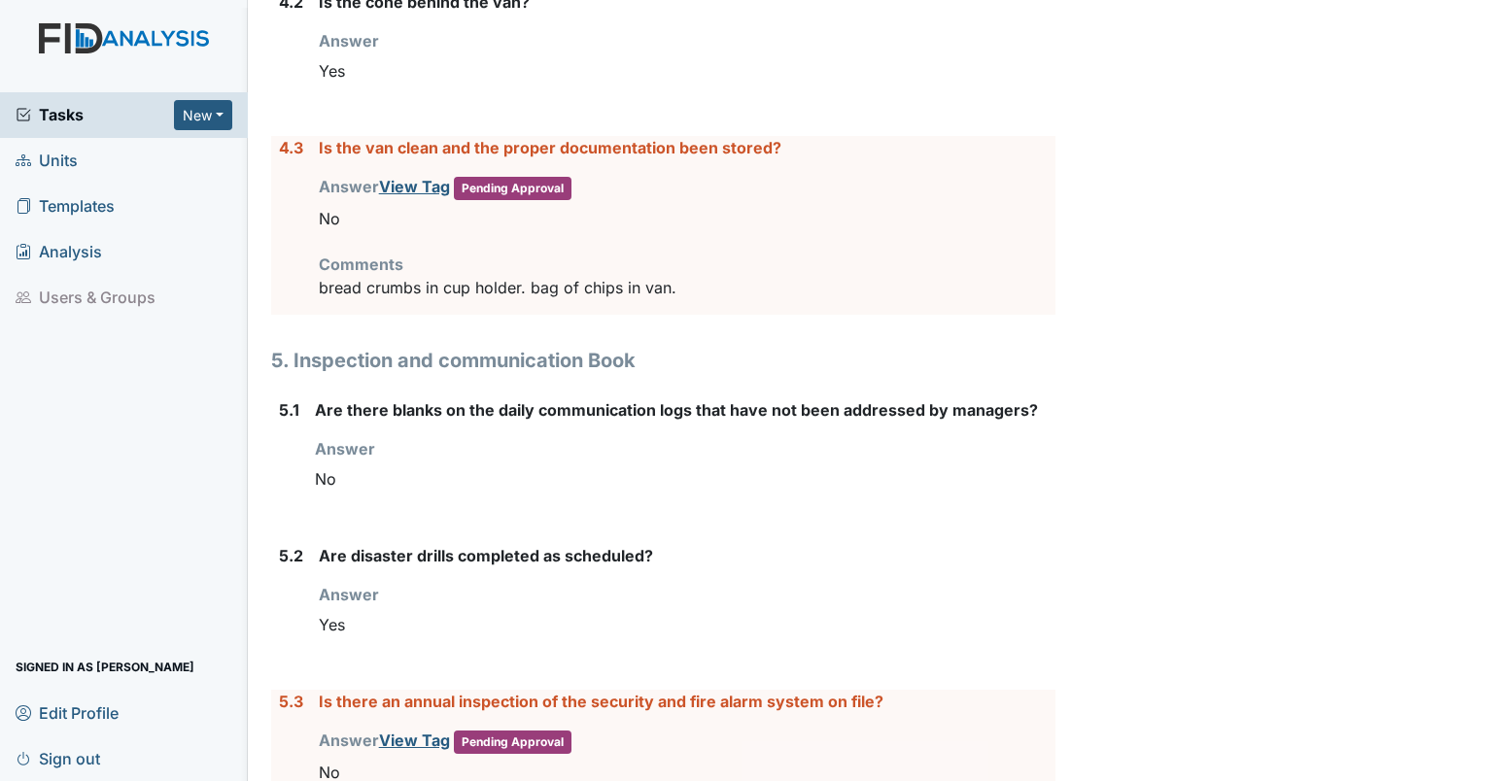
scroll to position [7344, 0]
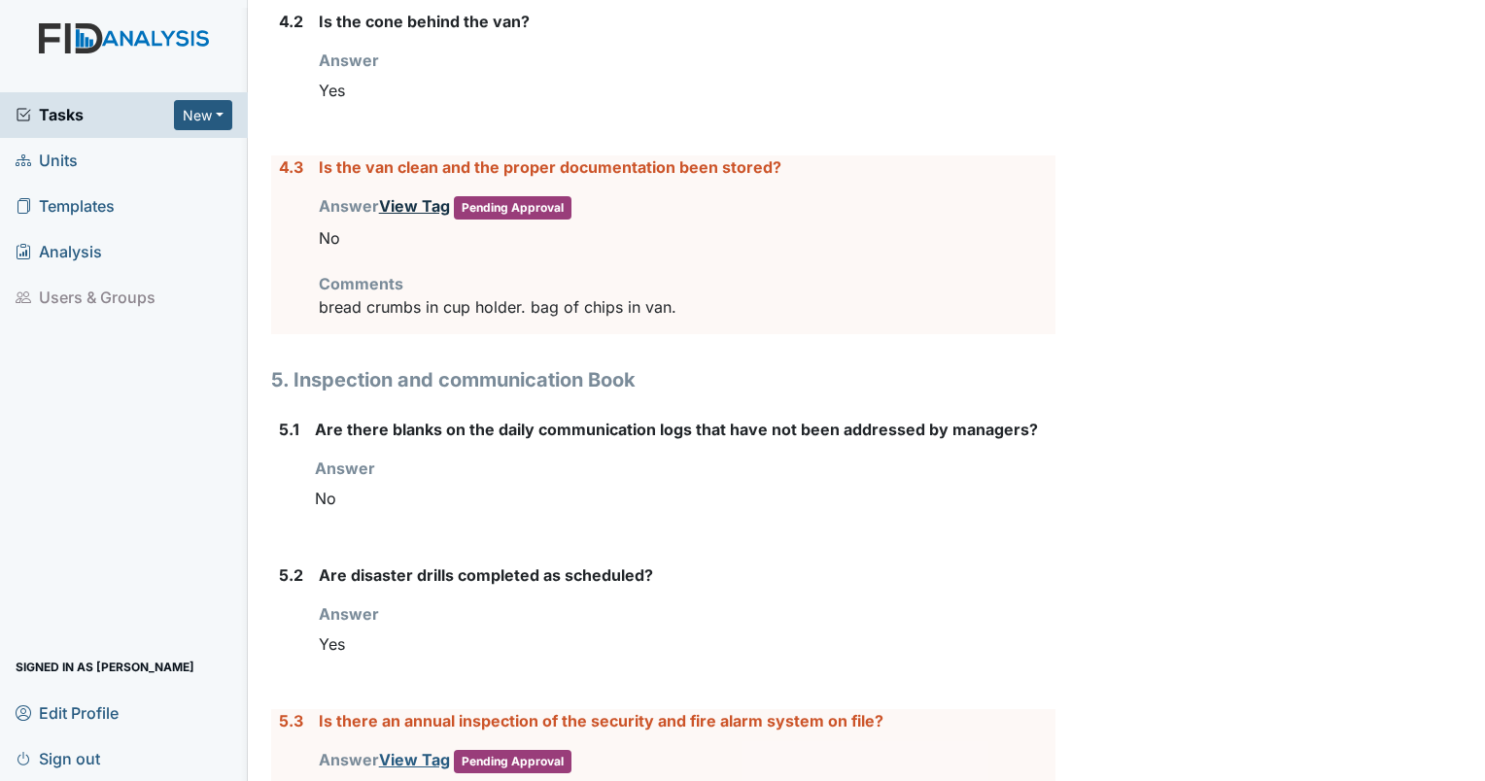
click at [405, 207] on link "View Tag" at bounding box center [414, 205] width 71 height 19
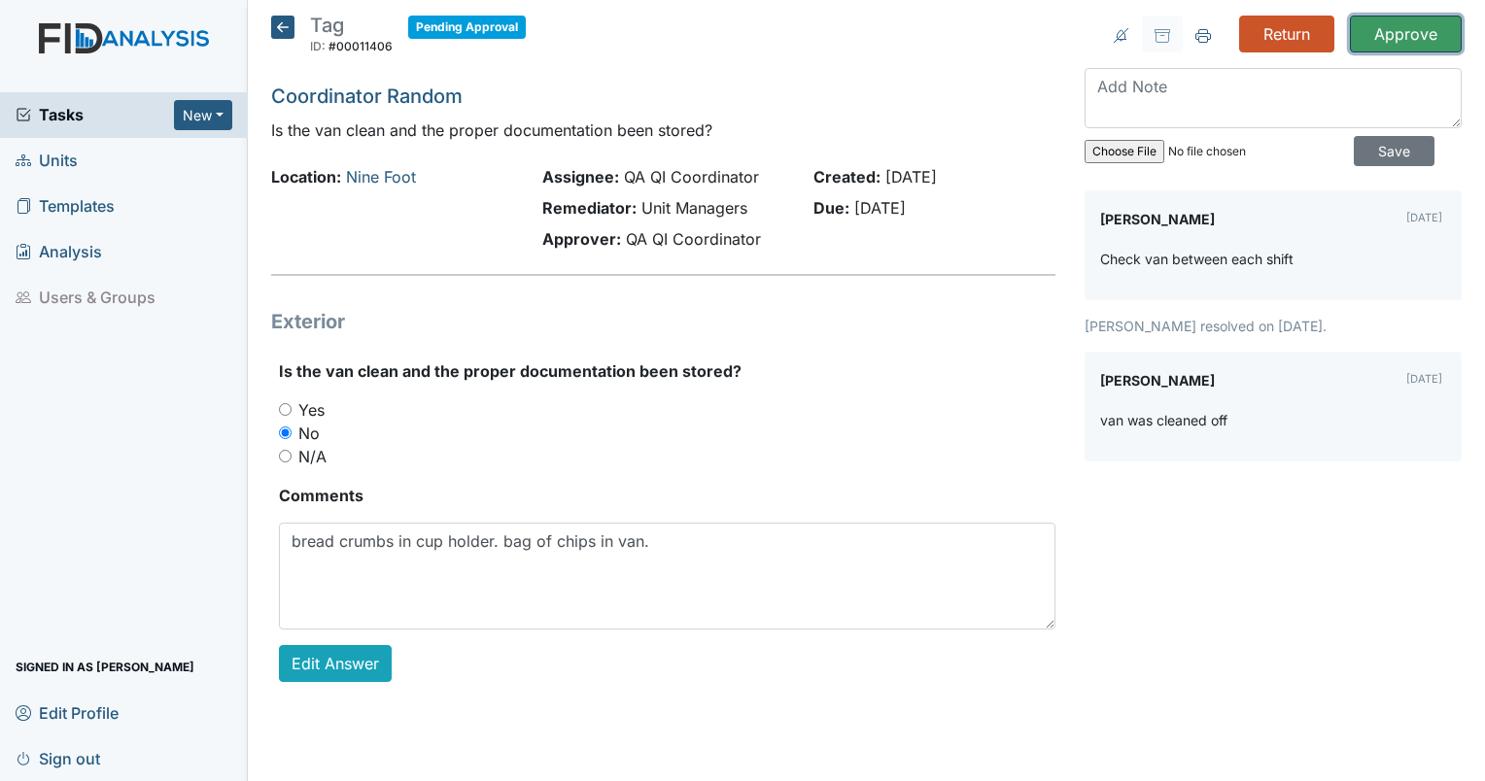
click at [1414, 32] on input "Approve" at bounding box center [1406, 34] width 112 height 37
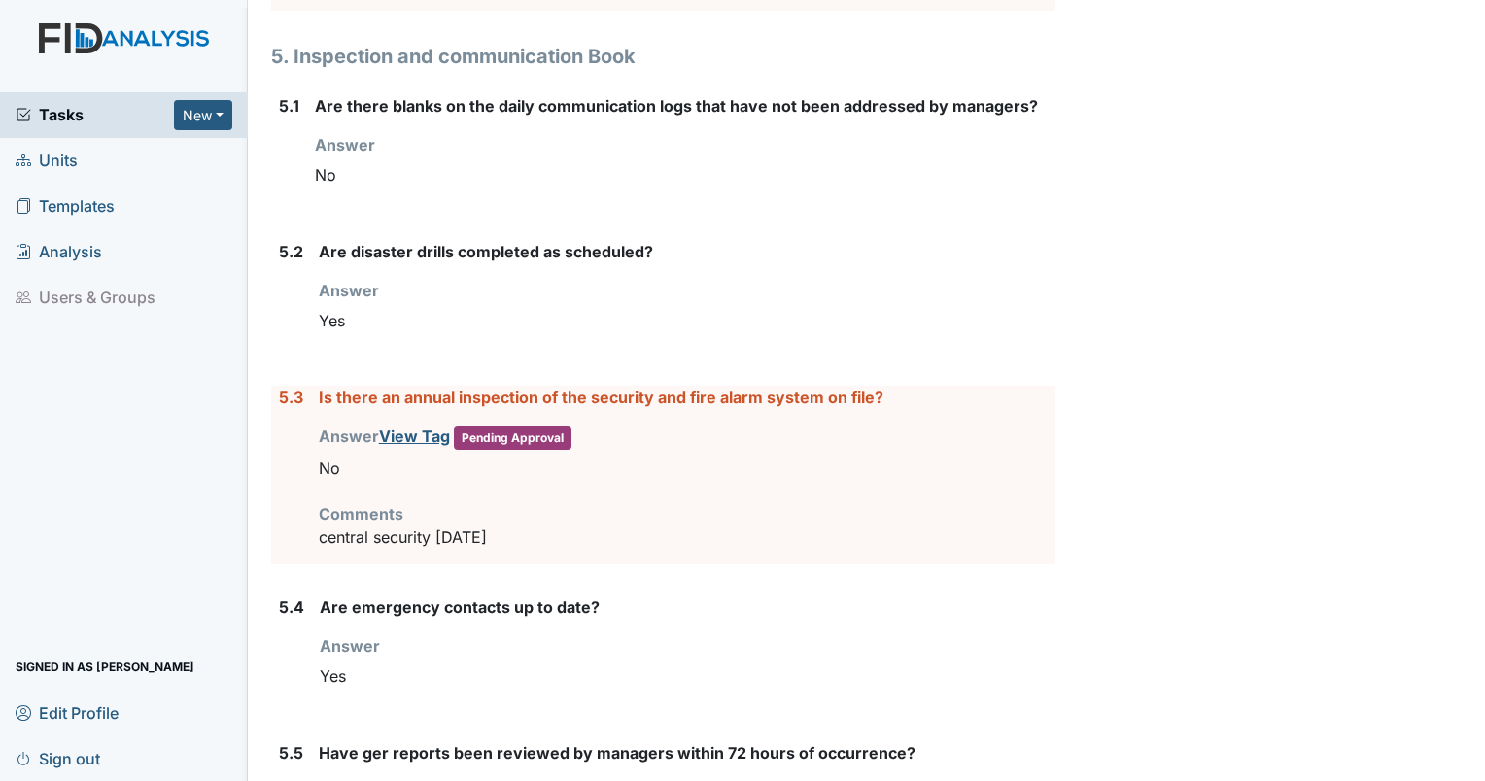
scroll to position [7854, 0]
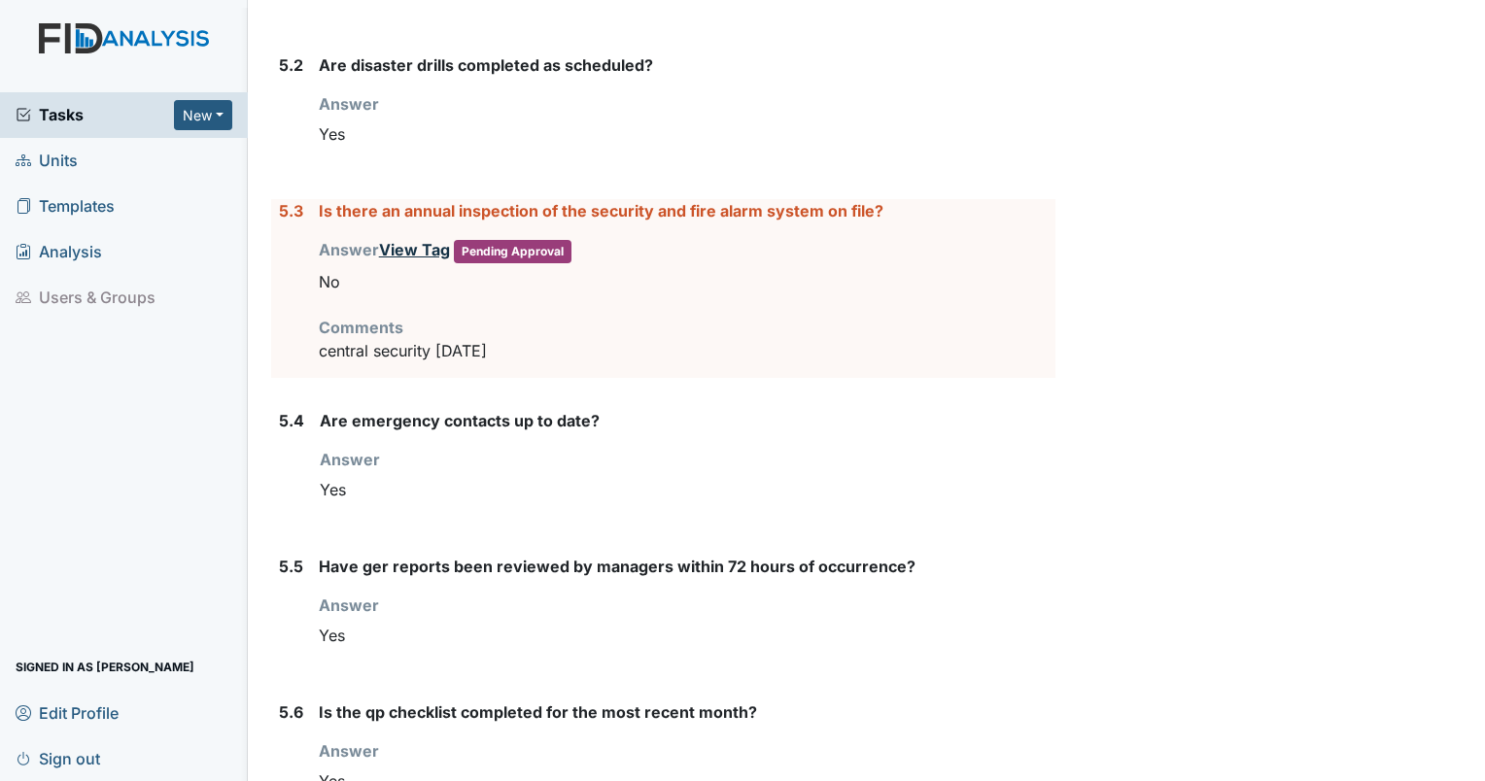
click at [400, 247] on link "View Tag" at bounding box center [414, 249] width 71 height 19
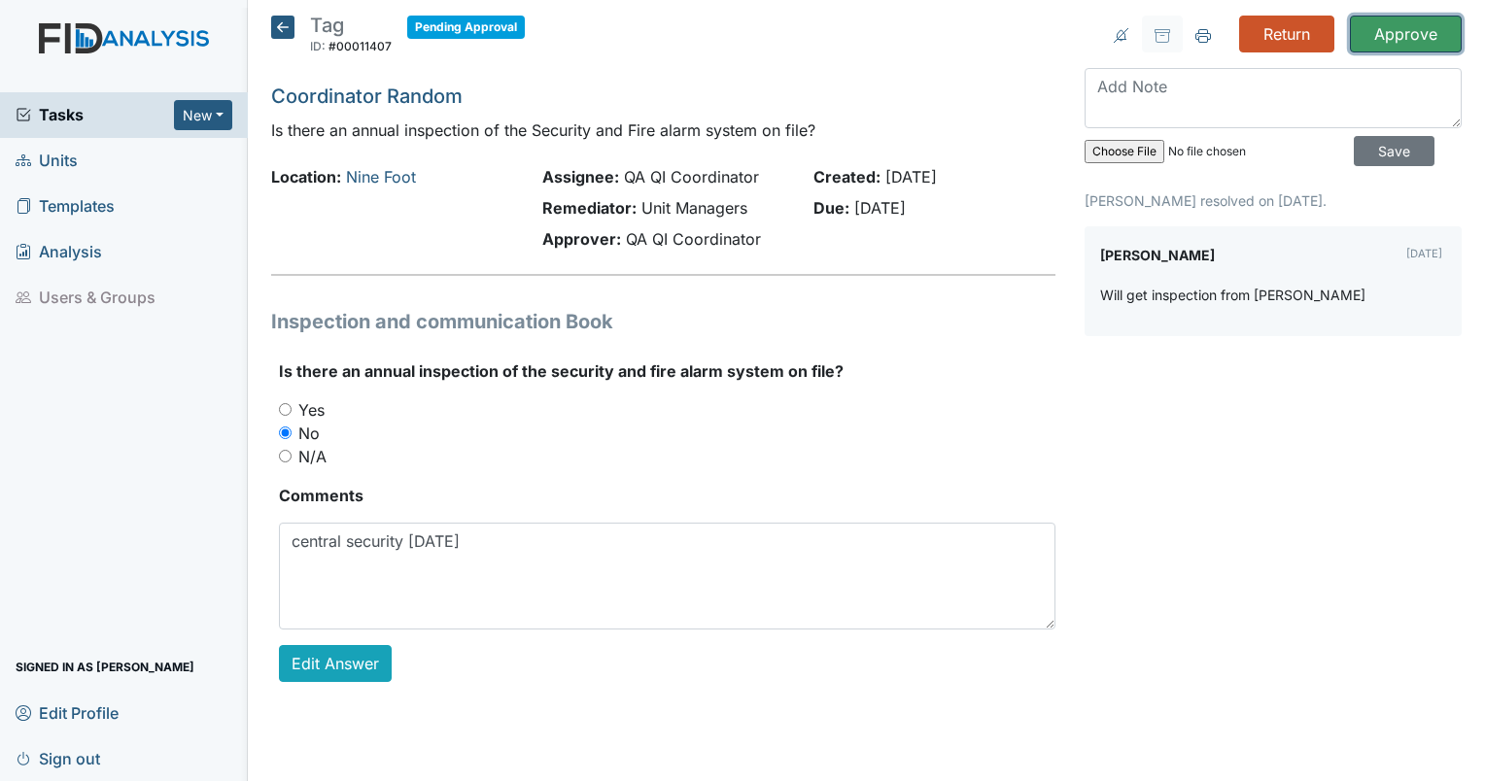
click at [1392, 42] on input "Approve" at bounding box center [1406, 34] width 112 height 37
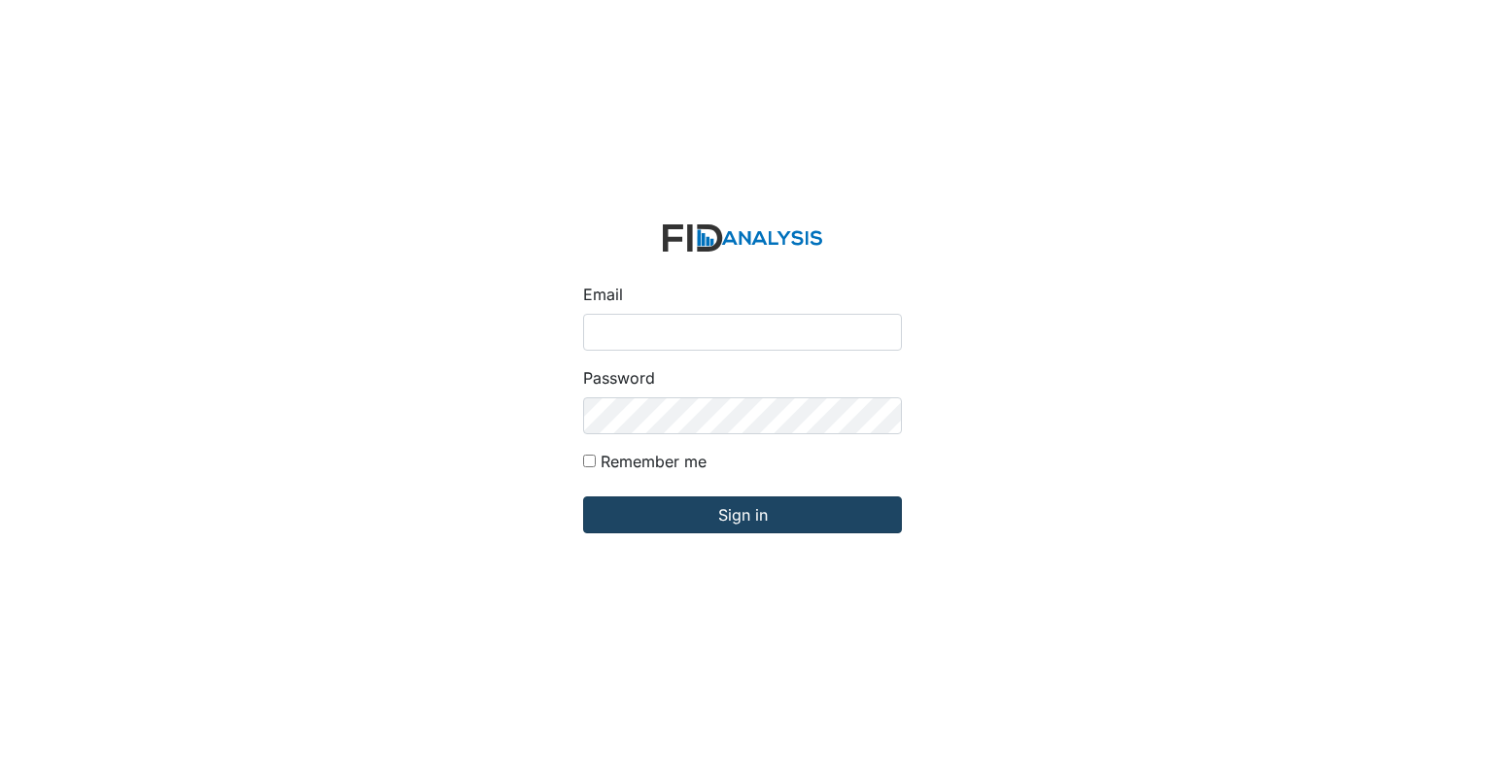
type input "[EMAIL_ADDRESS][DOMAIN_NAME]"
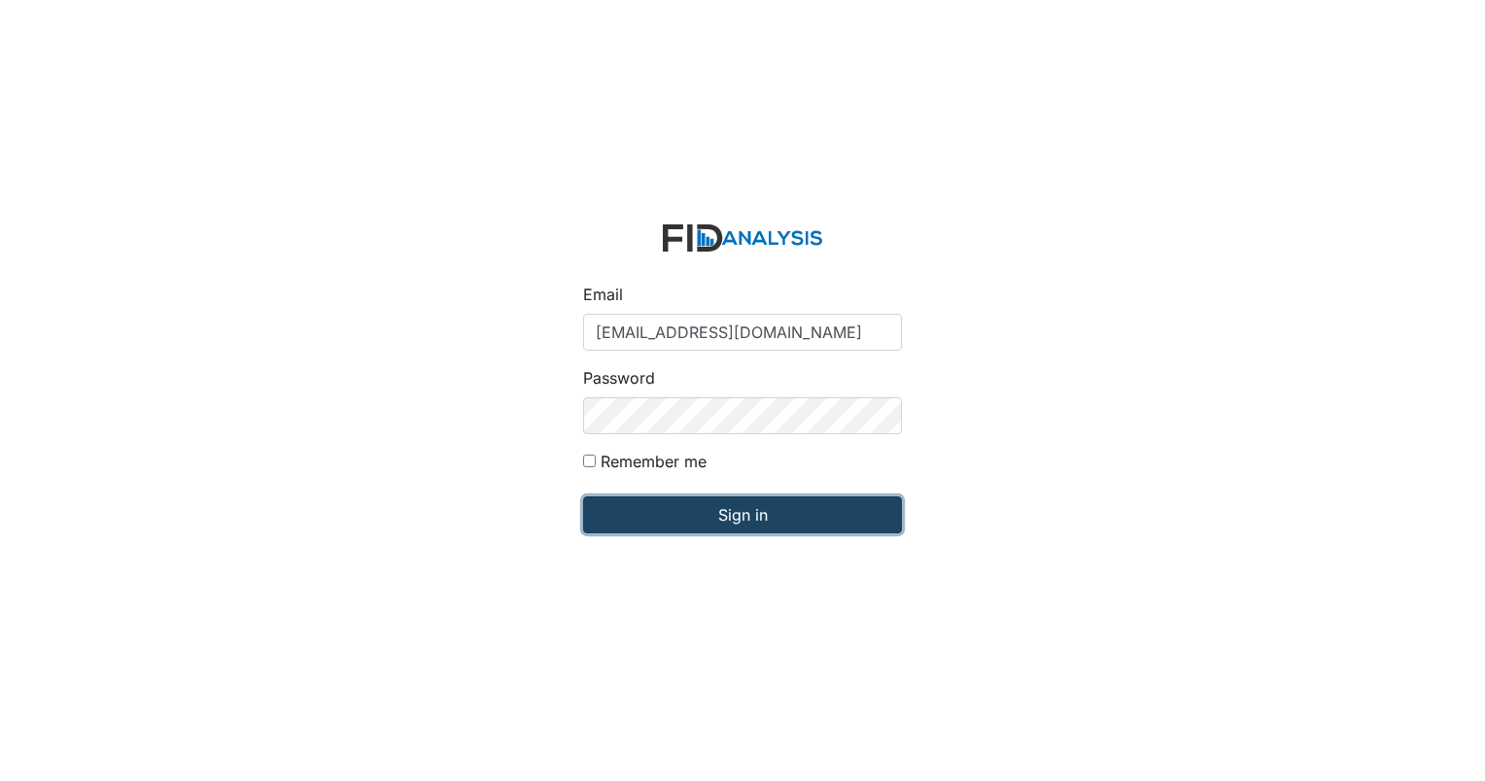
click at [659, 520] on input "Sign in" at bounding box center [742, 515] width 319 height 37
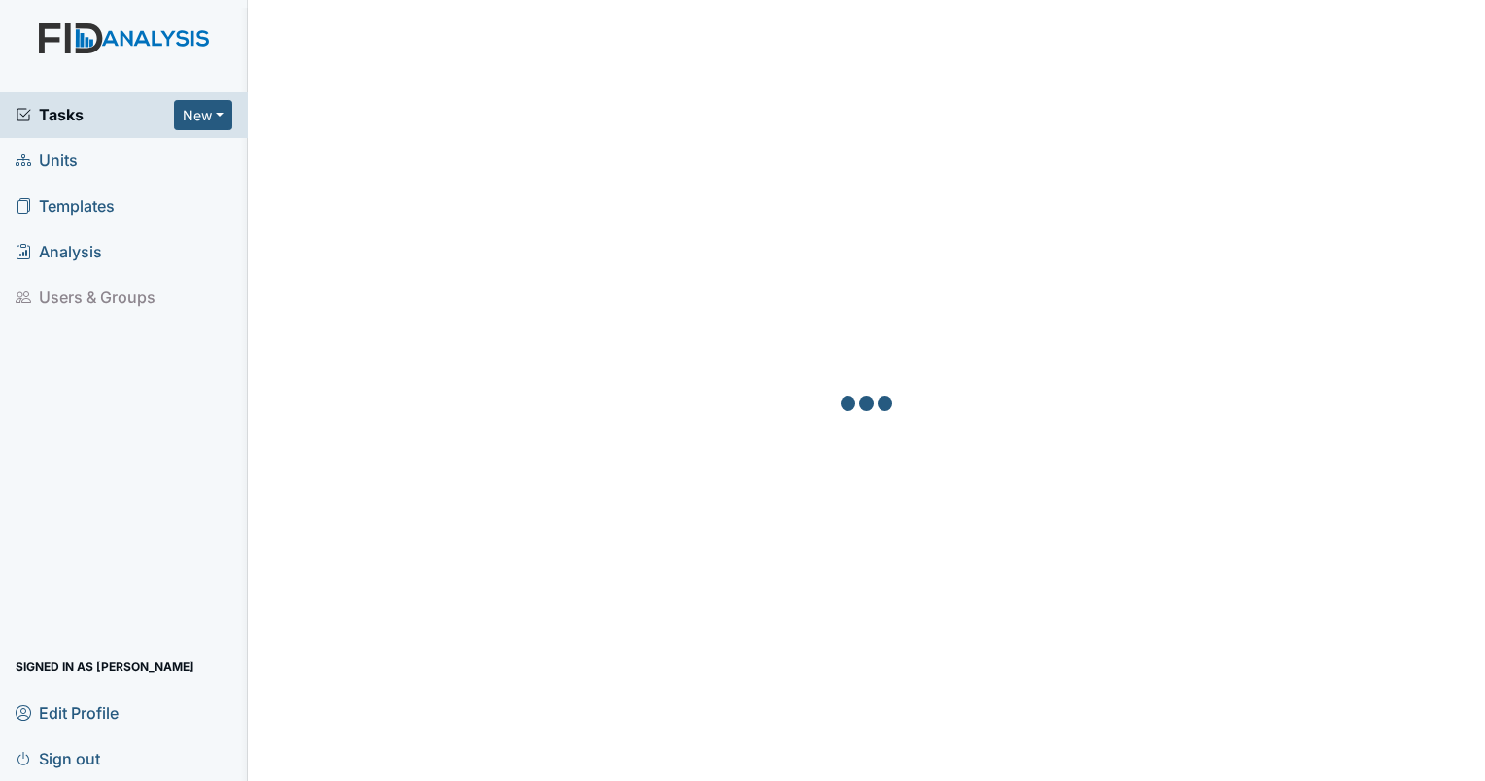
click at [80, 167] on link "Units" at bounding box center [124, 161] width 248 height 46
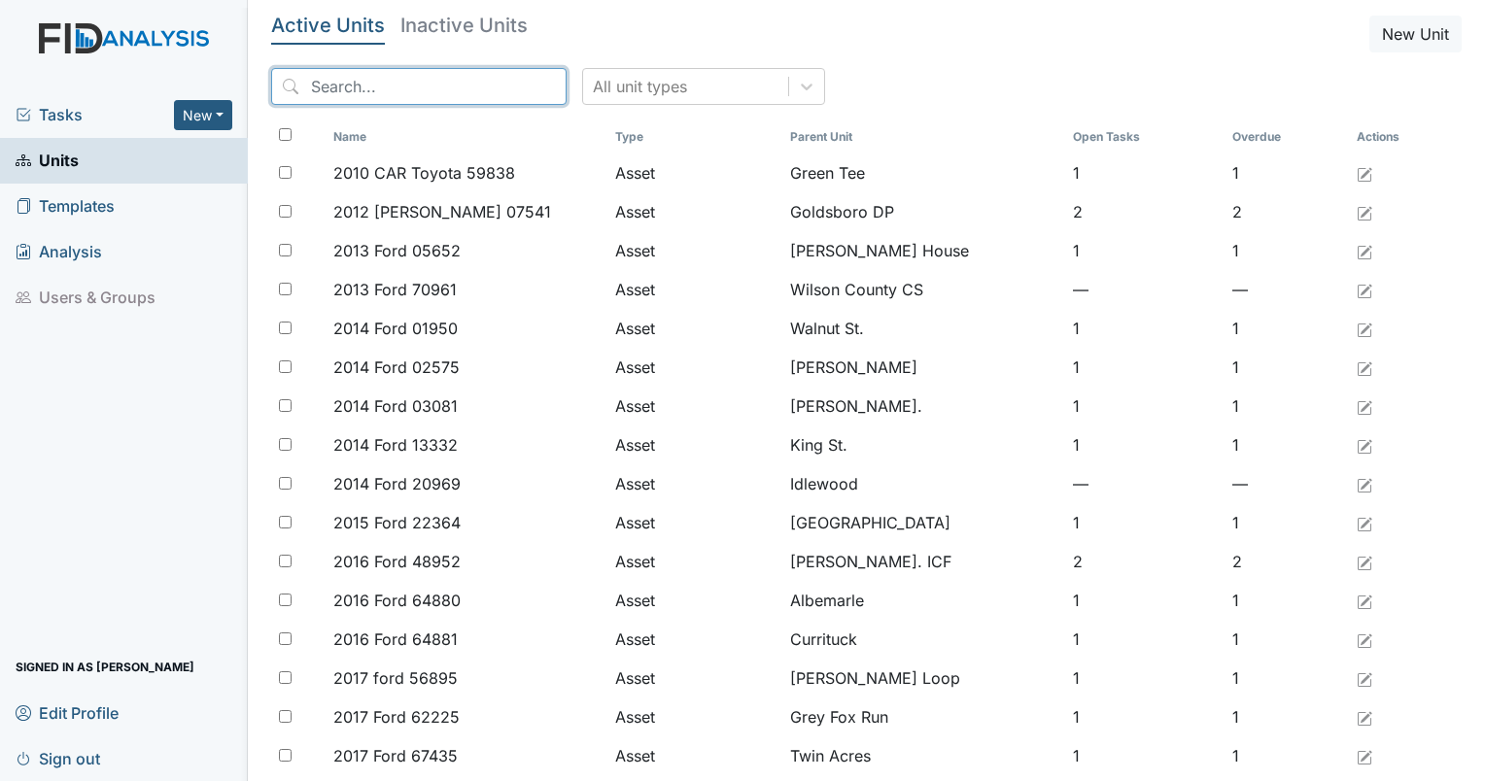
click at [389, 85] on input "search" at bounding box center [418, 86] width 295 height 37
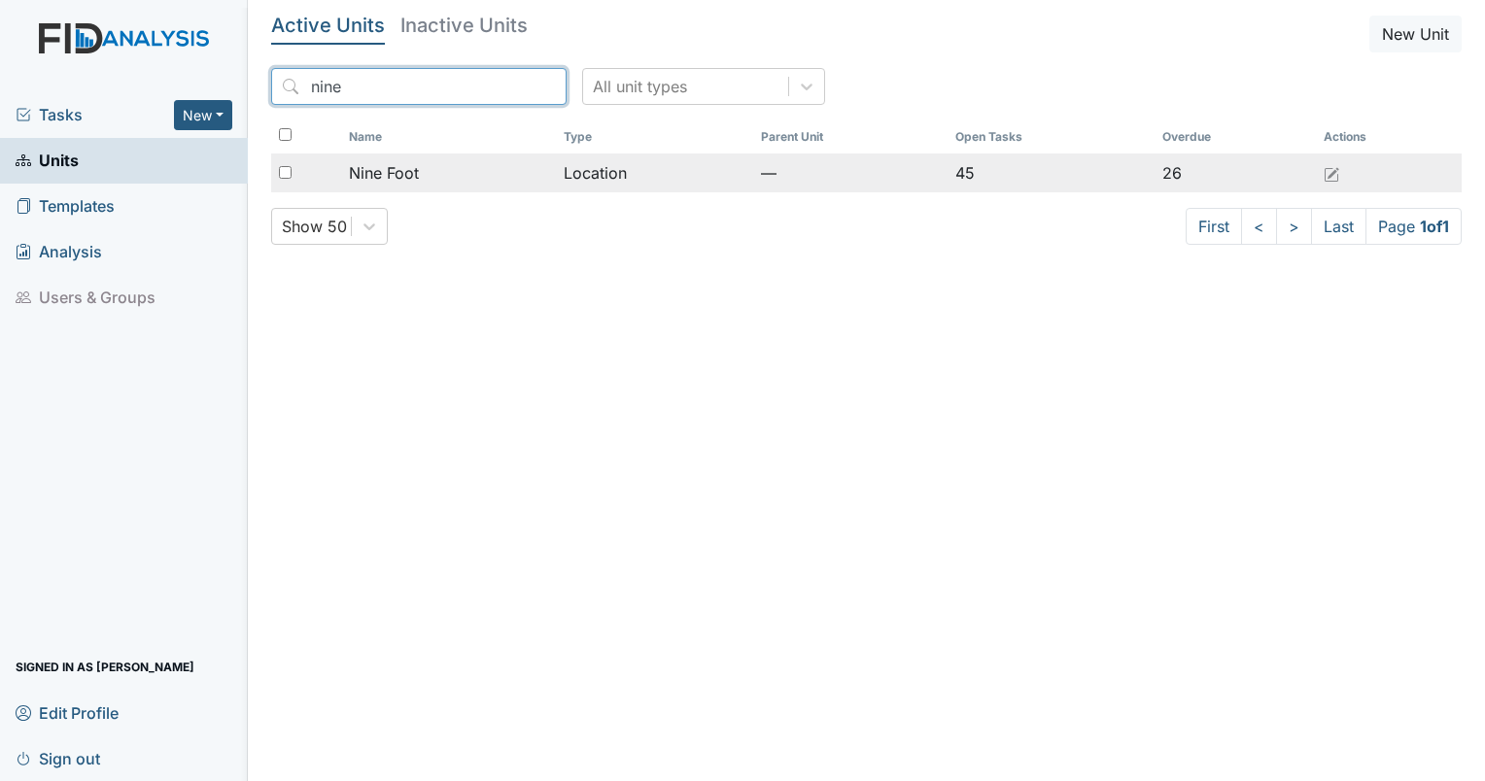
type input "nine"
click at [391, 166] on span "Nine Foot" at bounding box center [384, 172] width 70 height 23
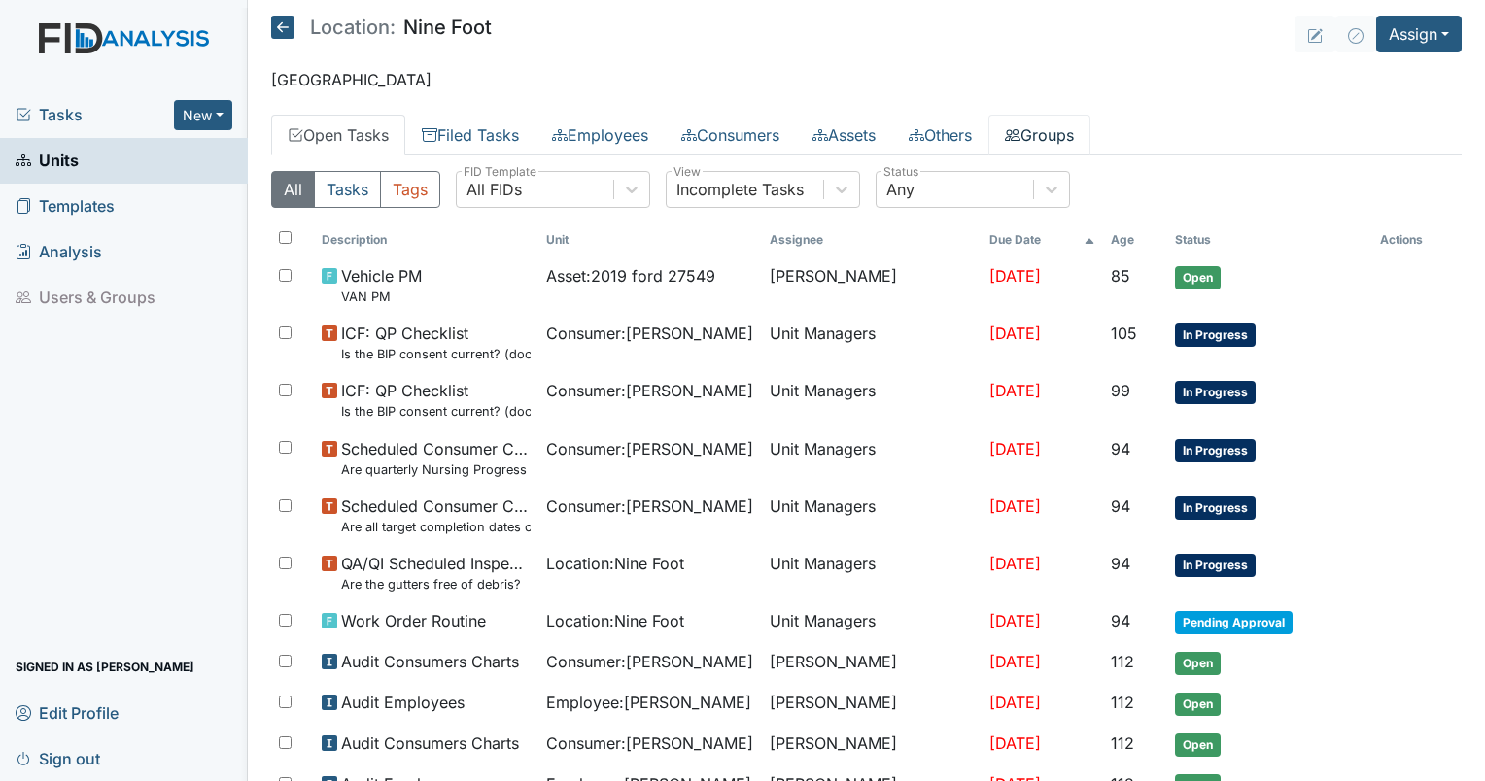
click at [1065, 141] on link "Groups" at bounding box center [1039, 135] width 102 height 41
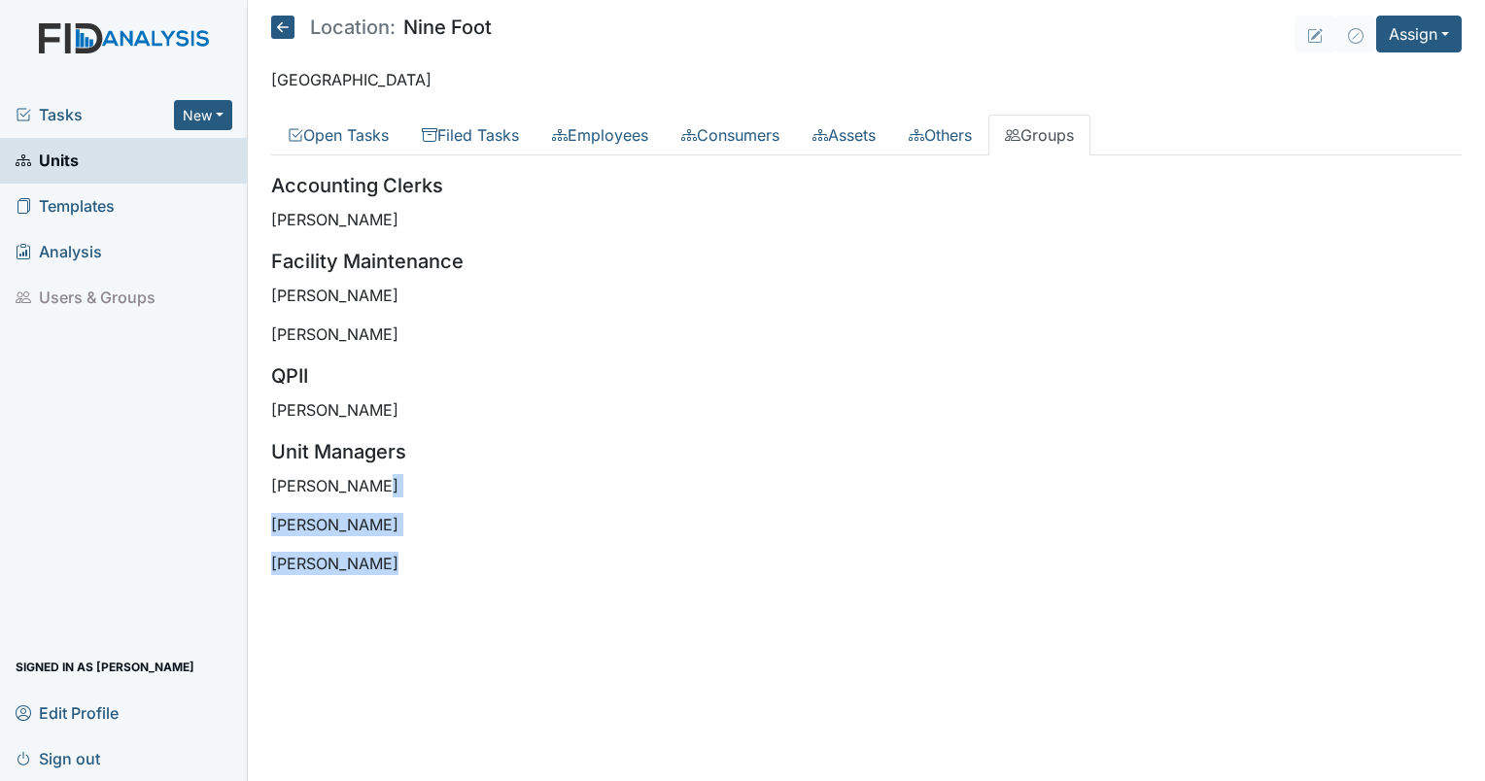
drag, startPoint x: 386, startPoint y: 567, endPoint x: 436, endPoint y: 494, distance: 88.7
click at [436, 494] on div "Accounting Clerks [PERSON_NAME] Facility Maintenance [PERSON_NAME] [PERSON_NAME…" at bounding box center [866, 373] width 1191 height 404
drag, startPoint x: 436, startPoint y: 494, endPoint x: 432, endPoint y: 533, distance: 39.2
click at [432, 533] on p "[PERSON_NAME]" at bounding box center [866, 524] width 1191 height 23
